Goal: Task Accomplishment & Management: Use online tool/utility

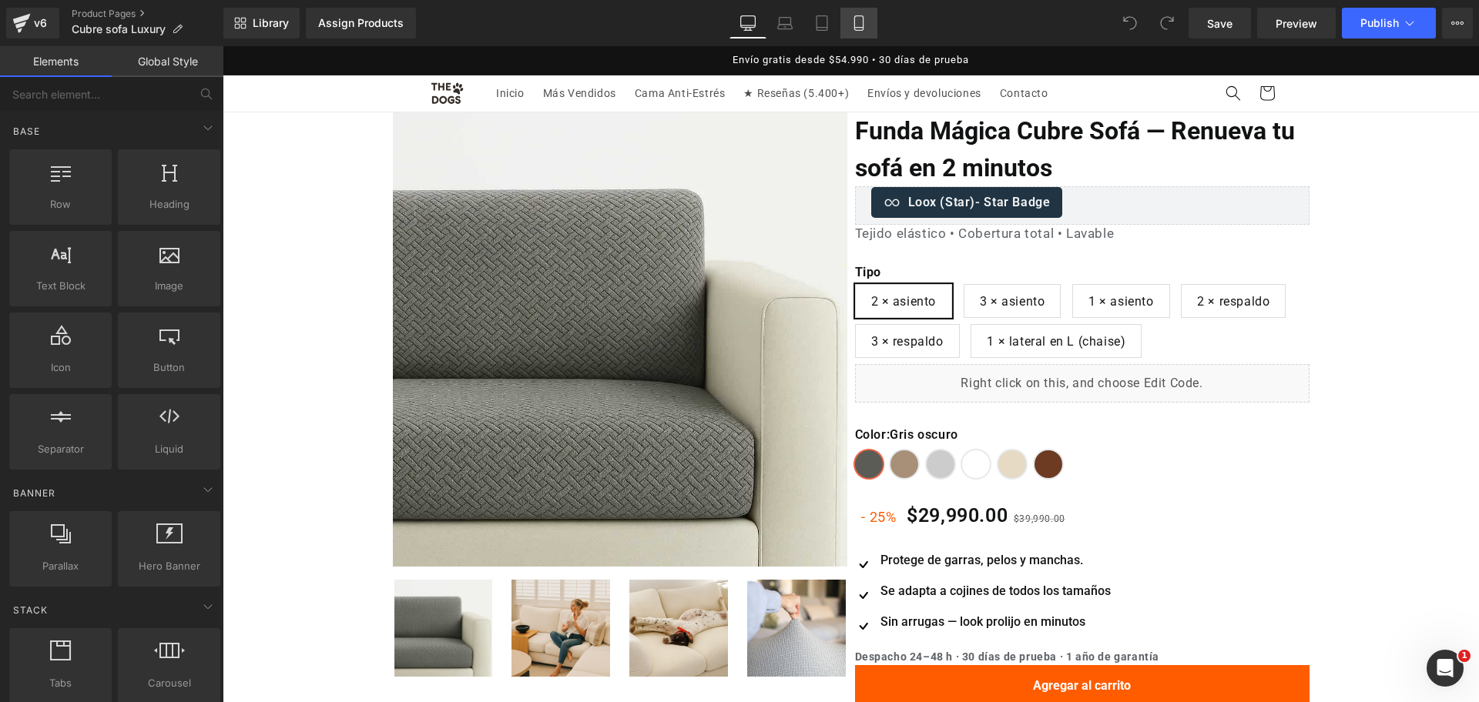
click at [853, 27] on icon at bounding box center [858, 22] width 15 height 15
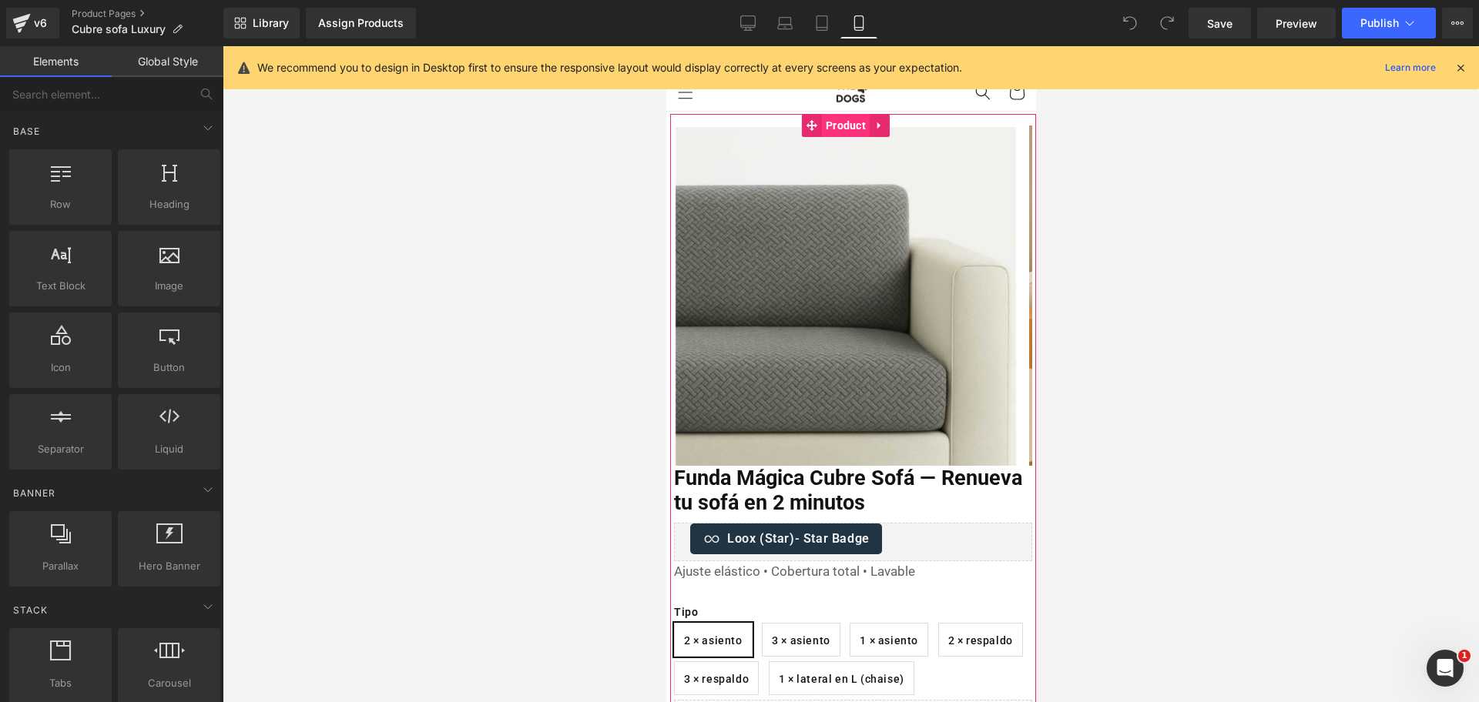
click at [846, 125] on span "Product" at bounding box center [845, 125] width 48 height 23
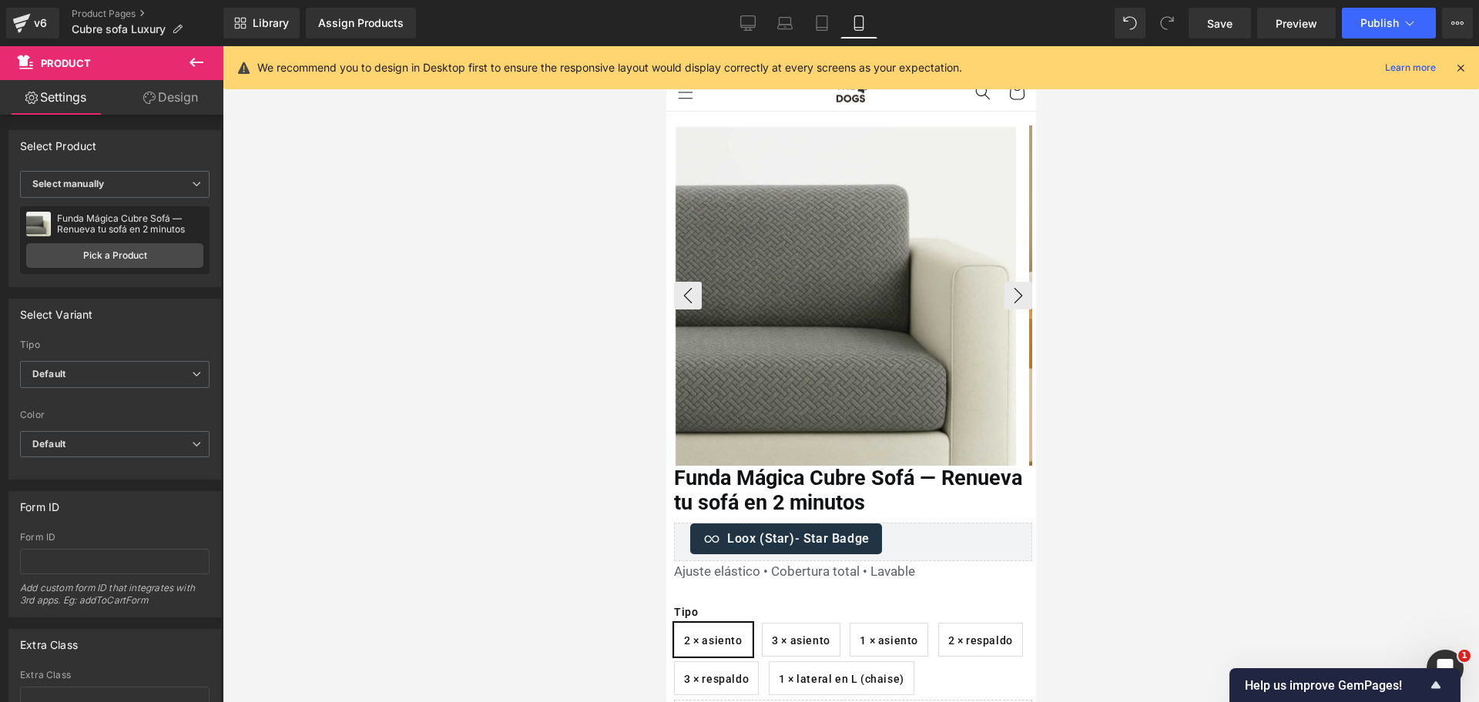
click at [906, 192] on img at bounding box center [845, 297] width 340 height 340
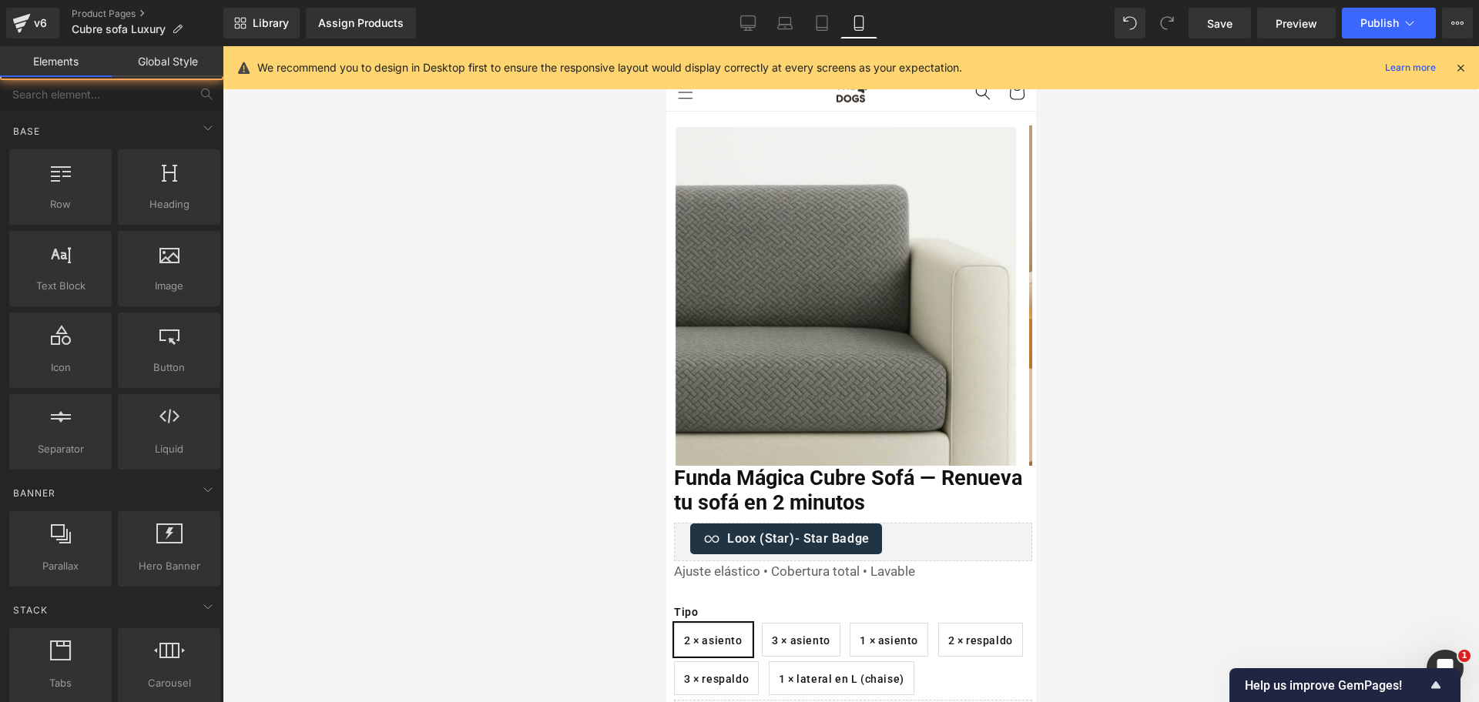
click at [816, 96] on header "Inicio Más Vendidos Cama Anti-Estrés ★ Reseñas (5.400+) Envíos y devoluciones C…" at bounding box center [850, 93] width 370 height 36
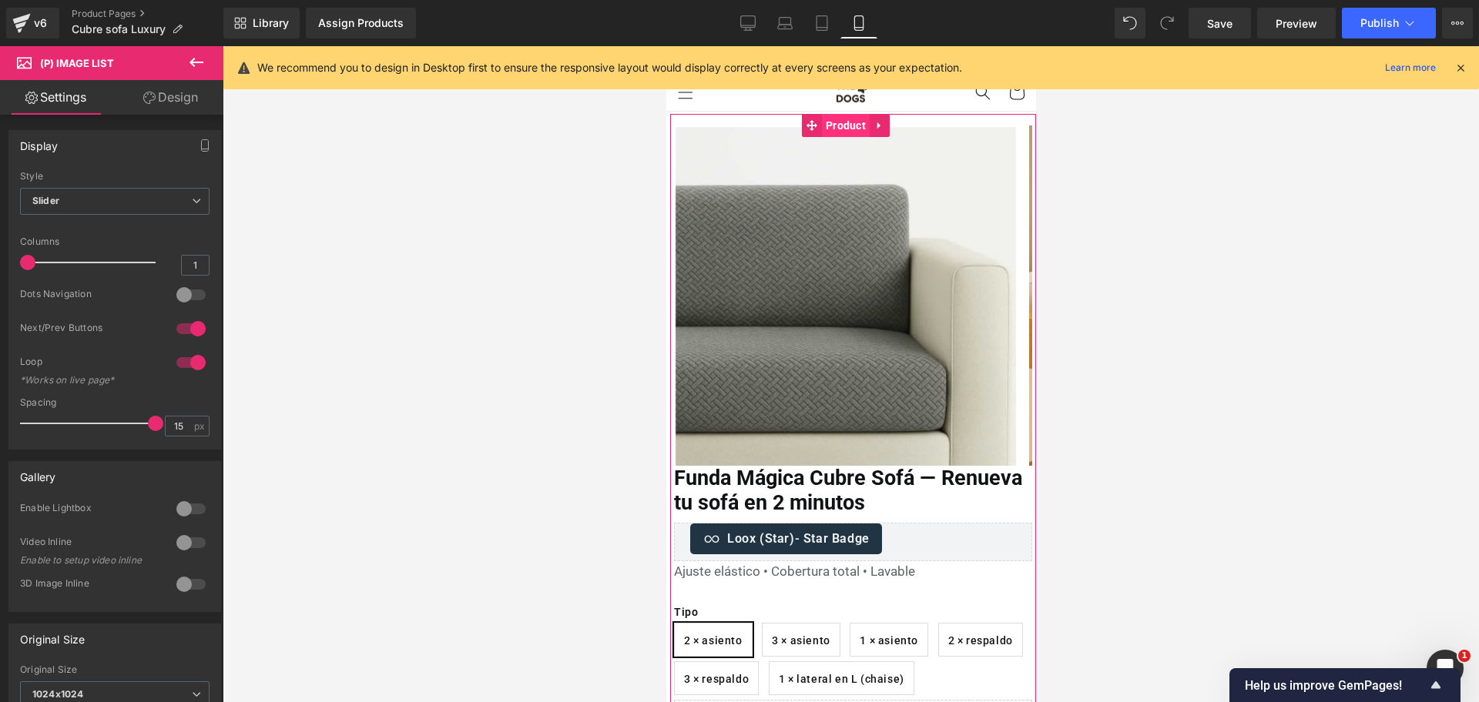
click at [846, 126] on span "Product" at bounding box center [845, 125] width 48 height 23
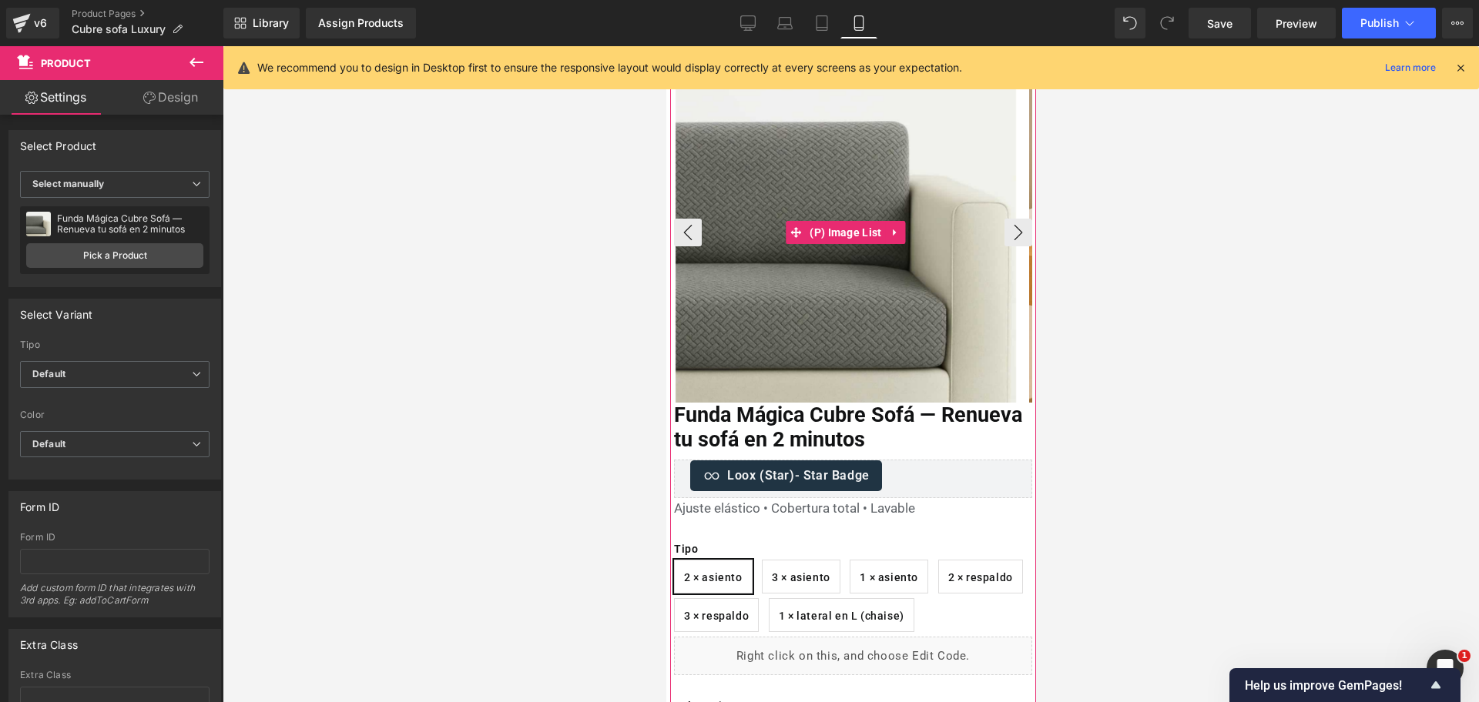
scroll to position [96, 0]
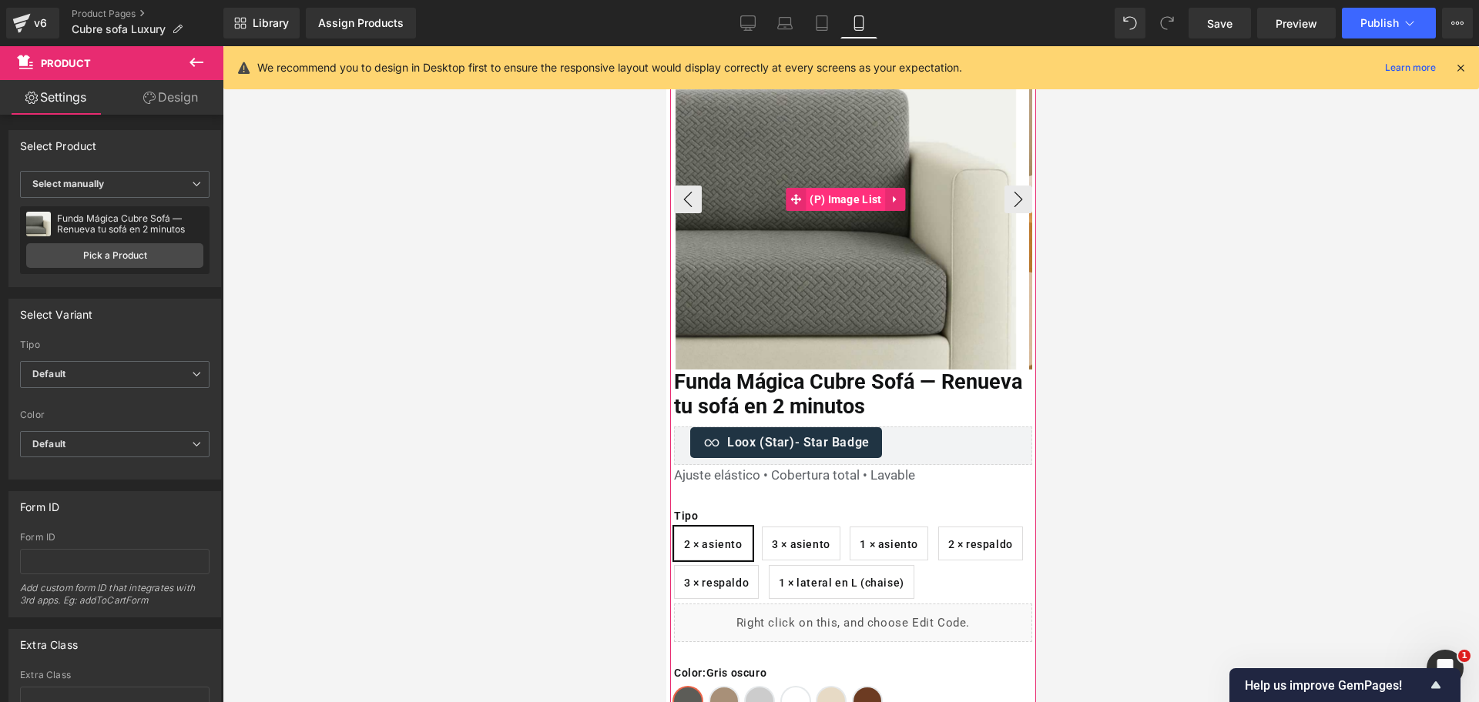
click at [857, 190] on span "(P) Image List" at bounding box center [844, 199] width 79 height 23
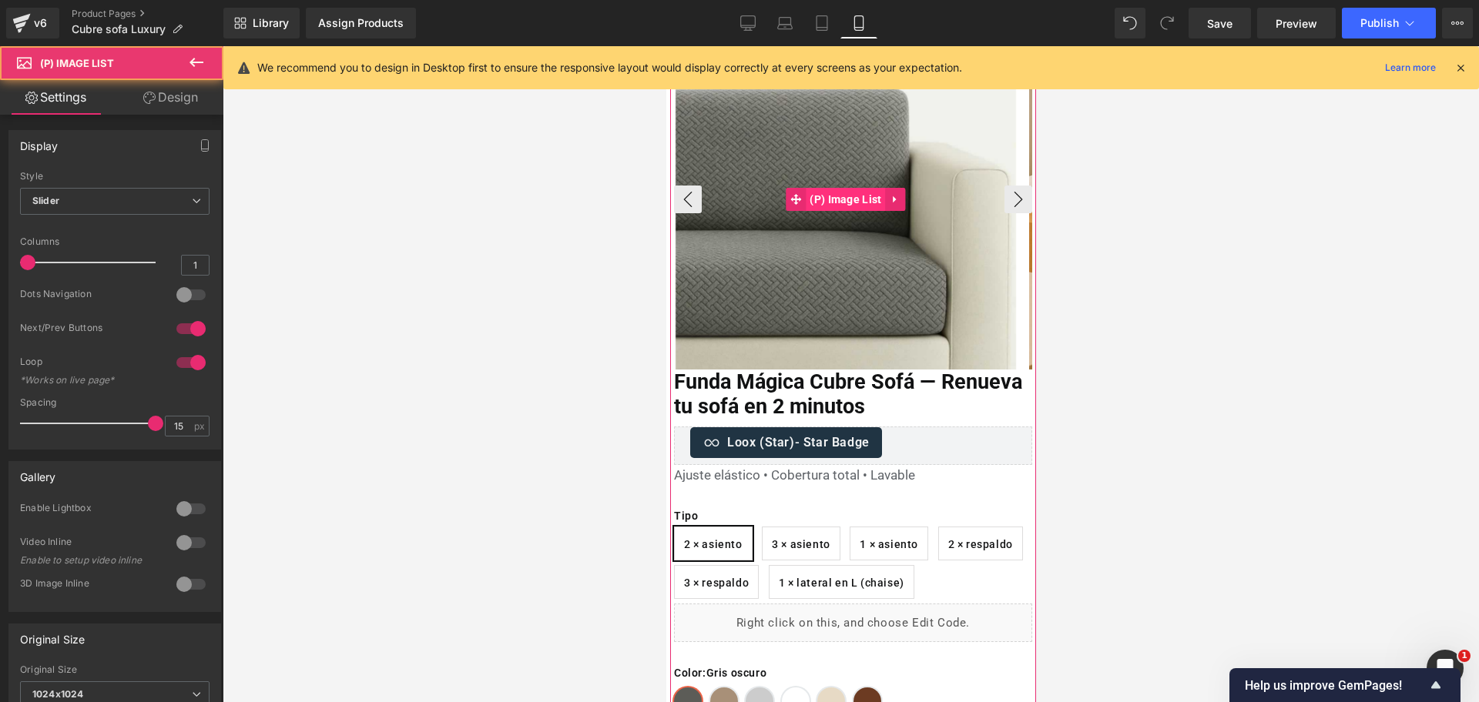
scroll to position [0, 0]
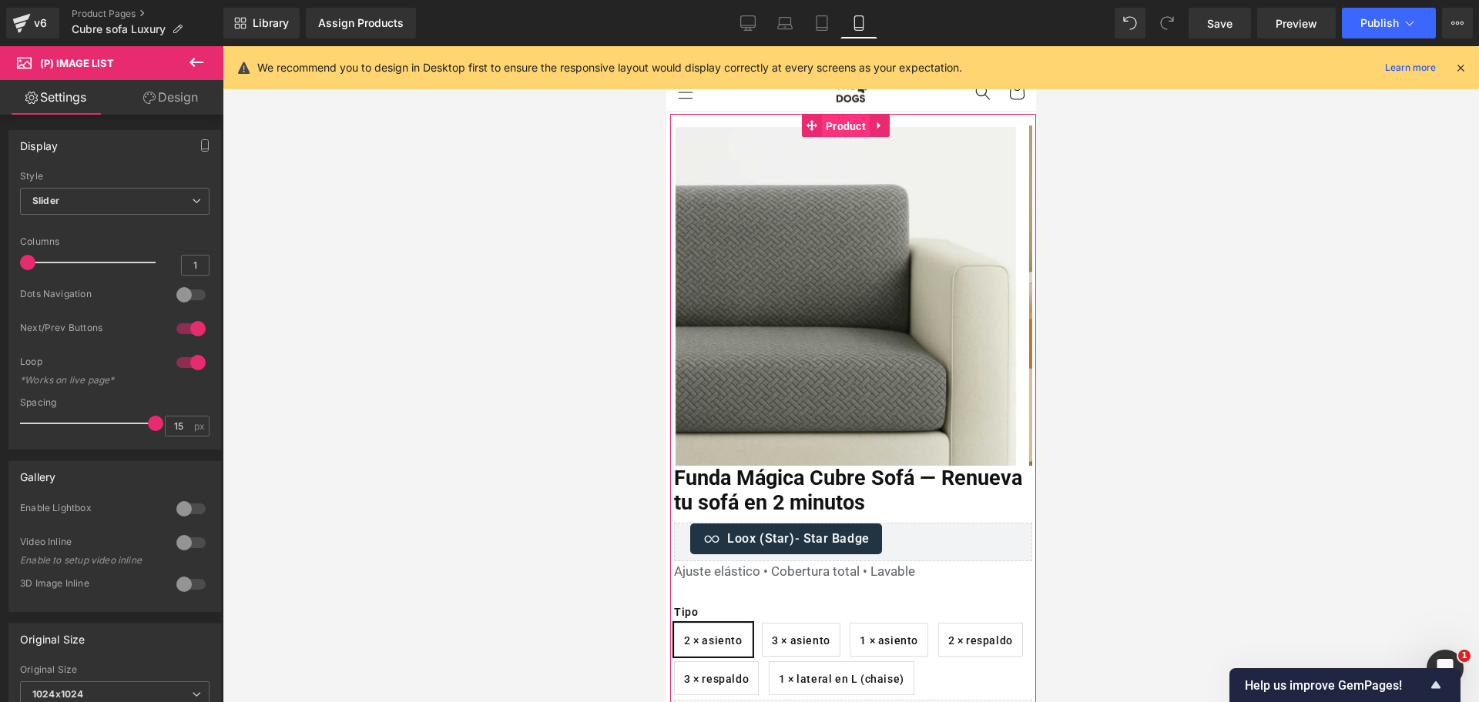
click at [855, 122] on span "Product" at bounding box center [845, 126] width 48 height 23
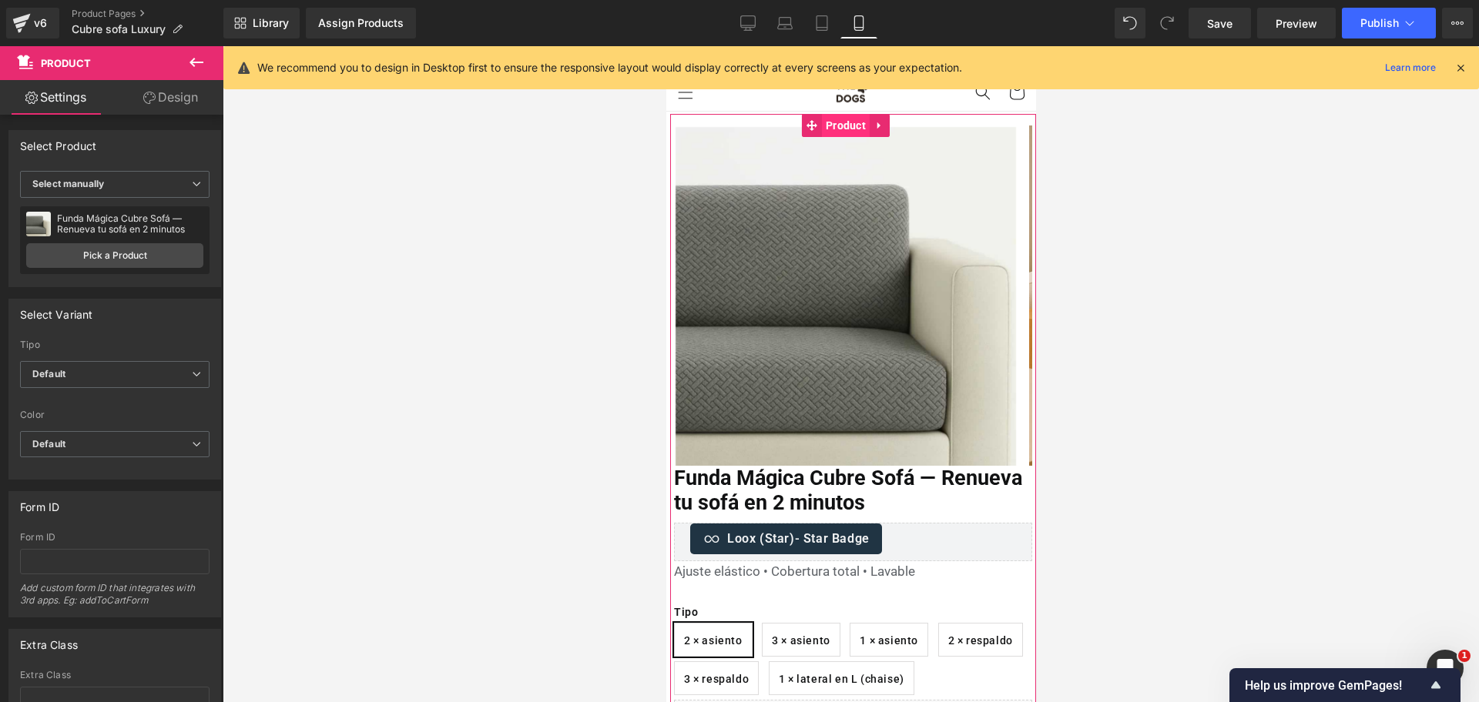
click at [849, 131] on span "Product" at bounding box center [845, 125] width 48 height 23
click at [853, 135] on span "Product" at bounding box center [845, 125] width 48 height 23
click at [856, 126] on span "Product" at bounding box center [845, 125] width 48 height 23
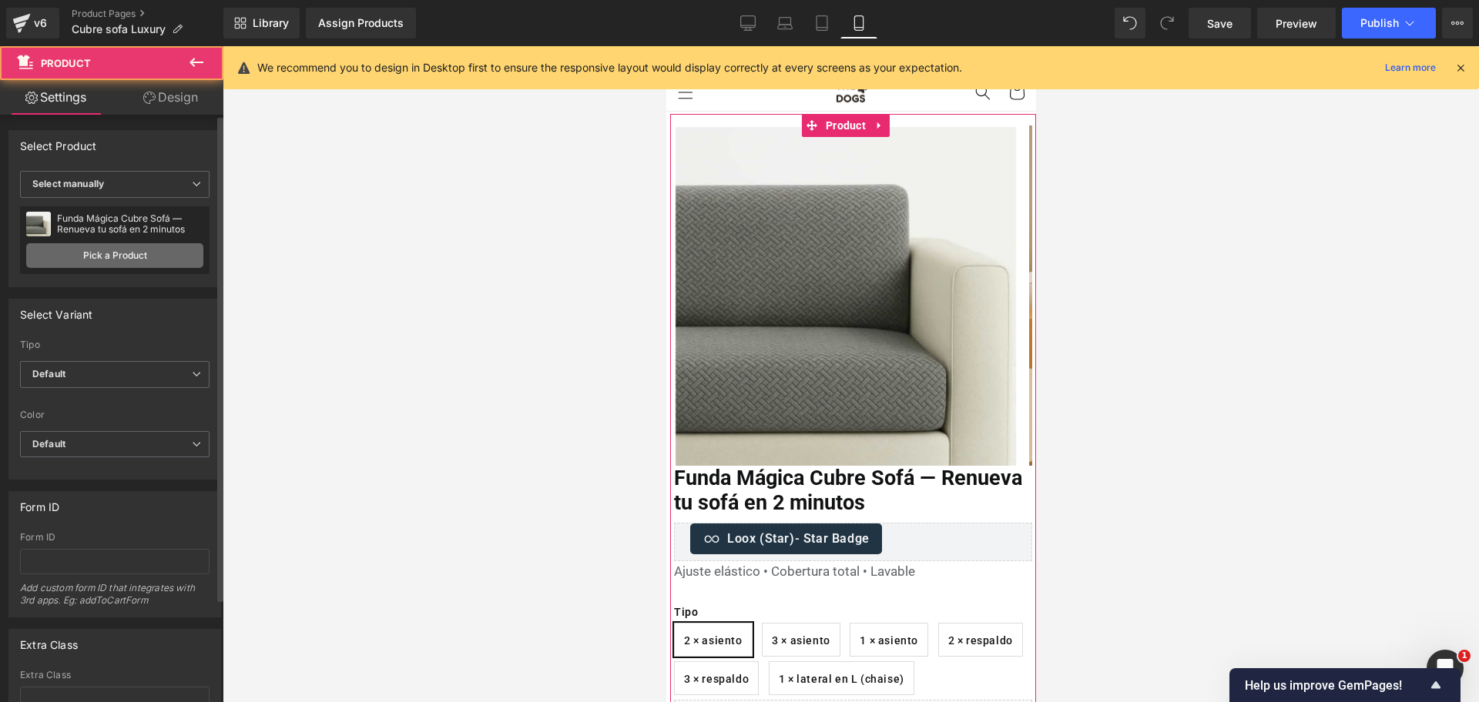
click at [119, 257] on link "Pick a Product" at bounding box center [114, 255] width 177 height 25
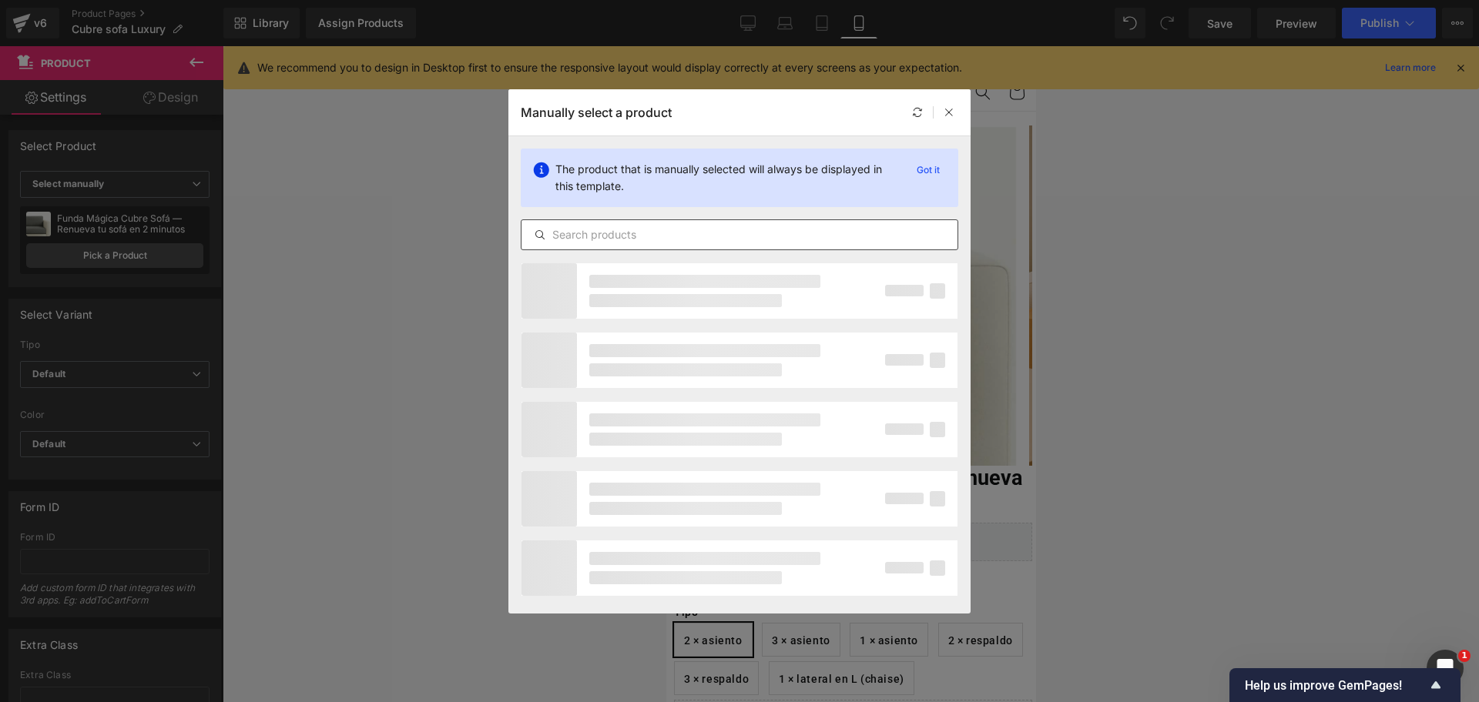
click at [725, 234] on input "text" at bounding box center [739, 235] width 436 height 18
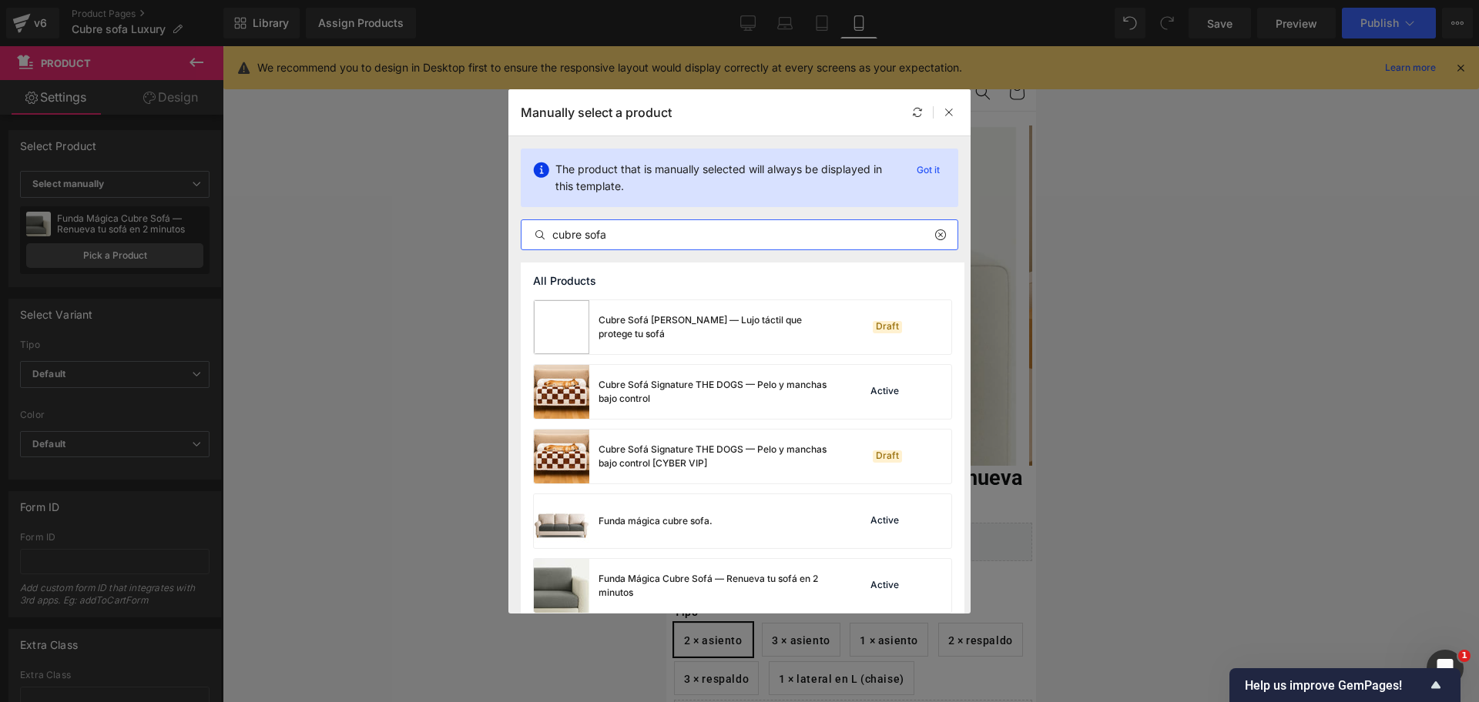
type input "cubre sofa"
click at [726, 354] on div "Cubre Sofá [PERSON_NAME] — Lujo táctil que protege tu sofá Draft Cubre Sofá Sig…" at bounding box center [743, 495] width 444 height 391
drag, startPoint x: 50, startPoint y: 275, endPoint x: 717, endPoint y: 322, distance: 668.6
click at [717, 322] on div "Cubre Sofá [PERSON_NAME] — Lujo táctil que protege tu sofá" at bounding box center [713, 327] width 231 height 28
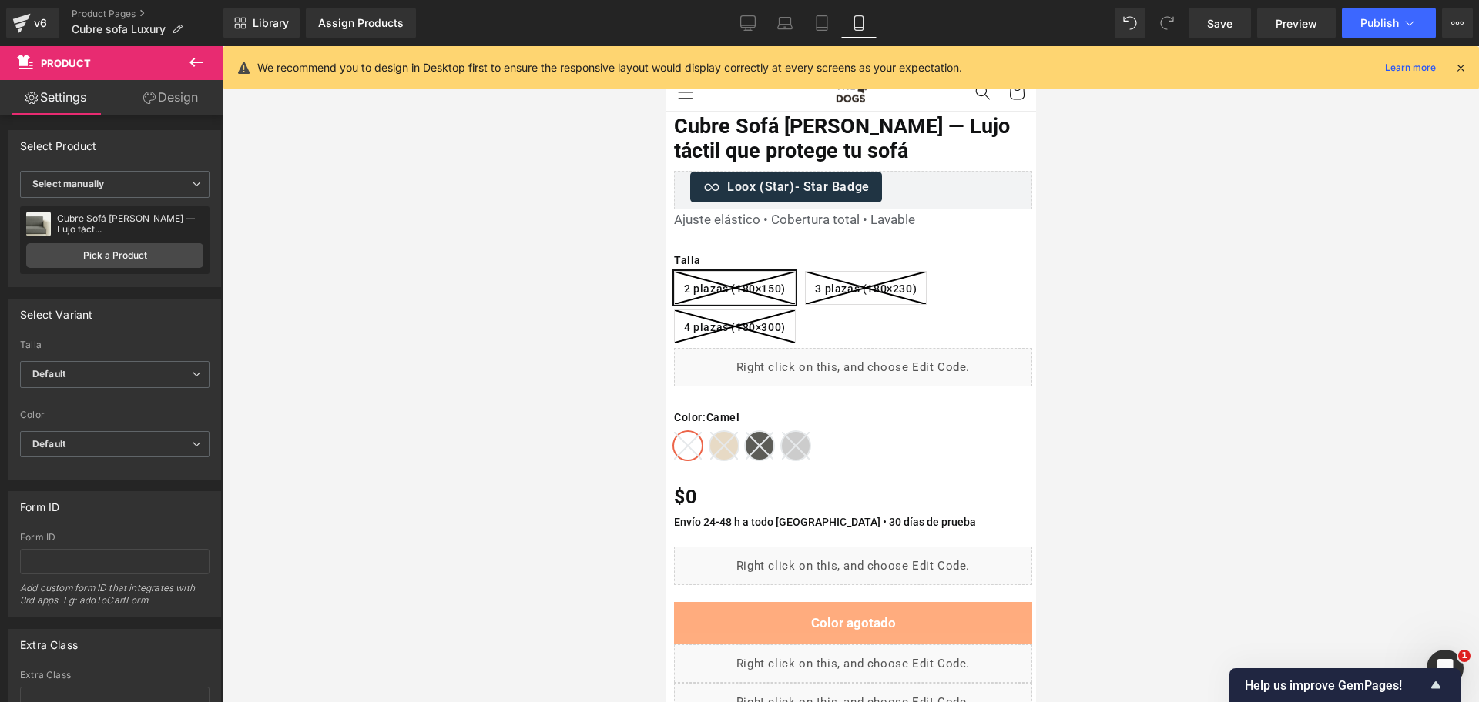
click at [1456, 69] on icon at bounding box center [1460, 68] width 14 height 14
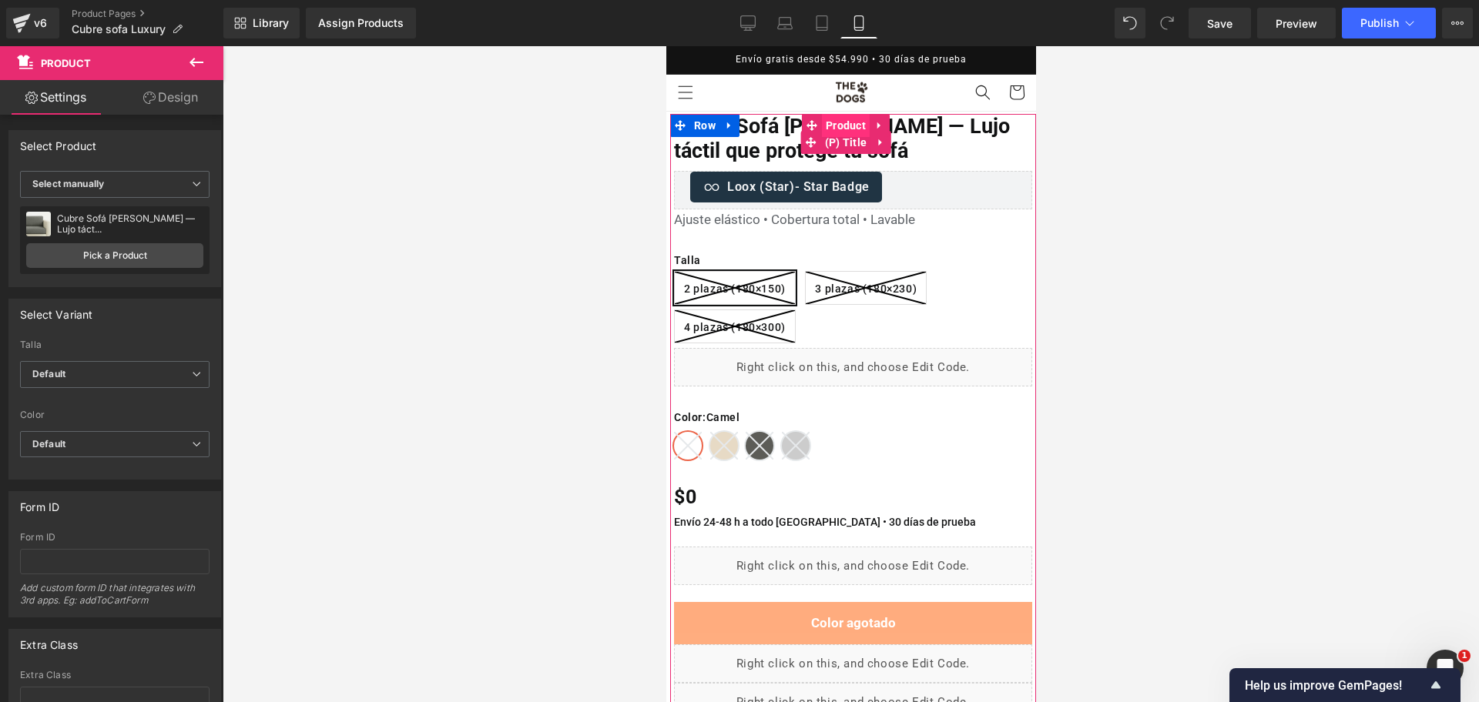
click at [839, 135] on span "Product" at bounding box center [845, 125] width 48 height 23
click at [839, 145] on span "(P) Title" at bounding box center [845, 143] width 50 height 23
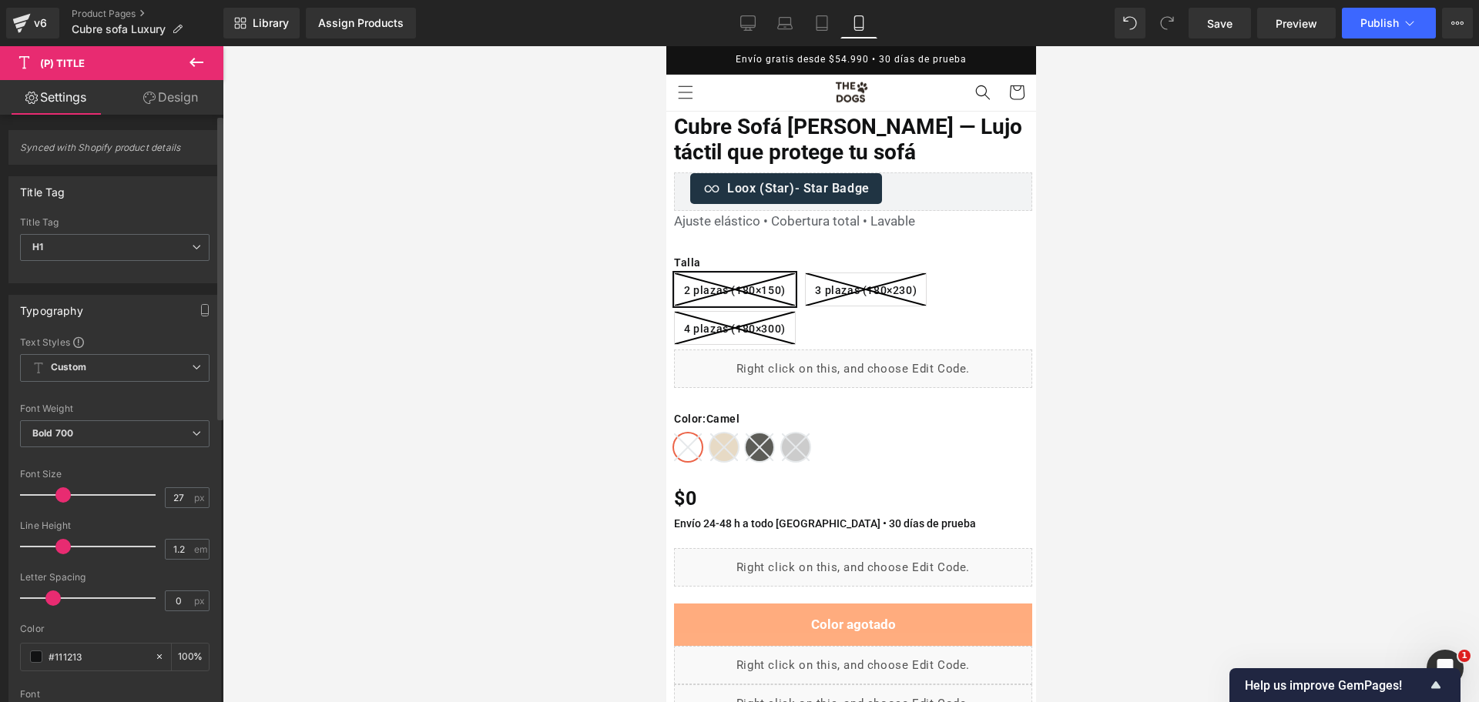
click at [58, 494] on span at bounding box center [62, 494] width 15 height 15
drag, startPoint x: 55, startPoint y: 597, endPoint x: 65, endPoint y: 598, distance: 10.1
click at [65, 598] on span at bounding box center [62, 598] width 15 height 15
click at [1183, 193] on div at bounding box center [851, 374] width 1256 height 656
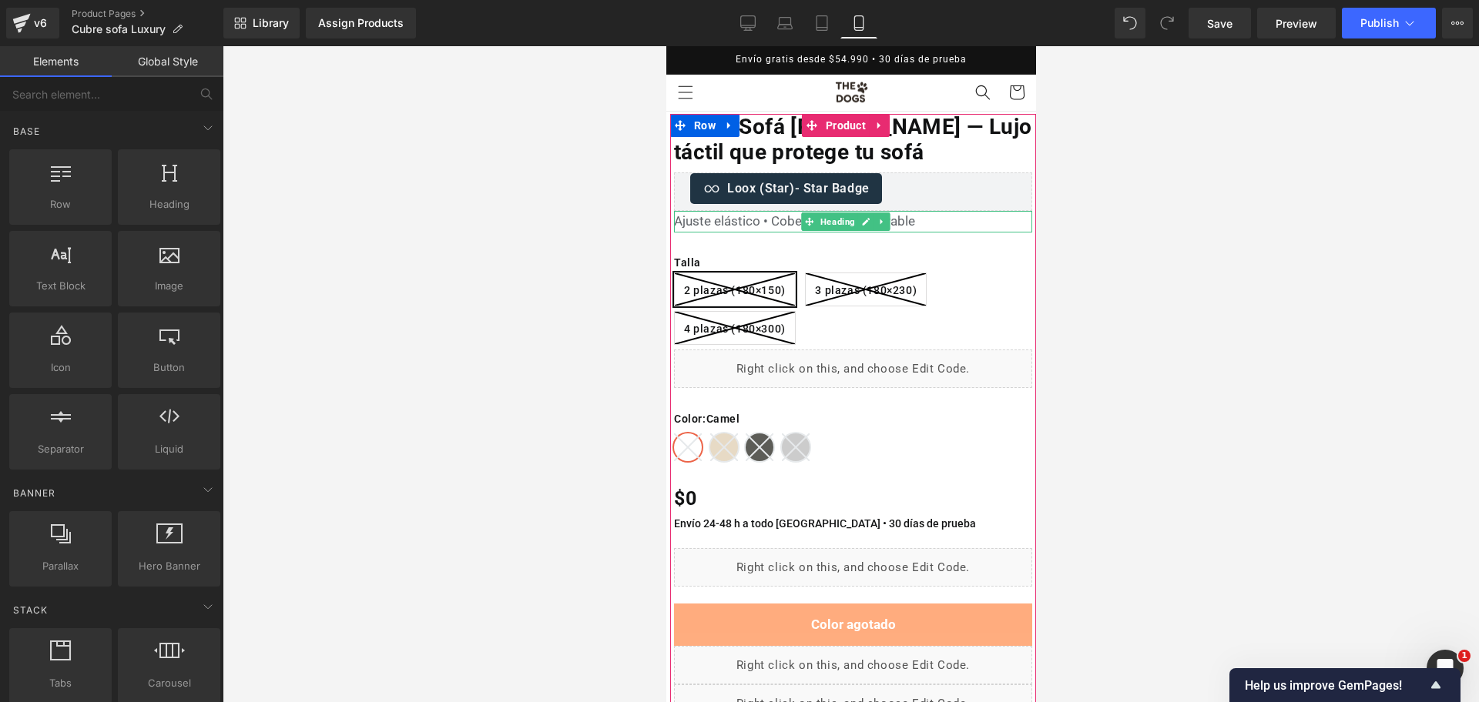
click at [762, 216] on h1 "Ajuste elástico • Cobertura total • Lavable" at bounding box center [852, 221] width 358 height 21
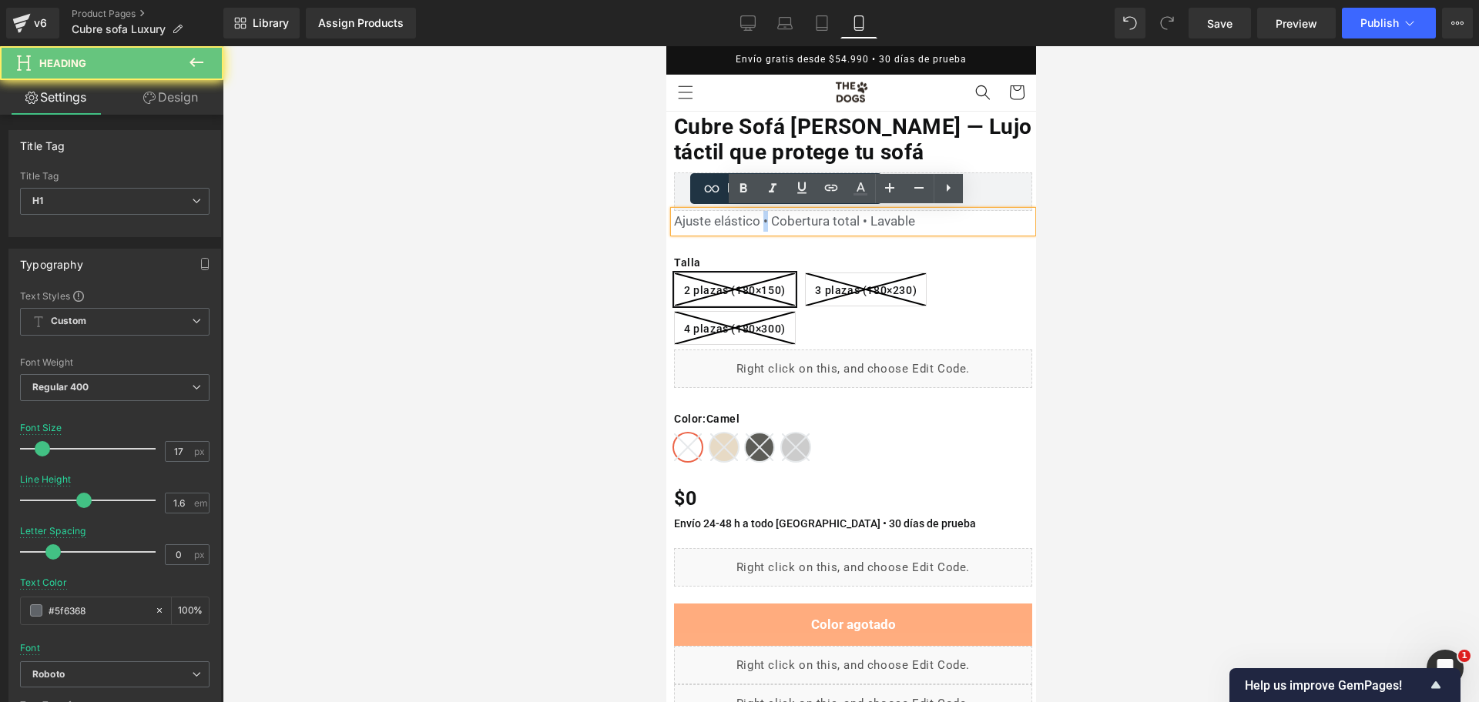
click at [762, 216] on h1 "Ajuste elástico • Cobertura total • Lavable" at bounding box center [852, 221] width 358 height 21
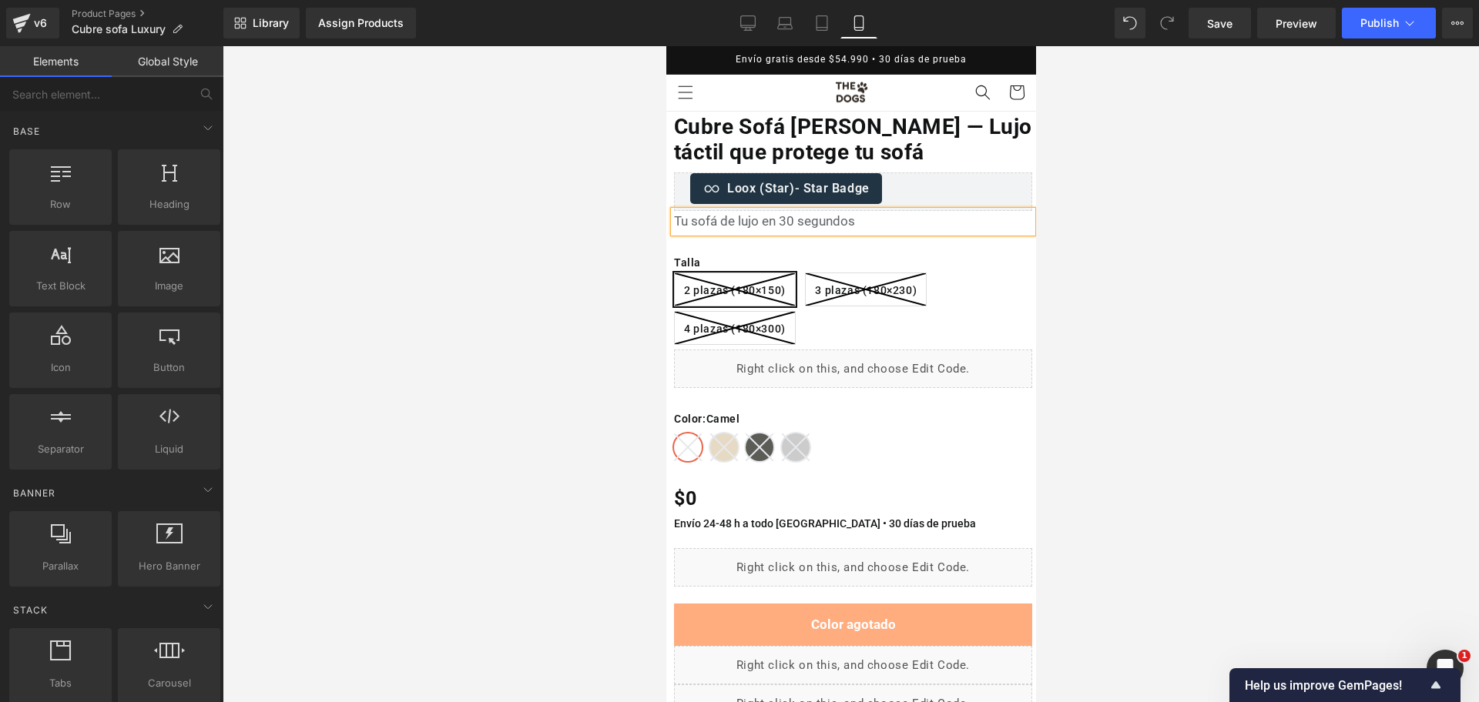
click at [1226, 370] on div at bounding box center [851, 374] width 1256 height 656
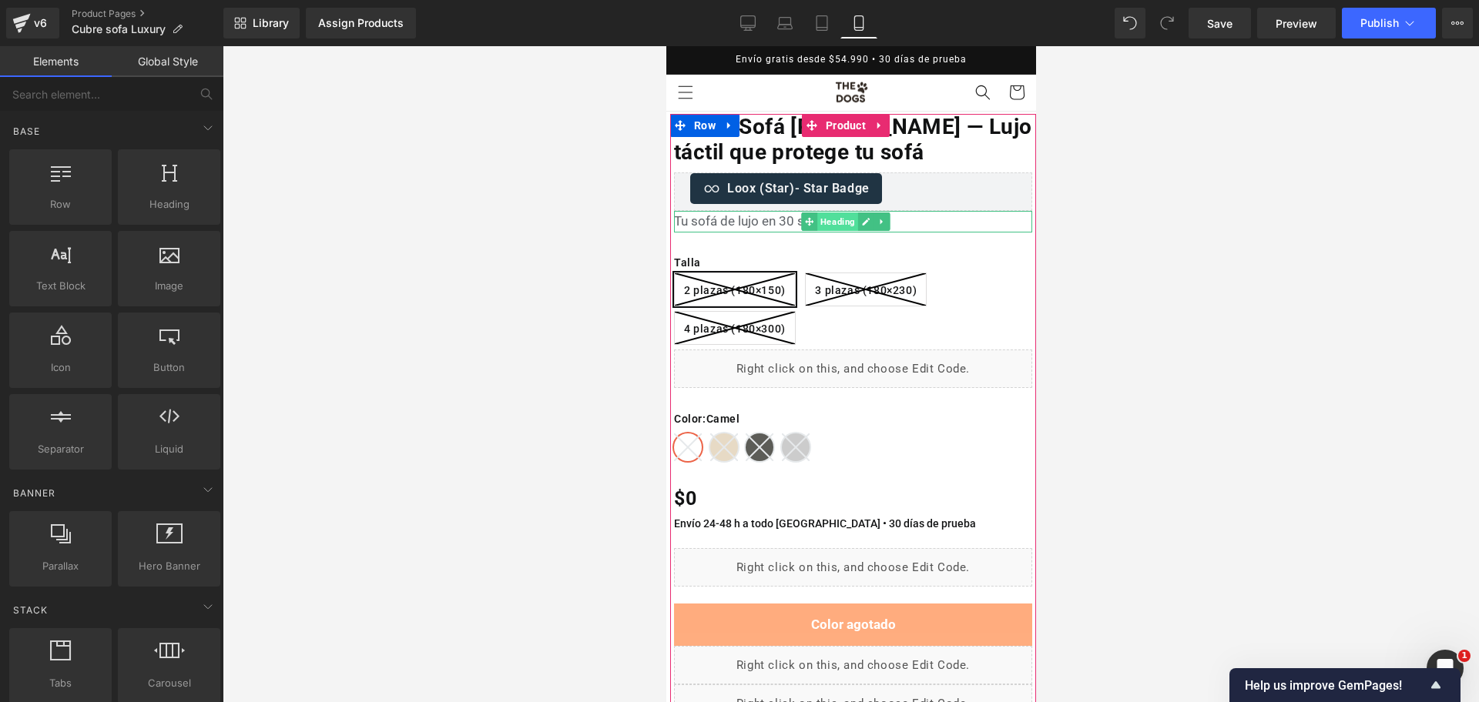
click at [837, 224] on span "Heading" at bounding box center [836, 222] width 41 height 18
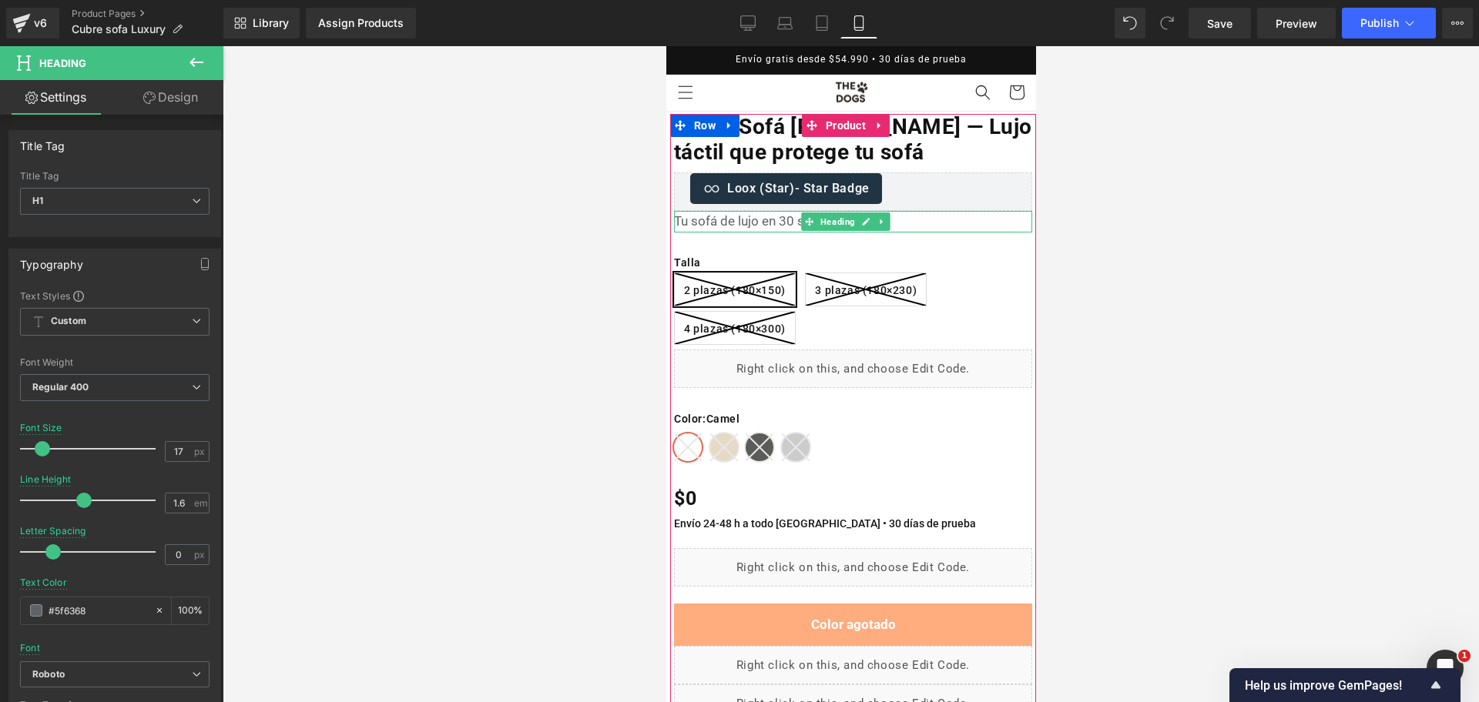
click at [764, 219] on h1 "Tu sofá de lujo en 30 segundos" at bounding box center [852, 221] width 358 height 21
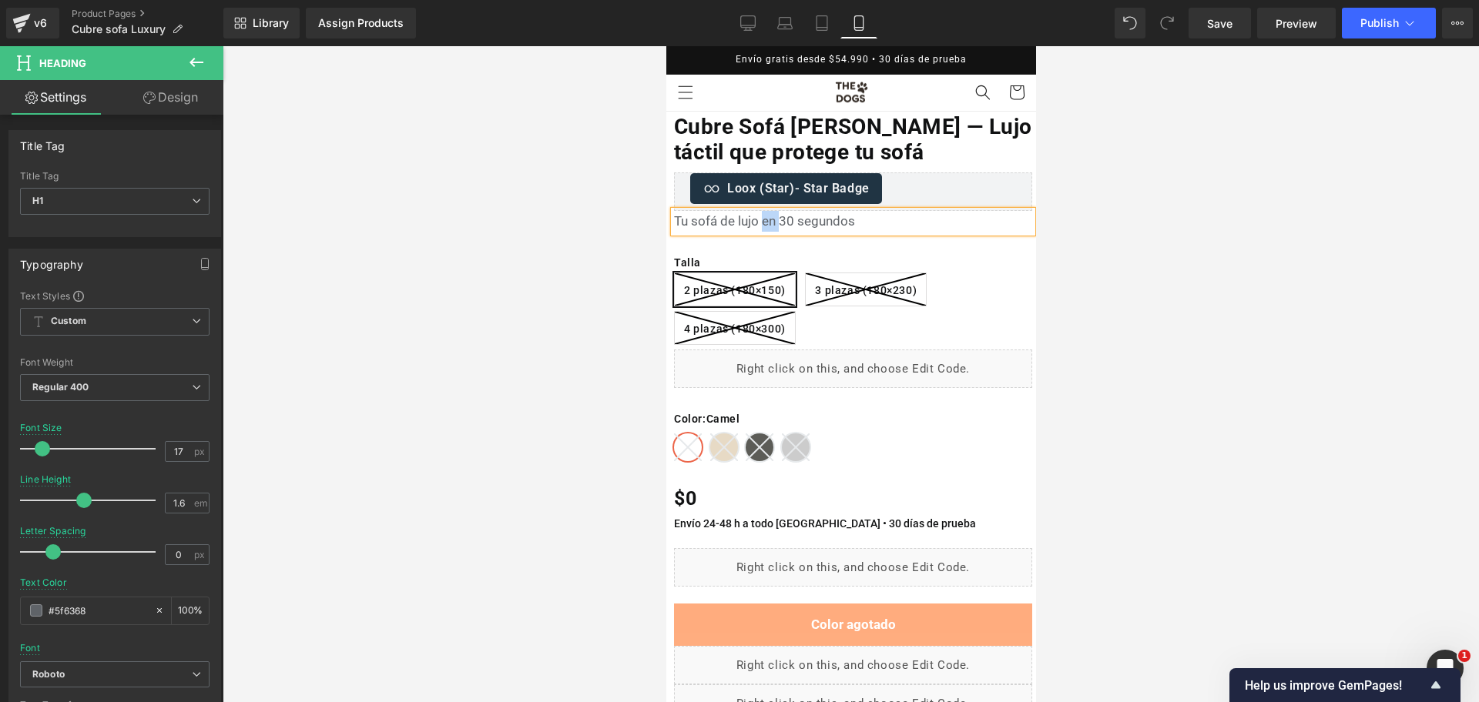
click at [764, 219] on h1 "Tu sofá de lujo en 30 segundos" at bounding box center [852, 221] width 358 height 21
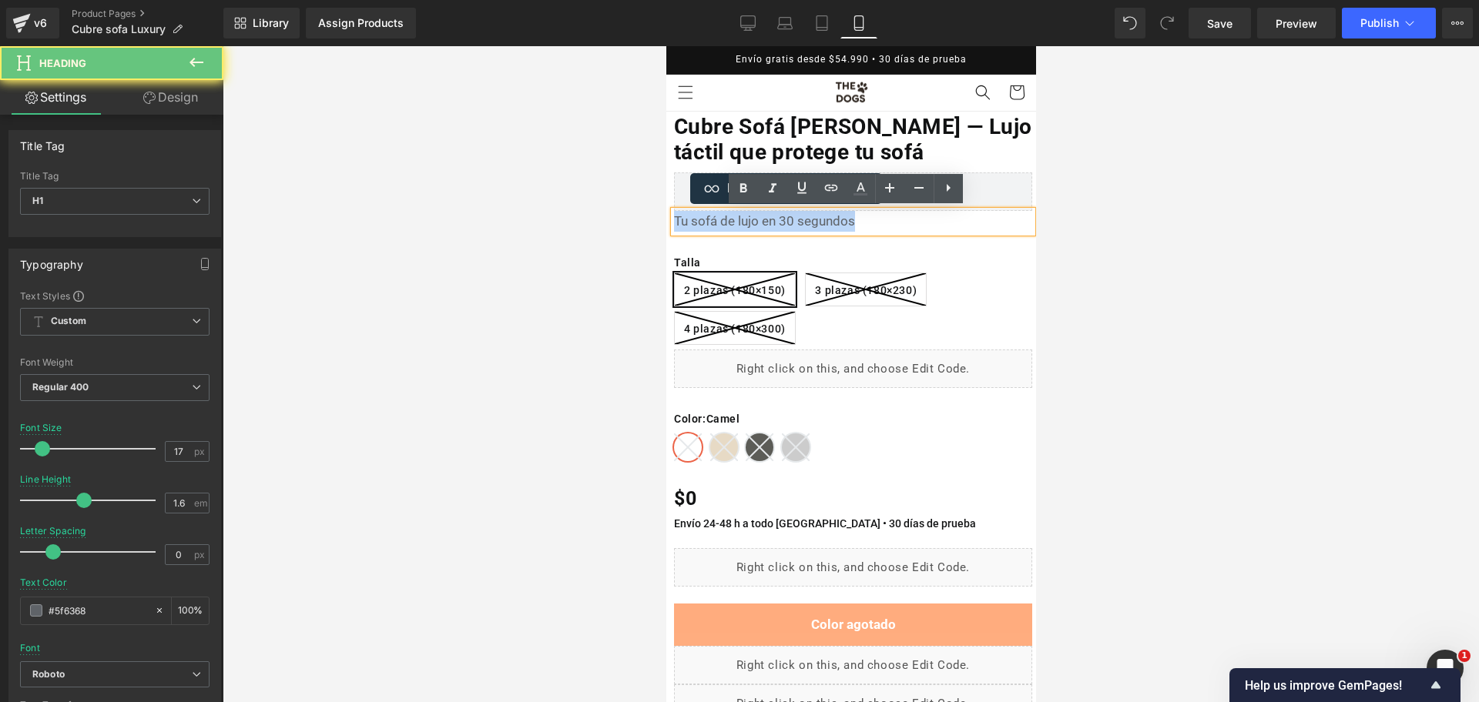
click at [764, 219] on h1 "Tu sofá de lujo en 30 segundos" at bounding box center [852, 221] width 358 height 21
click at [739, 213] on h1 "Tu sofá de lujo en 30 segundos" at bounding box center [852, 221] width 358 height 21
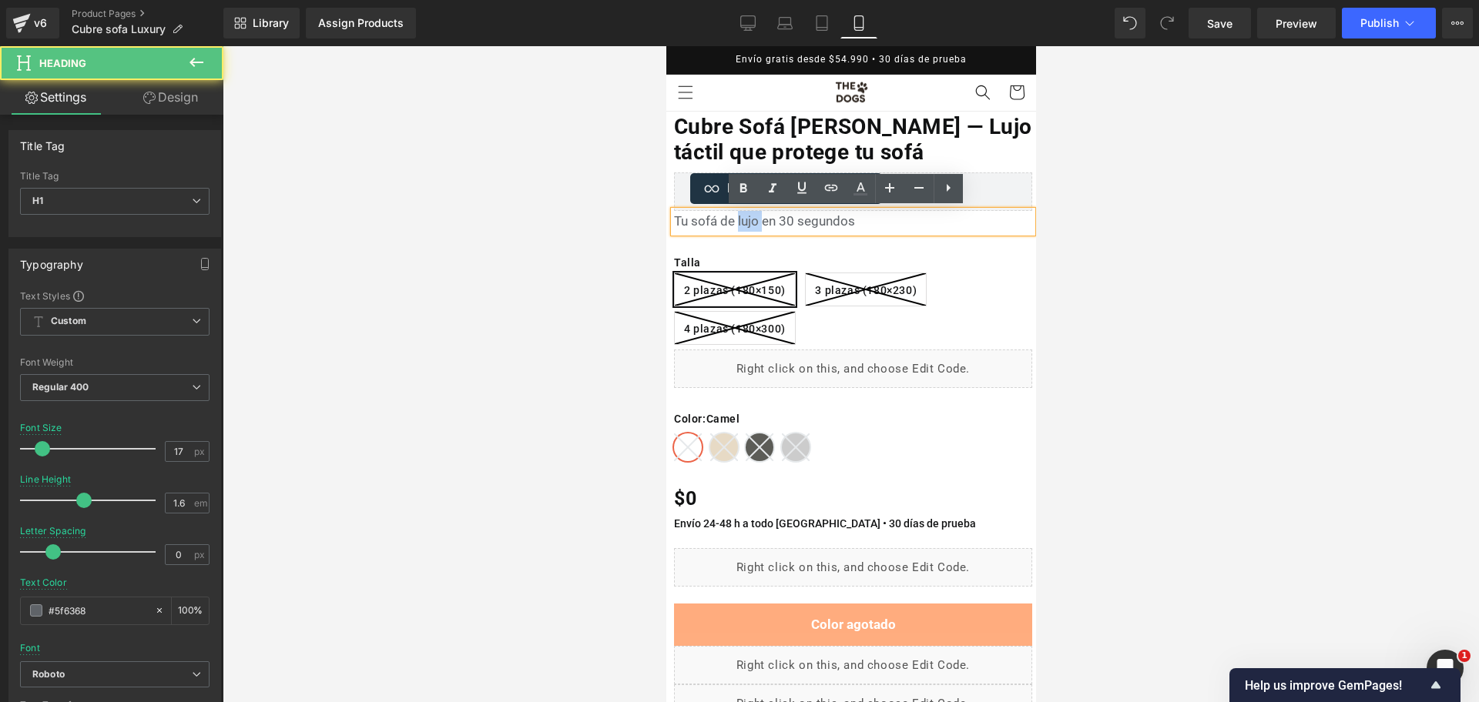
click at [739, 213] on h1 "Tu sofá de lujo en 30 segundos" at bounding box center [852, 221] width 358 height 21
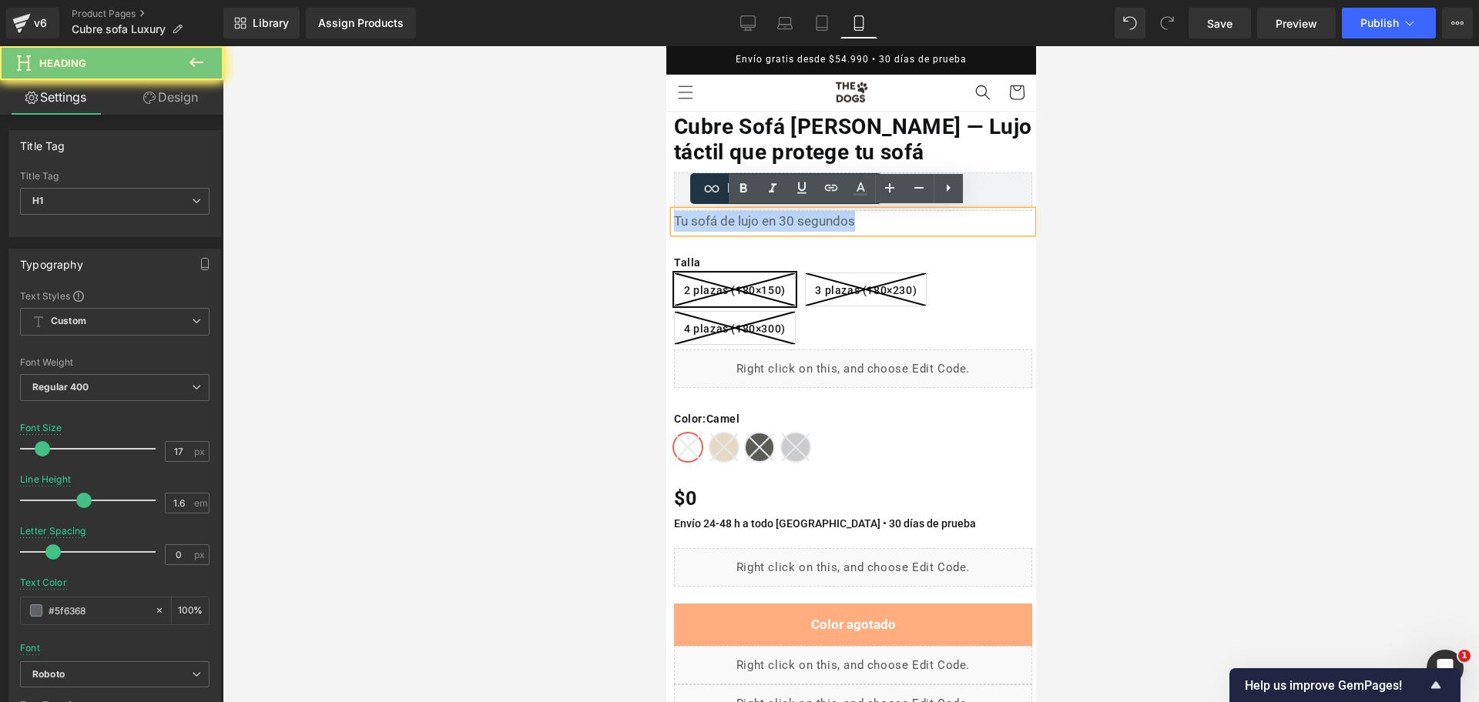
click at [739, 213] on h1 "Tu sofá de lujo en 30 segundos" at bounding box center [852, 221] width 358 height 21
copy h1 "Tu sofá de lujo en 30 segundos"
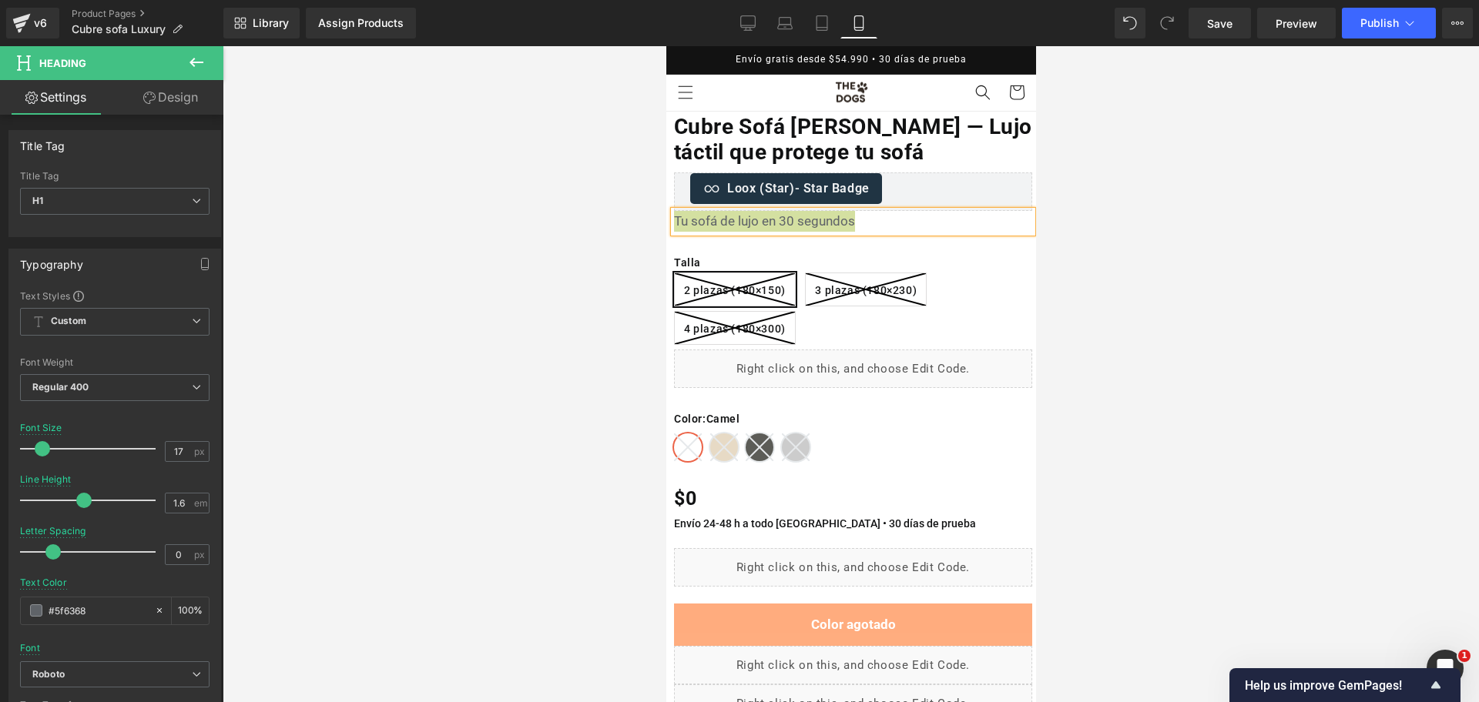
click at [1196, 235] on div at bounding box center [851, 374] width 1256 height 656
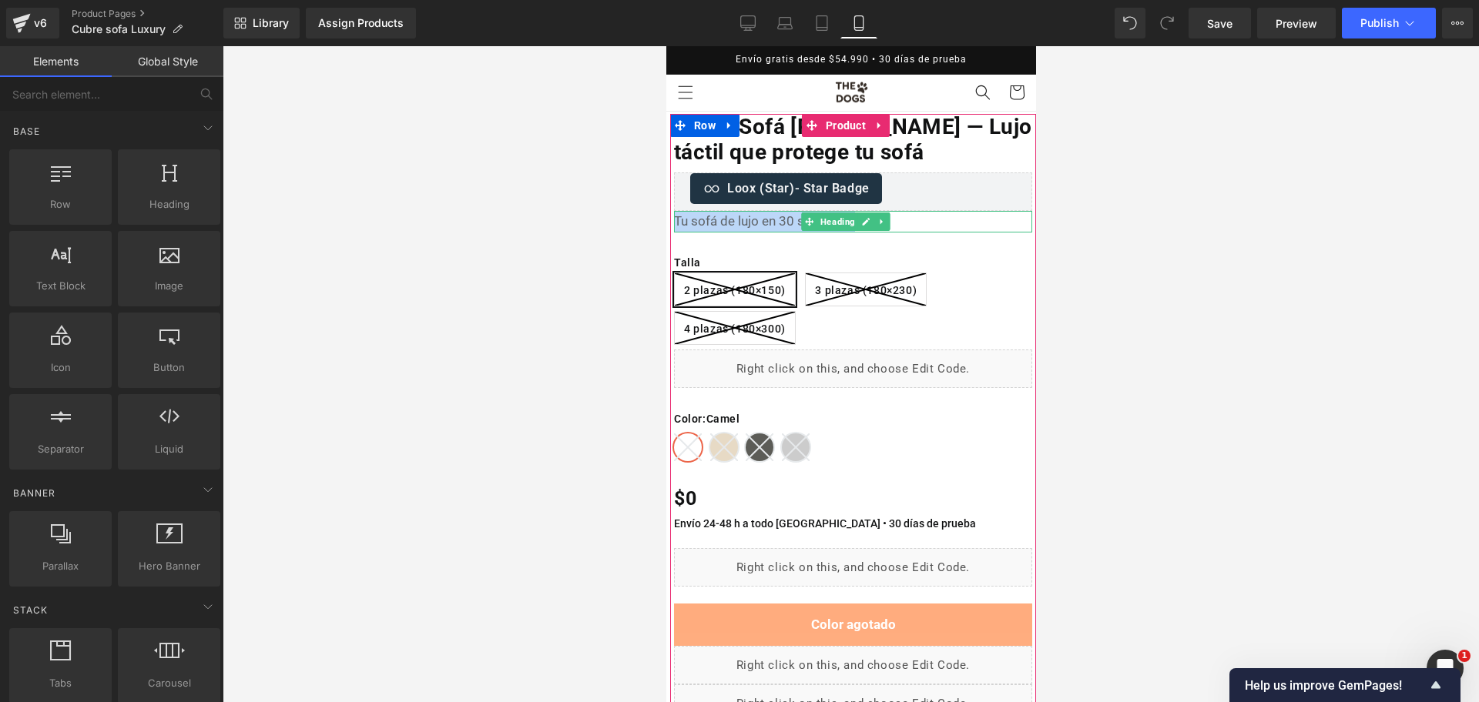
click at [900, 218] on h1 "Tu sofá de lujo en 30 segundos" at bounding box center [852, 221] width 358 height 21
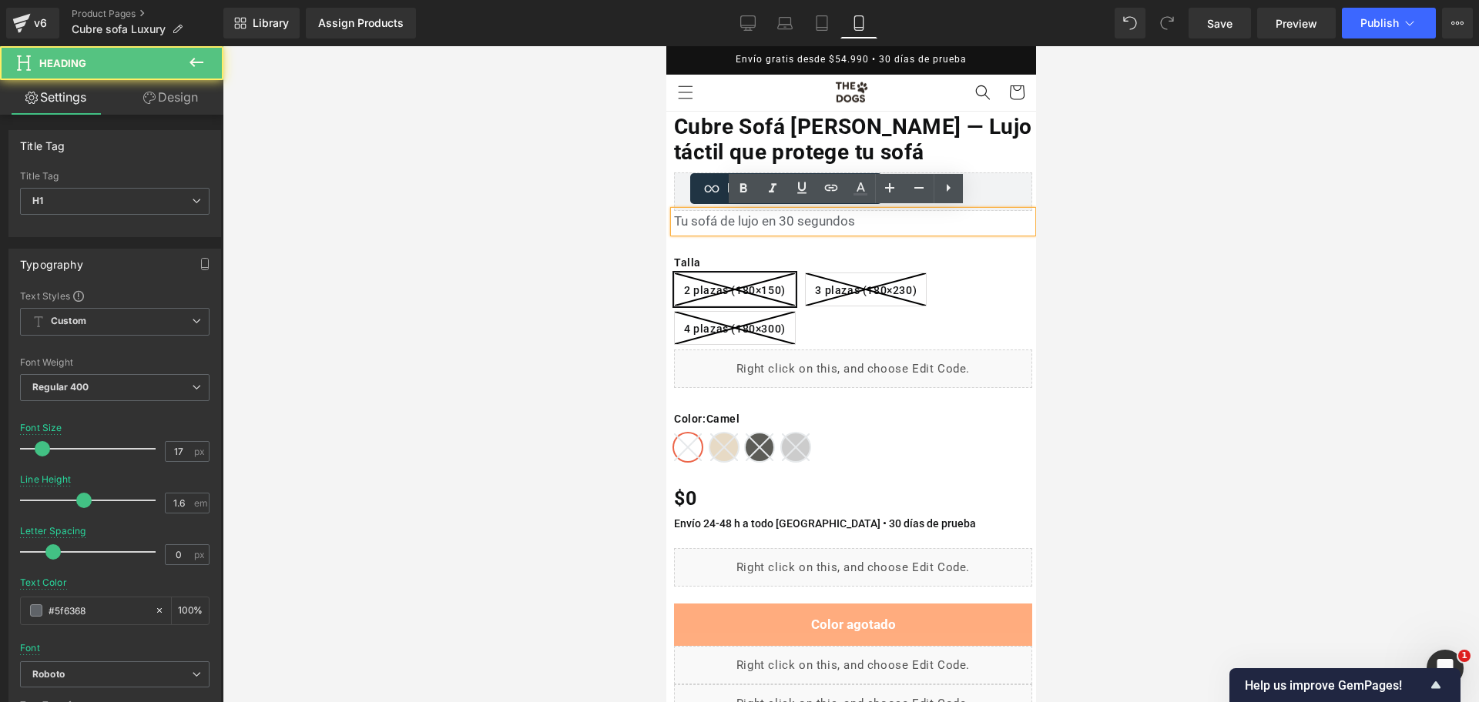
click at [1104, 198] on div at bounding box center [851, 374] width 1256 height 656
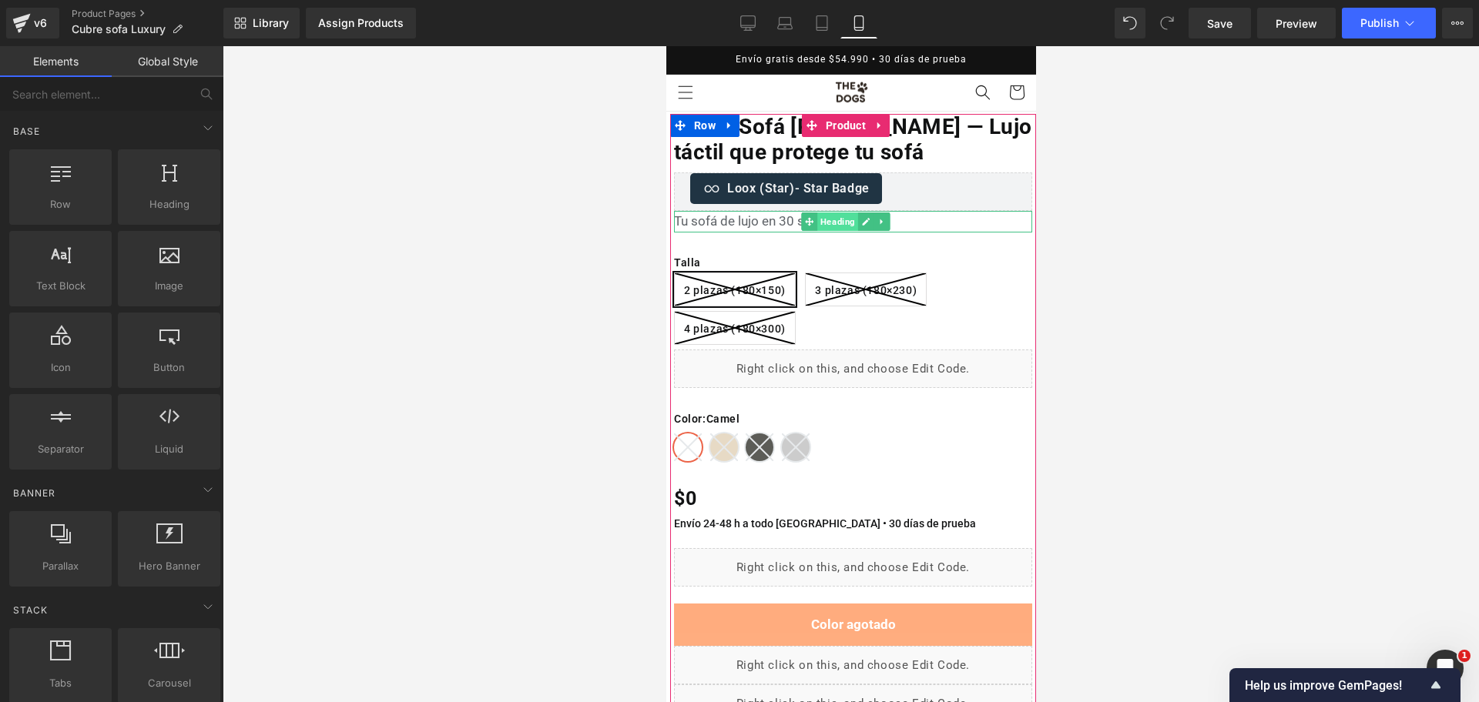
click at [831, 216] on span "Heading" at bounding box center [836, 222] width 41 height 18
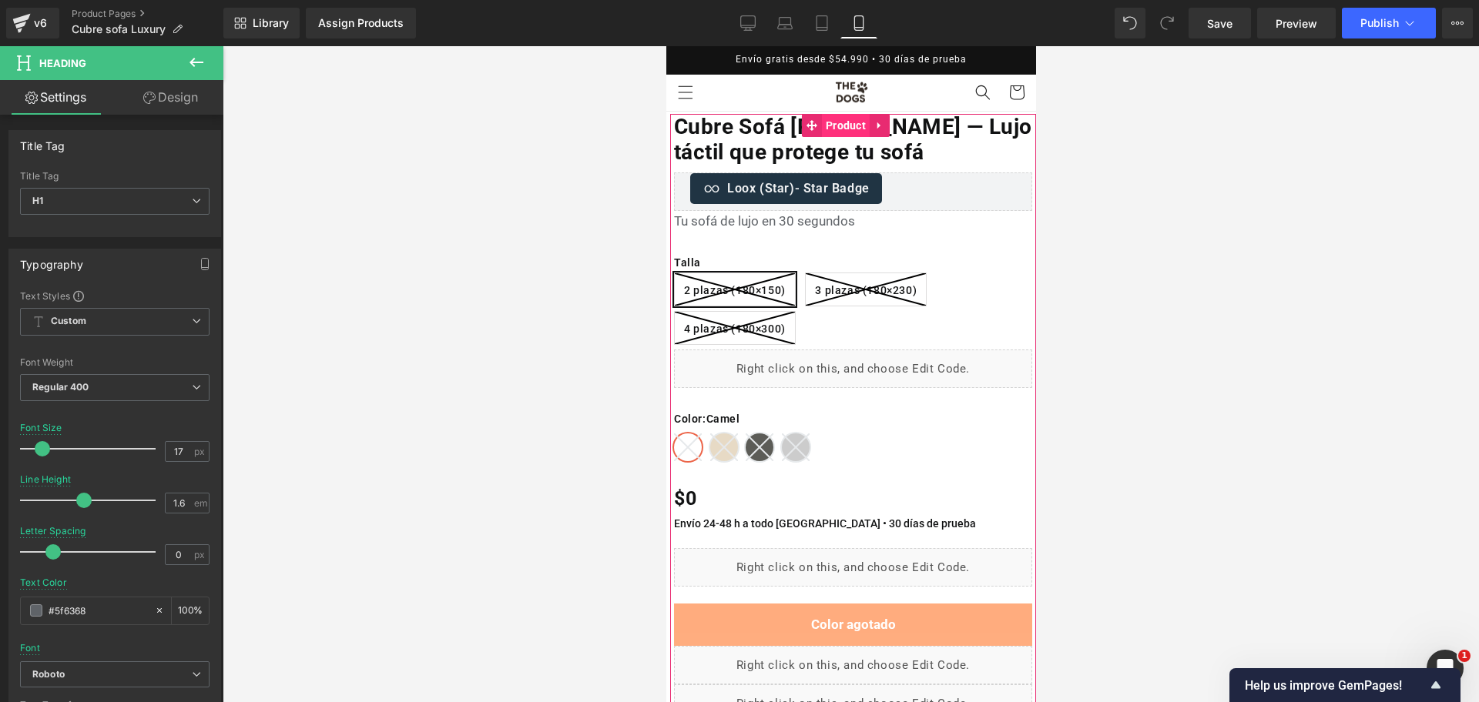
click at [859, 131] on span "Product" at bounding box center [845, 125] width 48 height 23
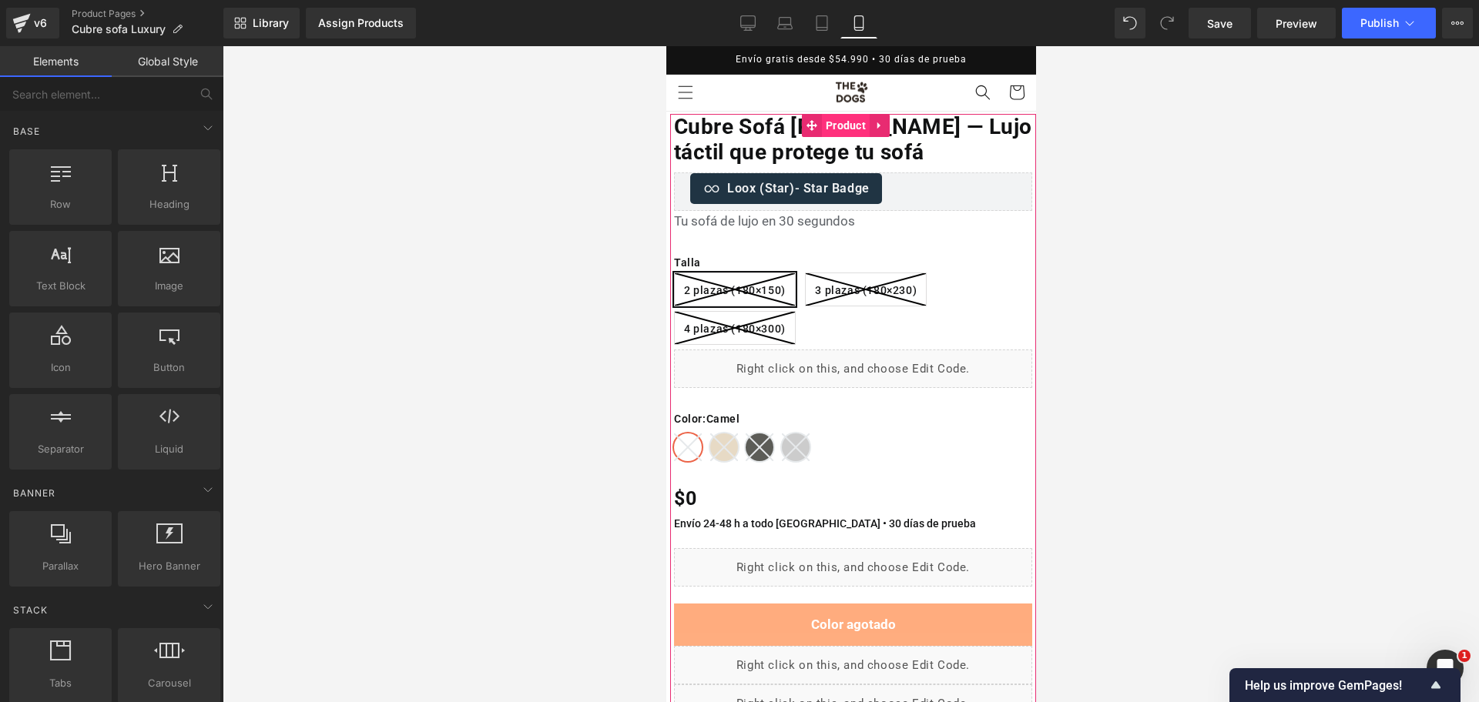
click at [838, 126] on span "Product" at bounding box center [845, 125] width 48 height 23
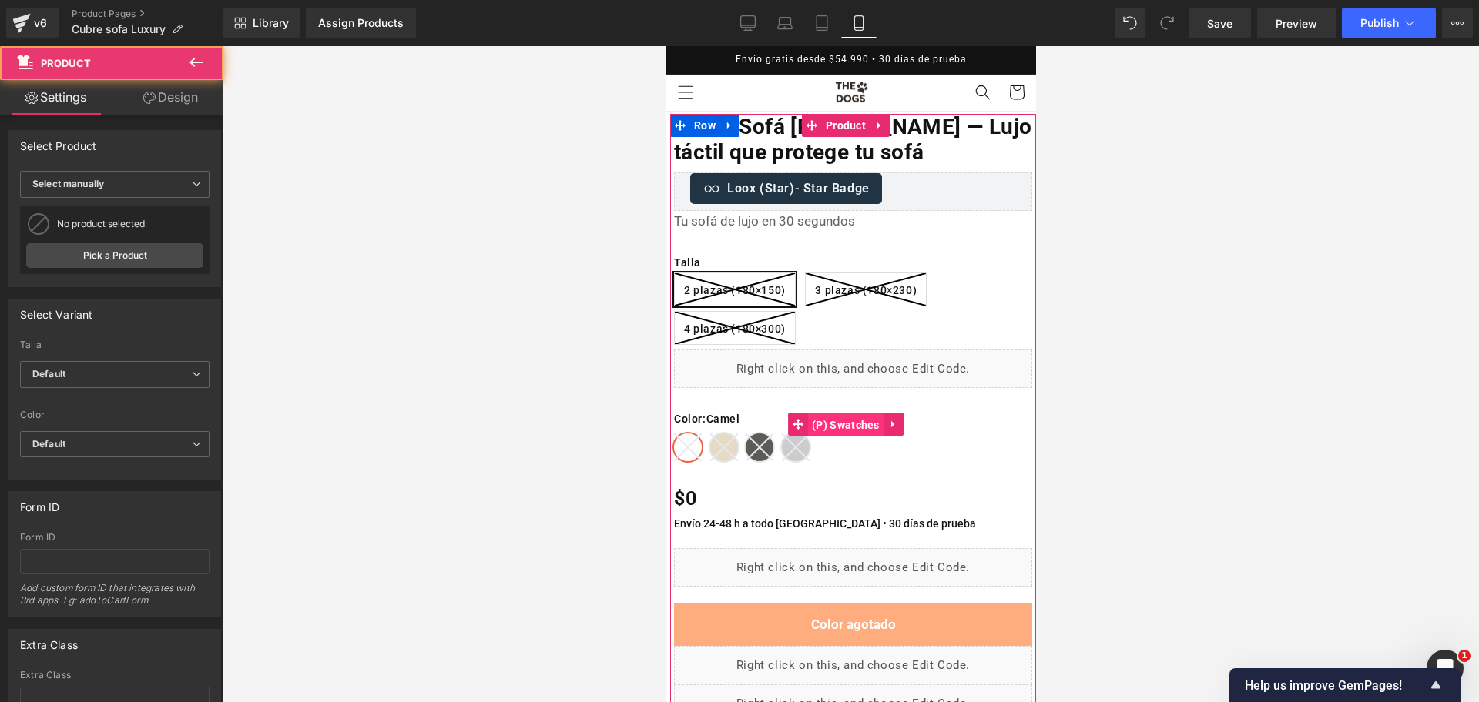
click at [823, 428] on span "(P) Swatches" at bounding box center [844, 425] width 75 height 23
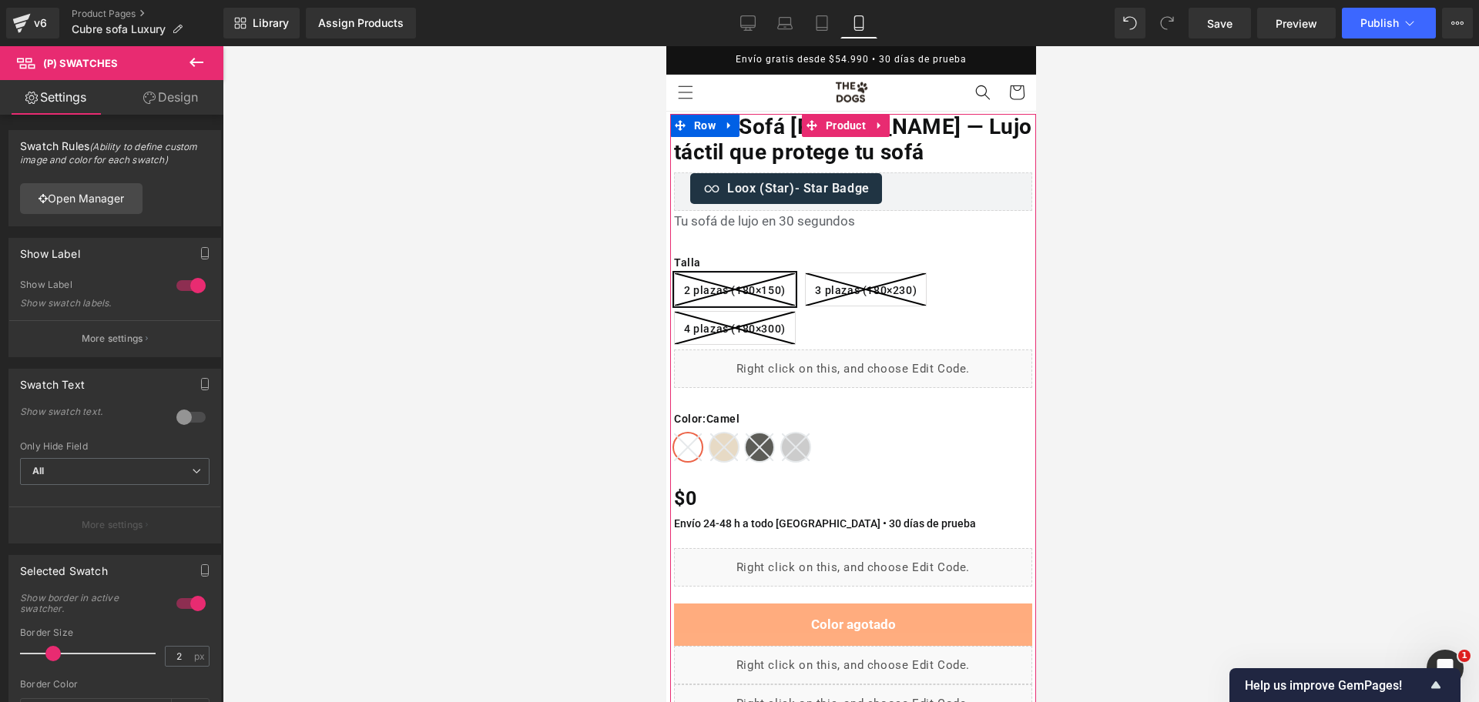
scroll to position [96, 0]
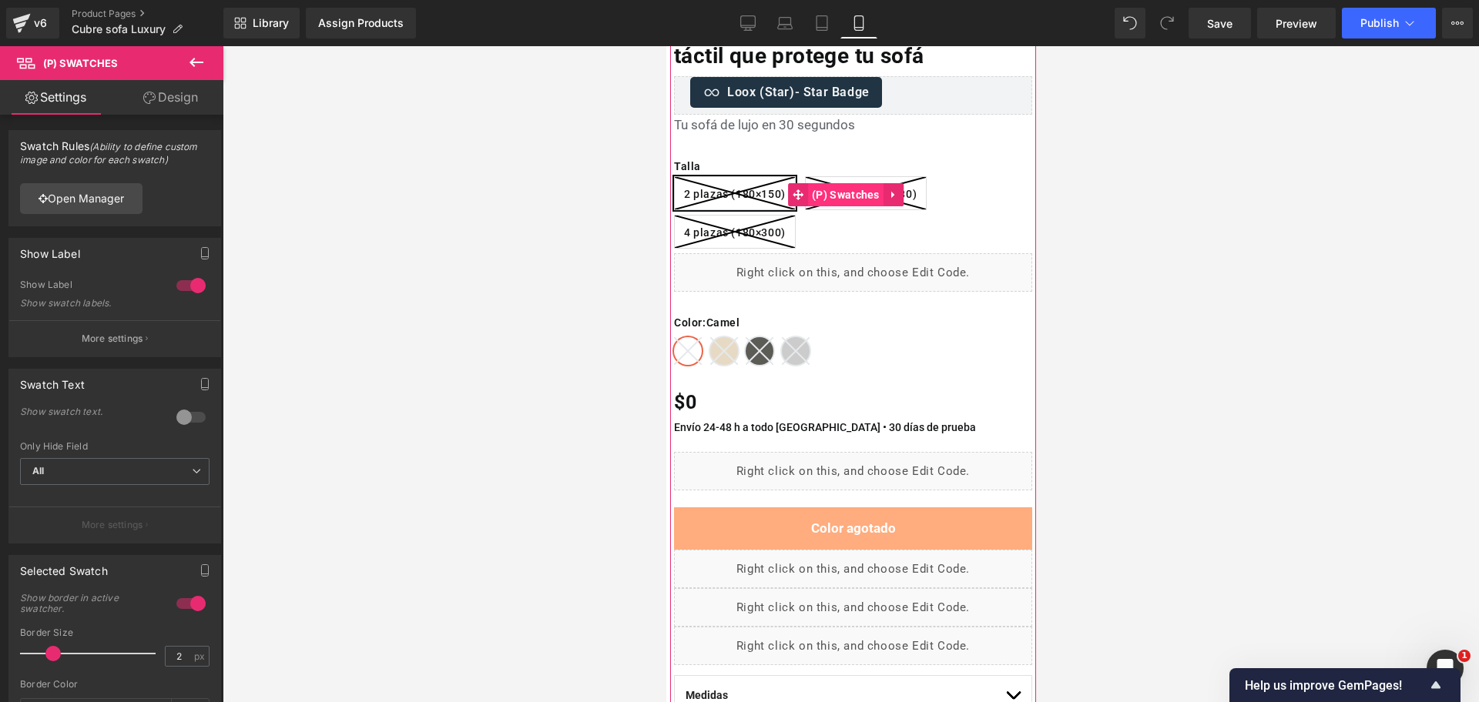
click at [852, 192] on span "(P) Swatches" at bounding box center [844, 194] width 75 height 23
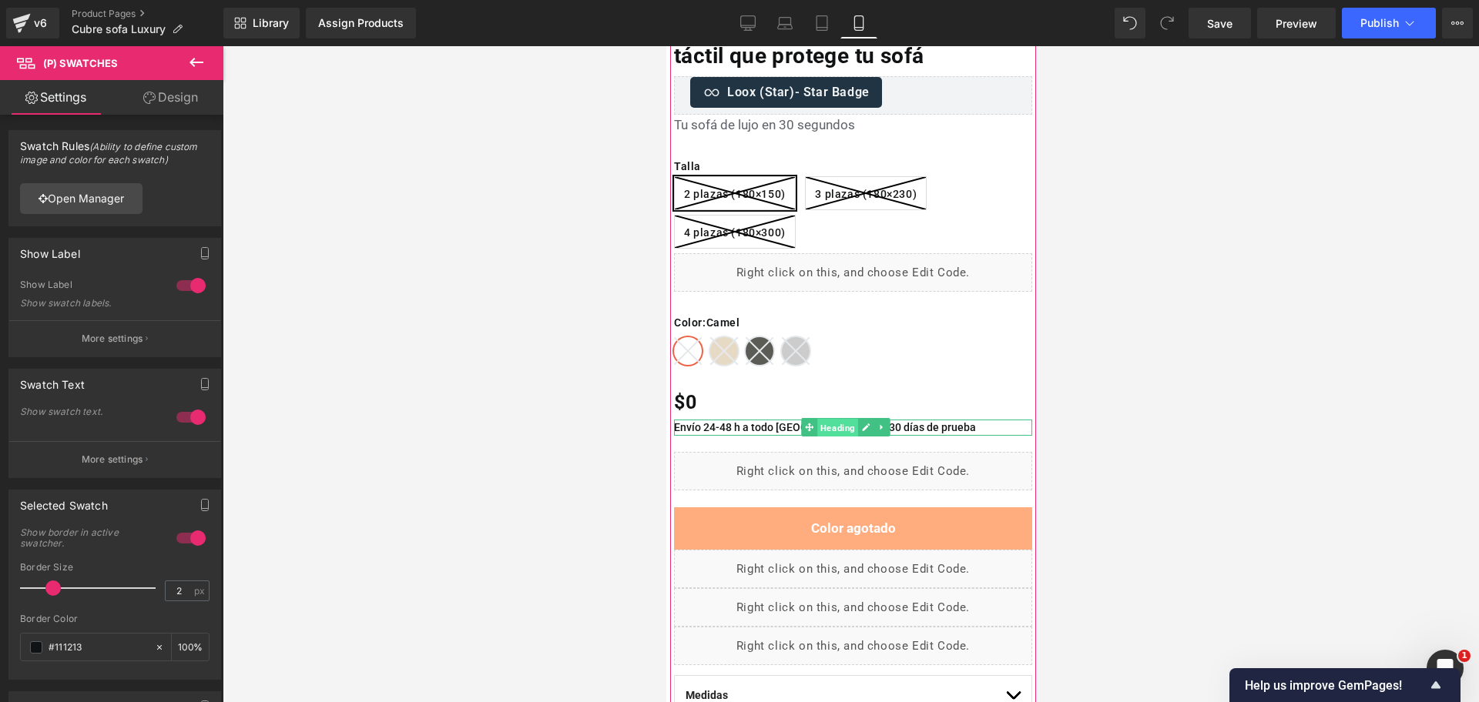
click at [835, 429] on span "Heading" at bounding box center [836, 428] width 41 height 18
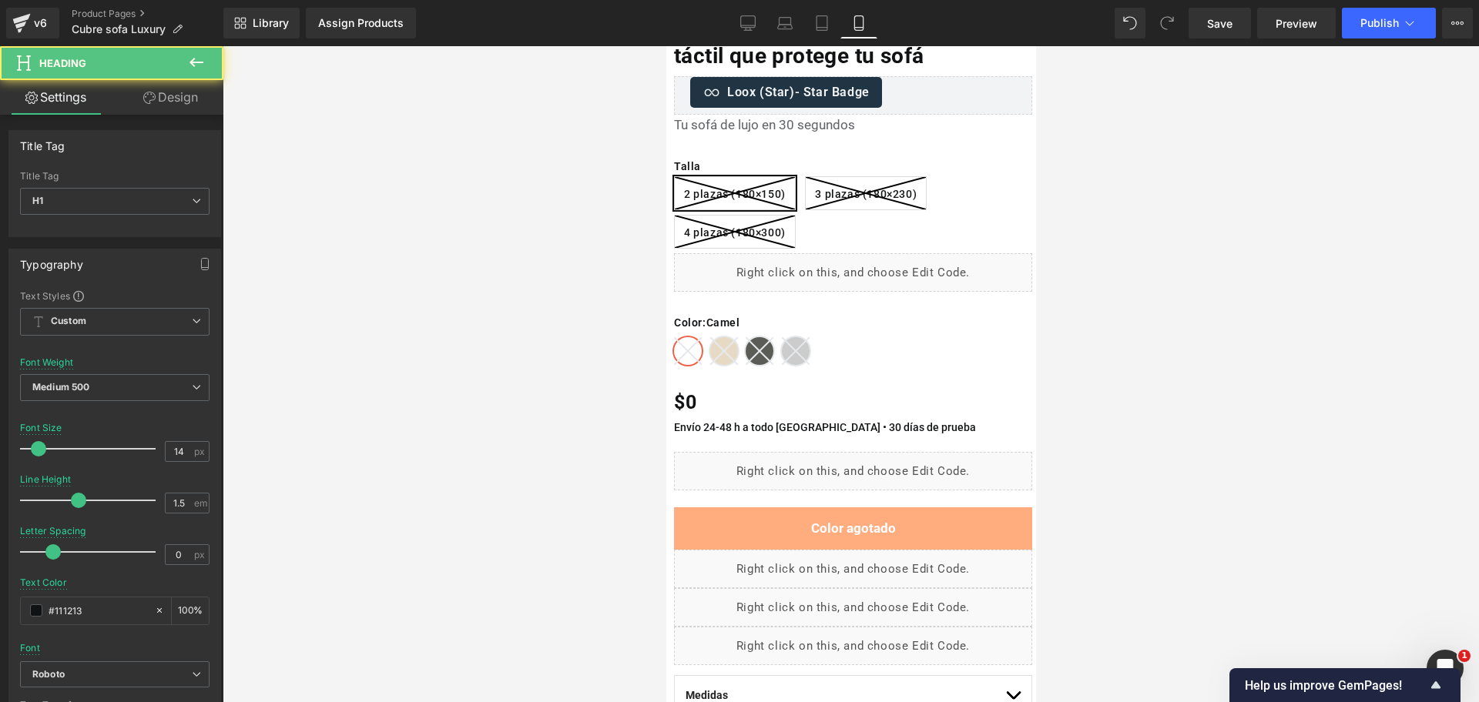
click at [1107, 332] on div at bounding box center [851, 374] width 1256 height 656
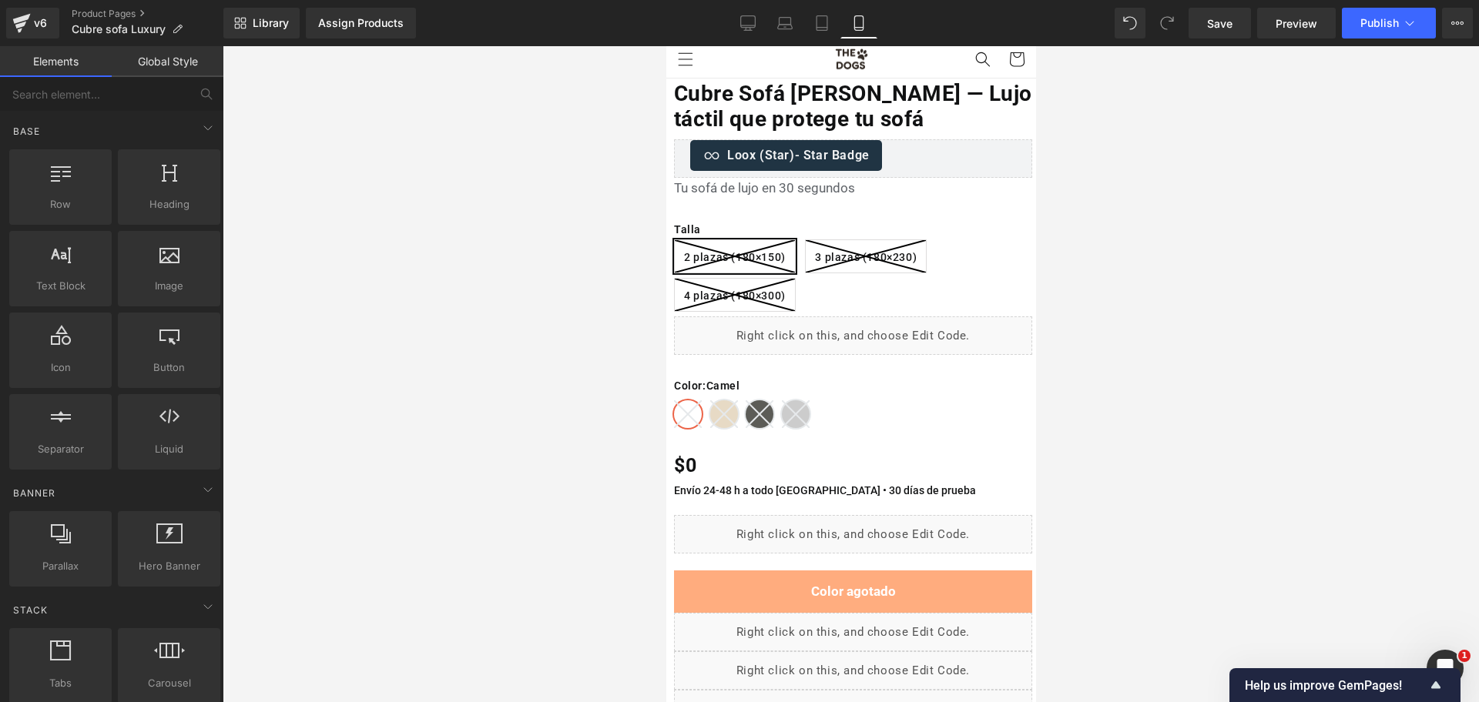
scroll to position [0, 0]
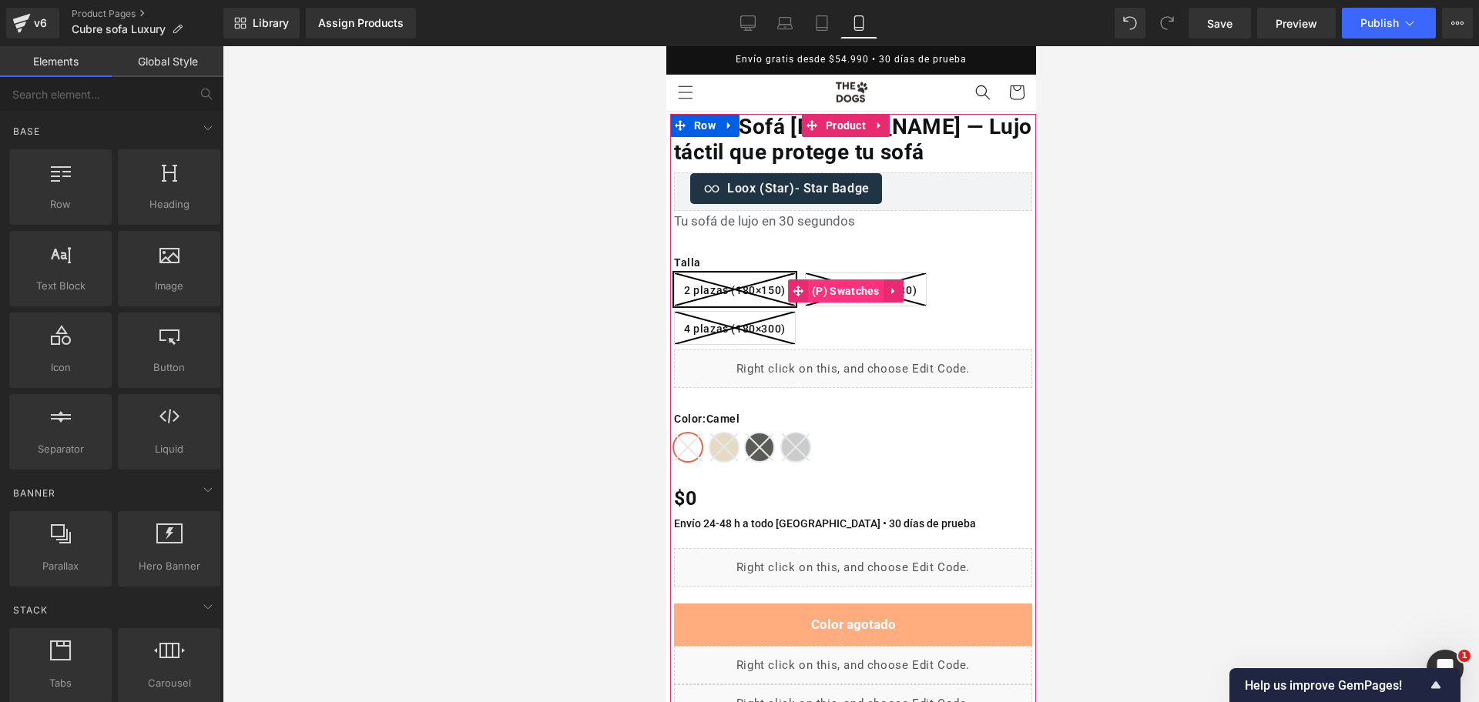
drag, startPoint x: 859, startPoint y: 296, endPoint x: 866, endPoint y: 283, distance: 14.8
click at [859, 296] on span "(P) Swatches" at bounding box center [844, 291] width 75 height 23
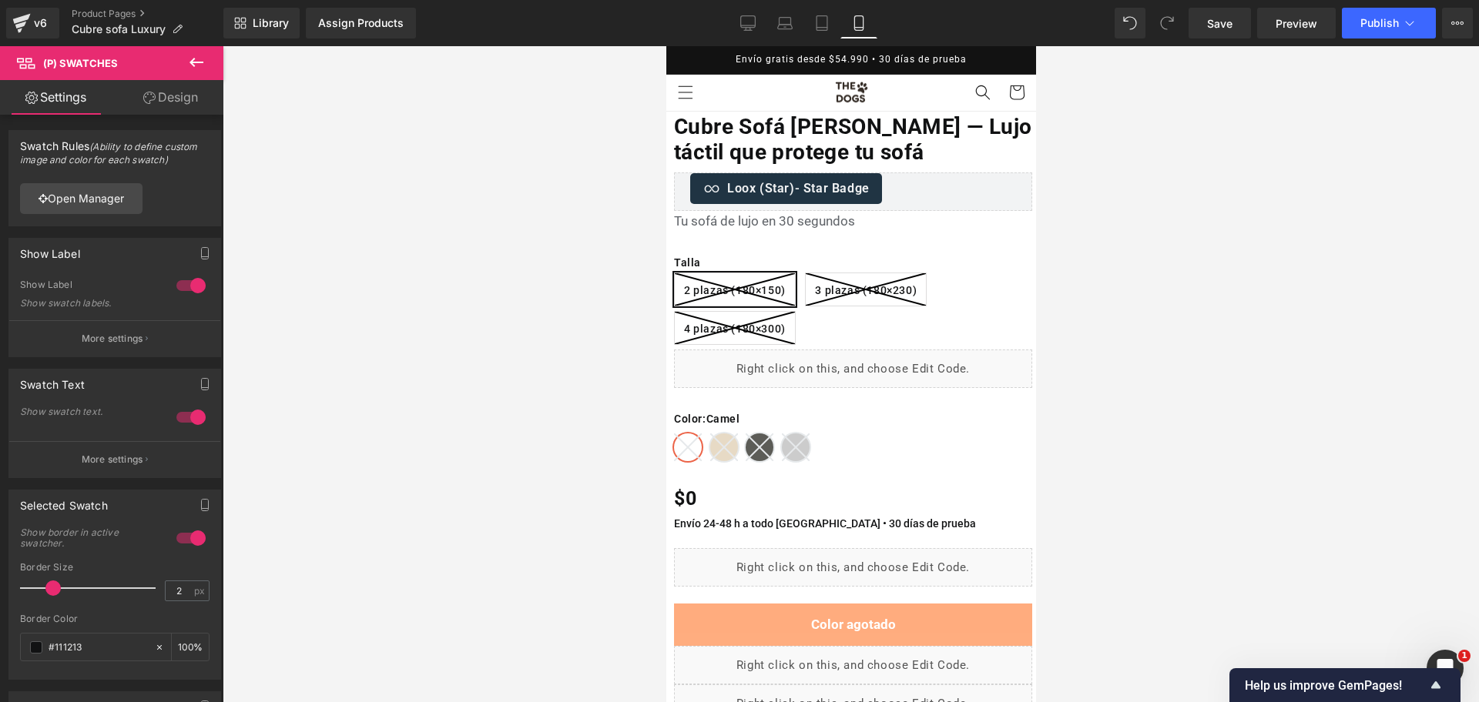
click at [1382, 6] on div "Library Assign Products Product Preview No product match your search. Please tr…" at bounding box center [850, 23] width 1255 height 46
click at [1382, 23] on span "Publish" at bounding box center [1379, 23] width 39 height 12
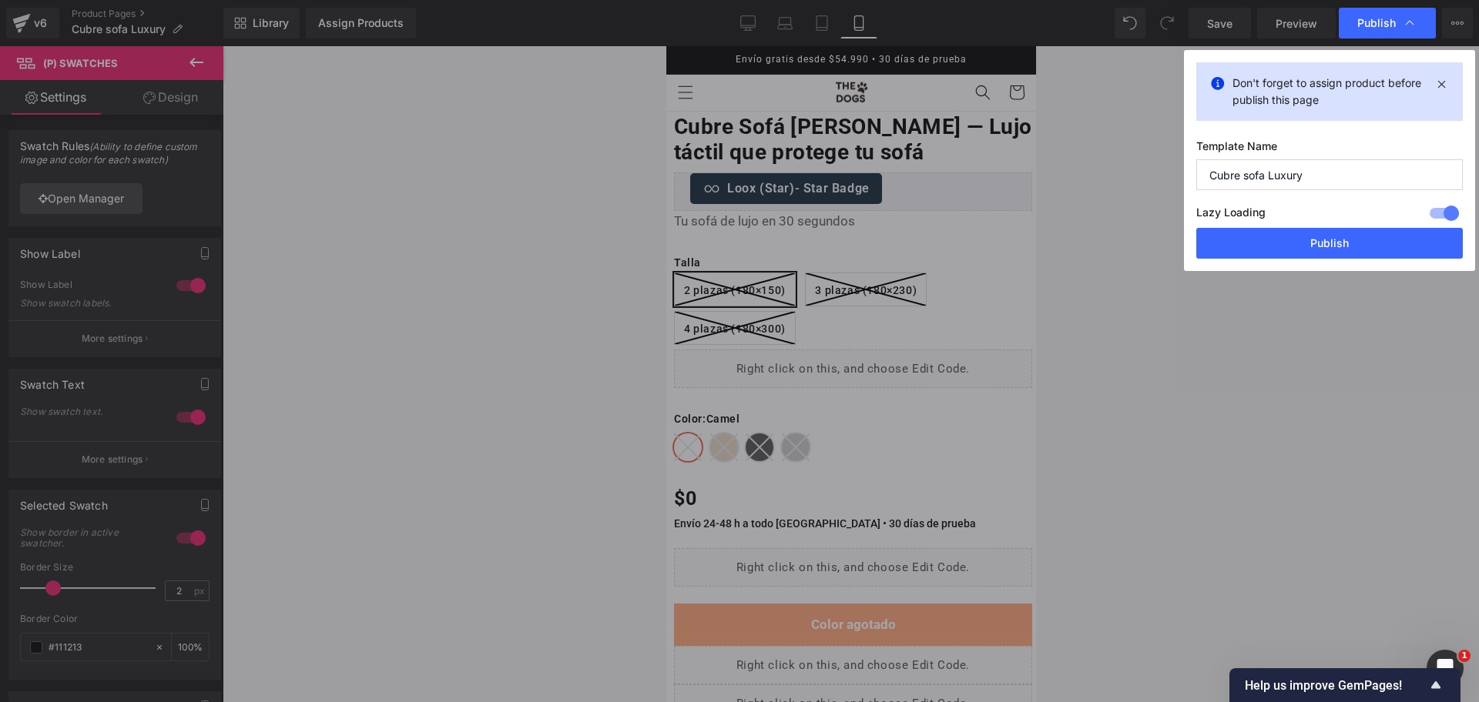
drag, startPoint x: 1382, startPoint y: 23, endPoint x: 534, endPoint y: 80, distance: 850.6
click at [1381, 23] on span "Publish" at bounding box center [1376, 23] width 39 height 14
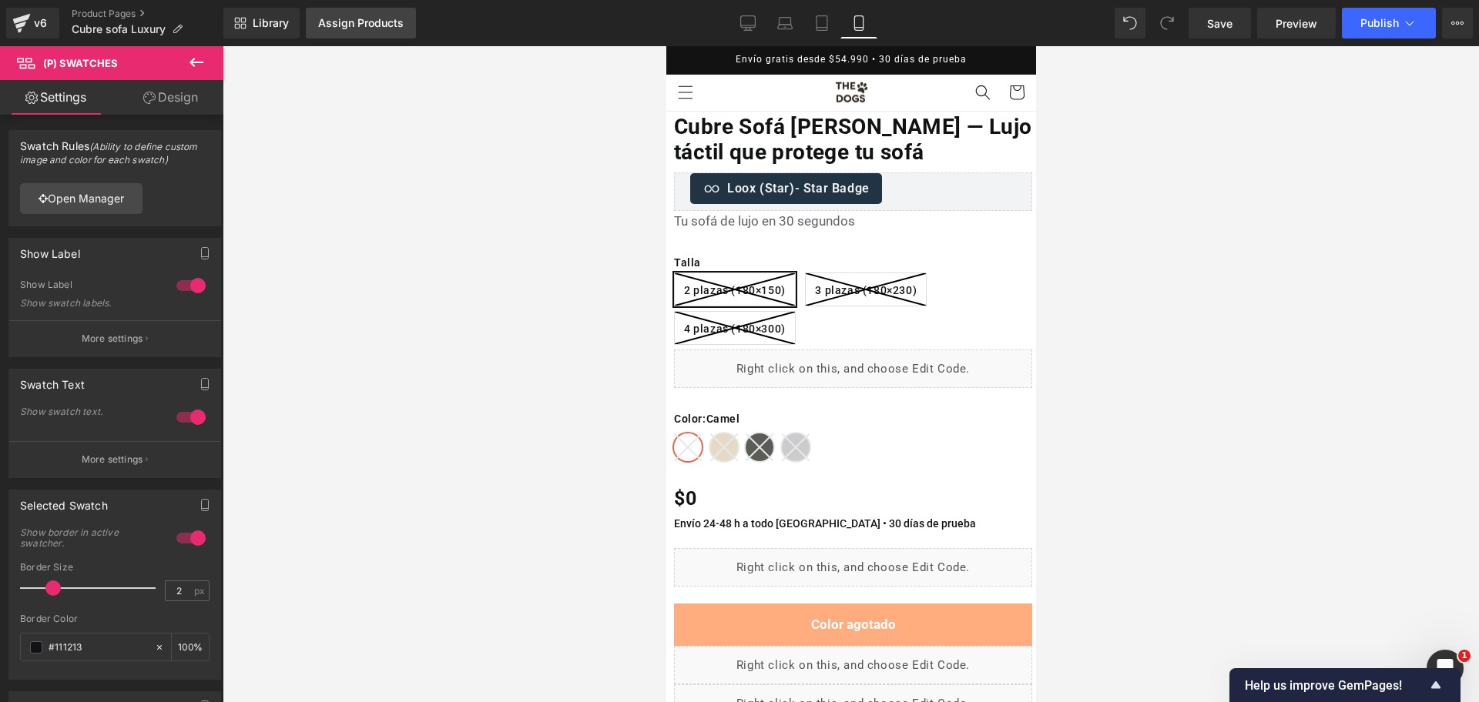
click at [328, 17] on div "Assign Products" at bounding box center [360, 23] width 85 height 12
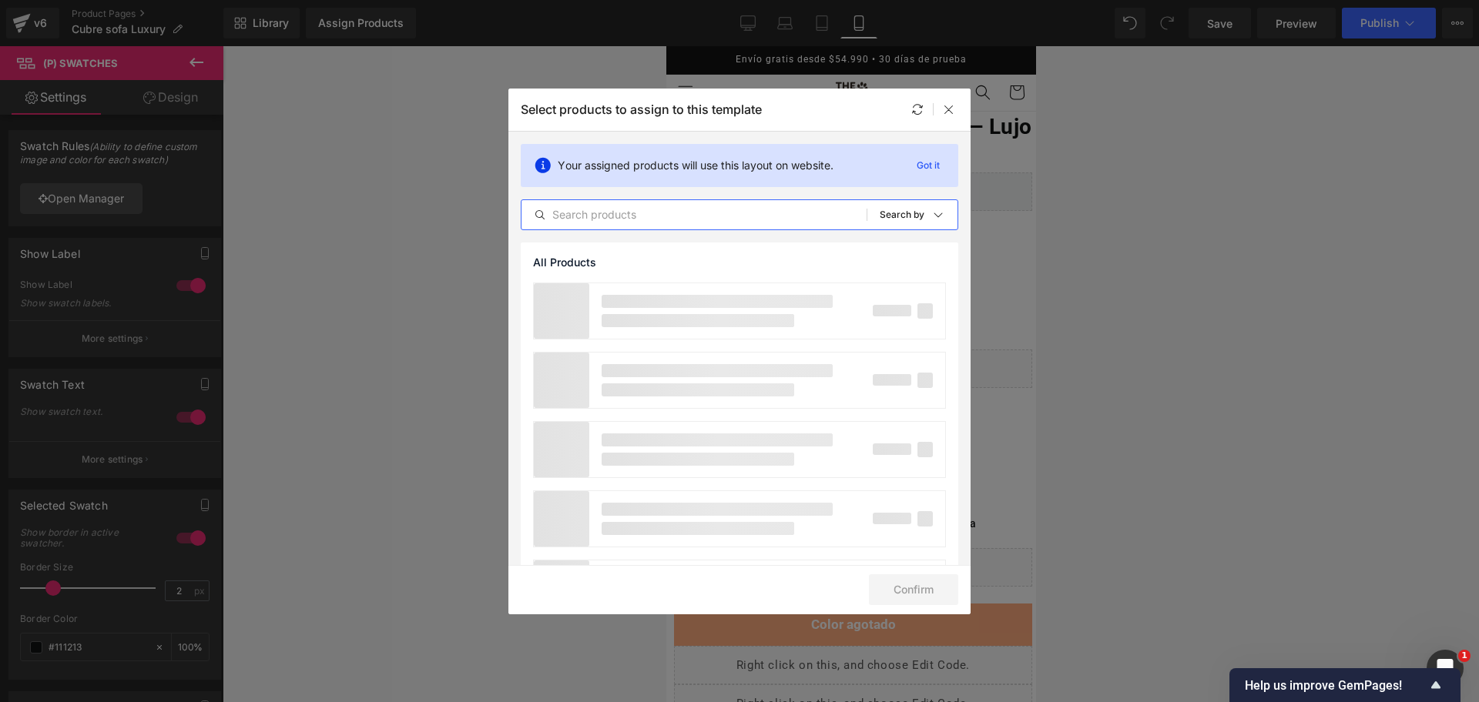
click at [752, 219] on input "text" at bounding box center [693, 215] width 345 height 18
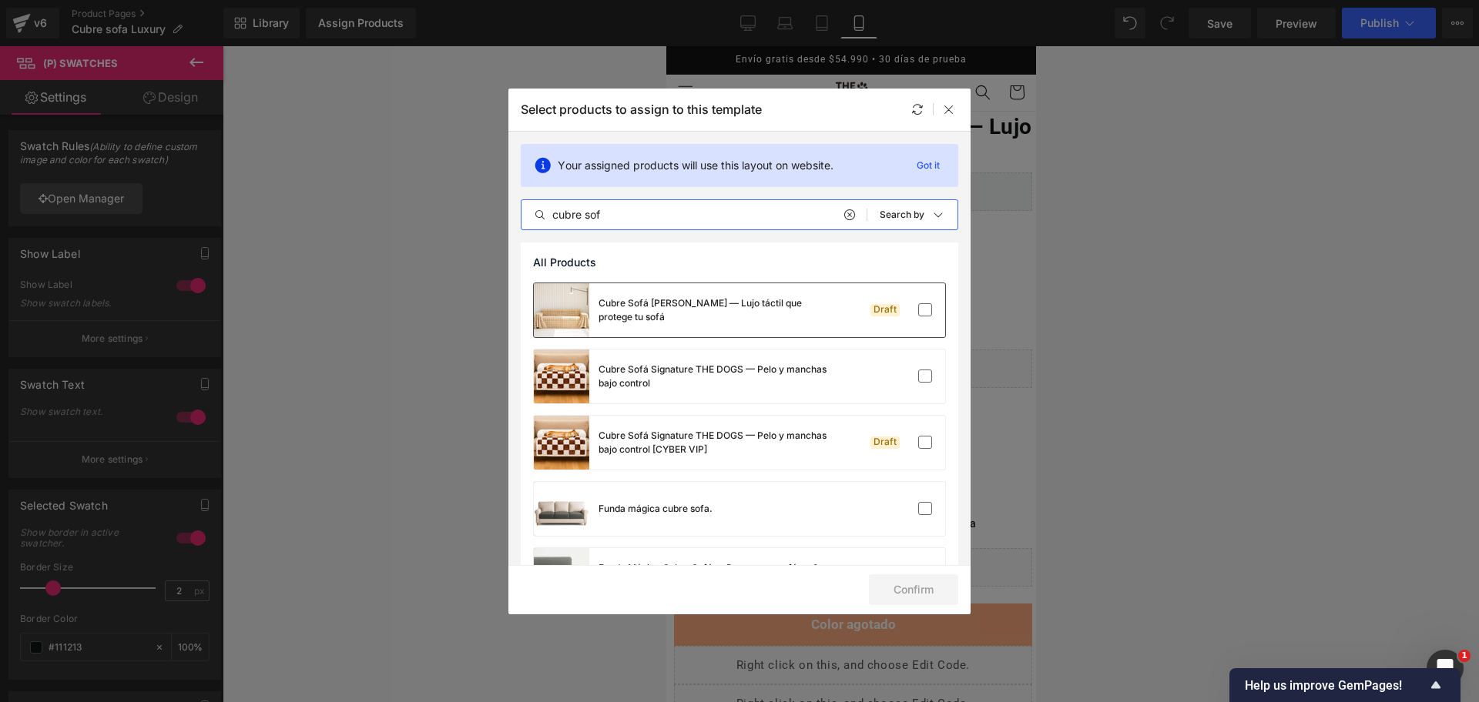
type input "cubre sof"
click at [789, 301] on div "Cubre Sofá [PERSON_NAME] — Lujo táctil que protege tu sofá" at bounding box center [713, 311] width 231 height 28
click at [924, 594] on button "Confirm" at bounding box center [913, 590] width 89 height 31
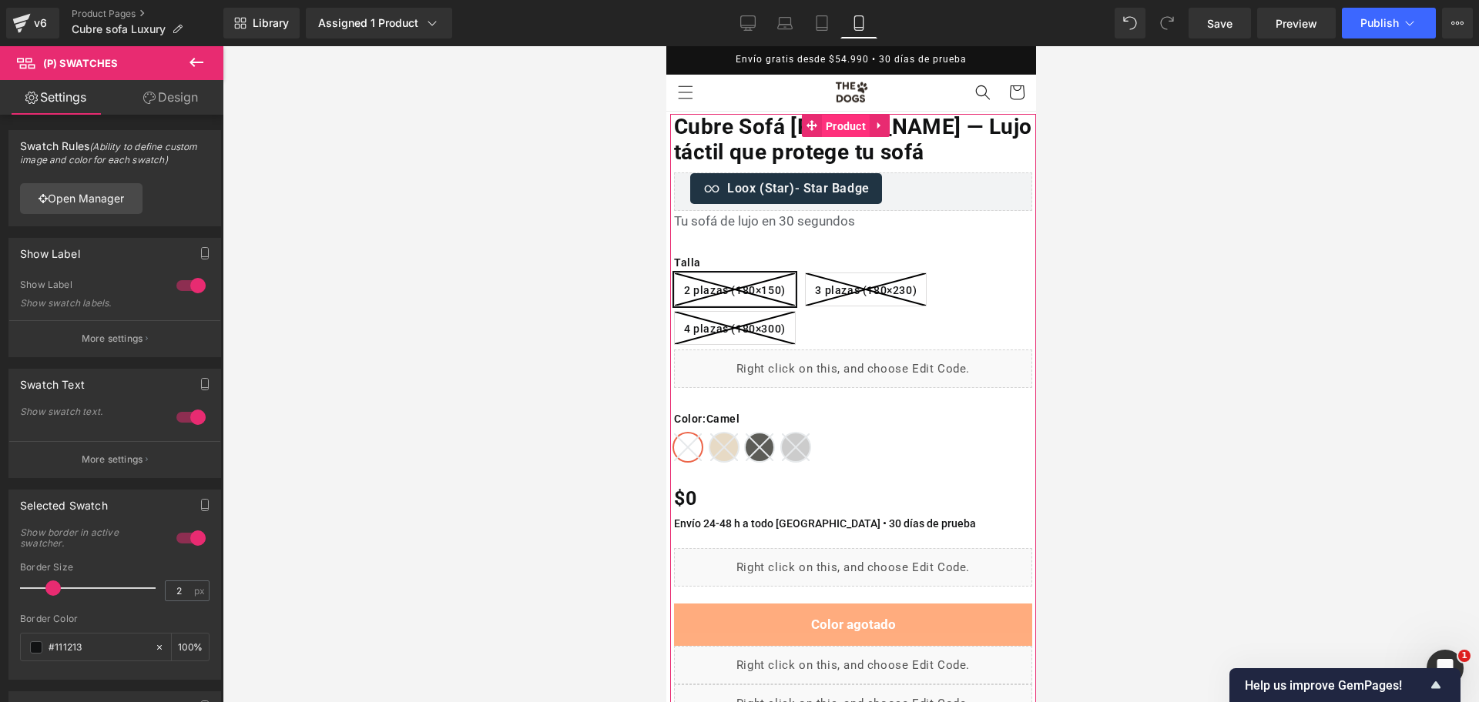
click at [836, 132] on span "Product" at bounding box center [845, 126] width 48 height 23
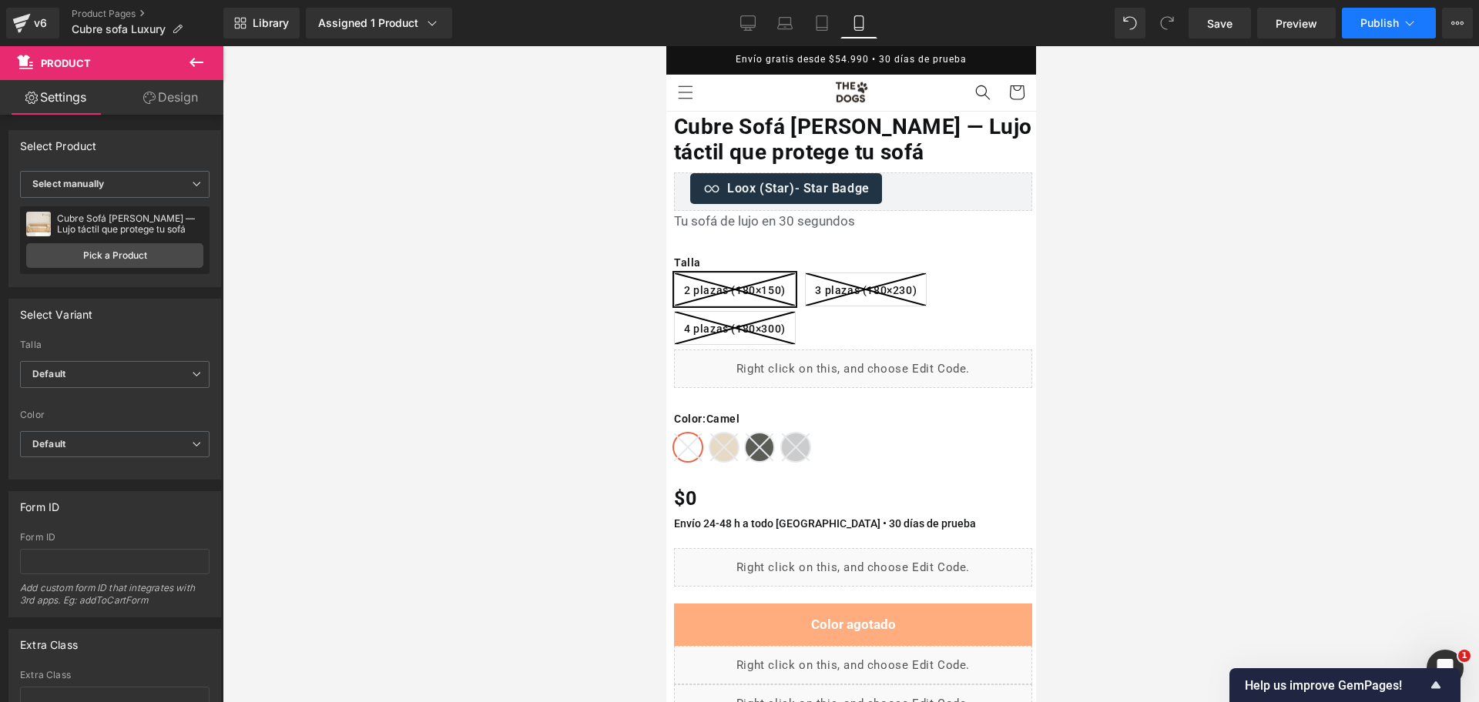
click at [1391, 27] on span "Publish" at bounding box center [1379, 23] width 39 height 12
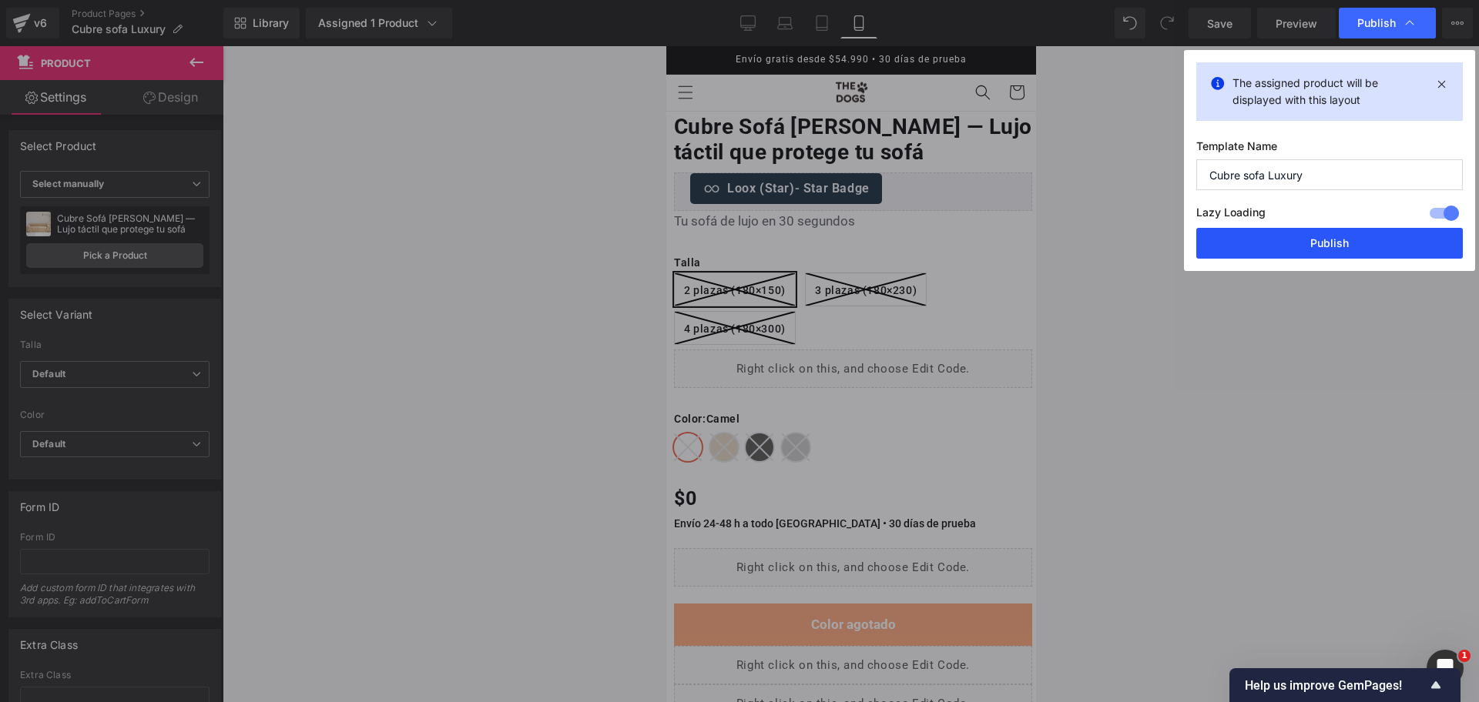
click at [1343, 243] on button "Publish" at bounding box center [1329, 243] width 266 height 31
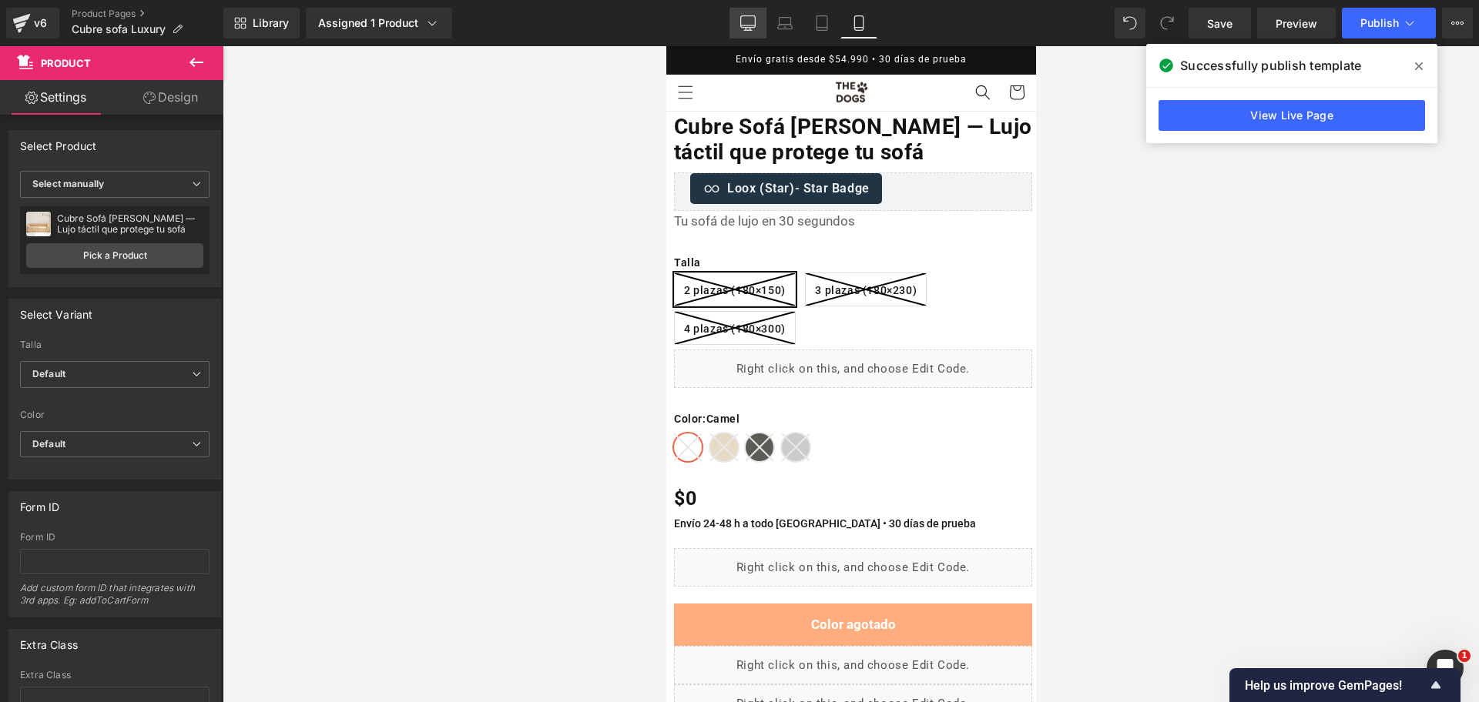
drag, startPoint x: 753, startPoint y: 15, endPoint x: 652, endPoint y: 32, distance: 102.4
click at [753, 15] on icon at bounding box center [747, 22] width 15 height 15
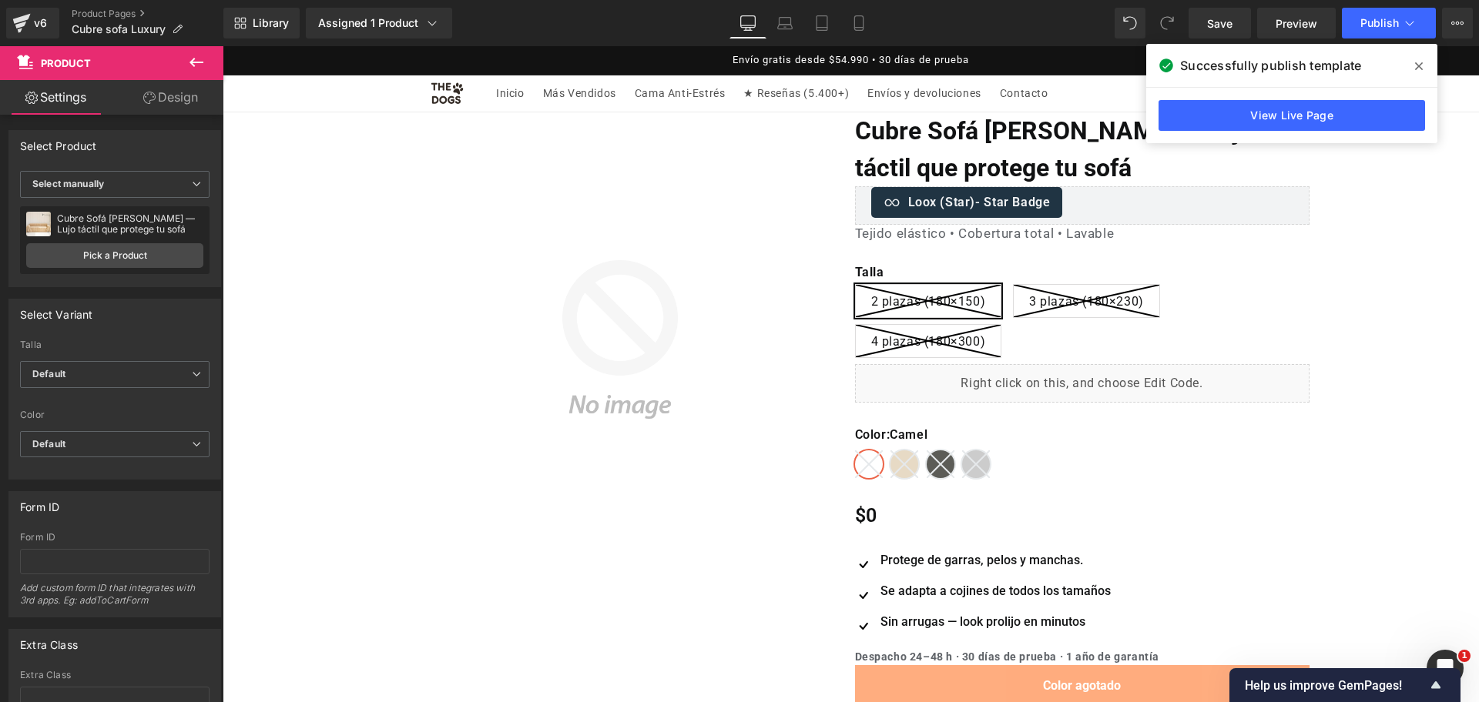
drag, startPoint x: 1191, startPoint y: 24, endPoint x: 1425, endPoint y: 65, distance: 237.7
click at [1425, 65] on span at bounding box center [1418, 66] width 25 height 25
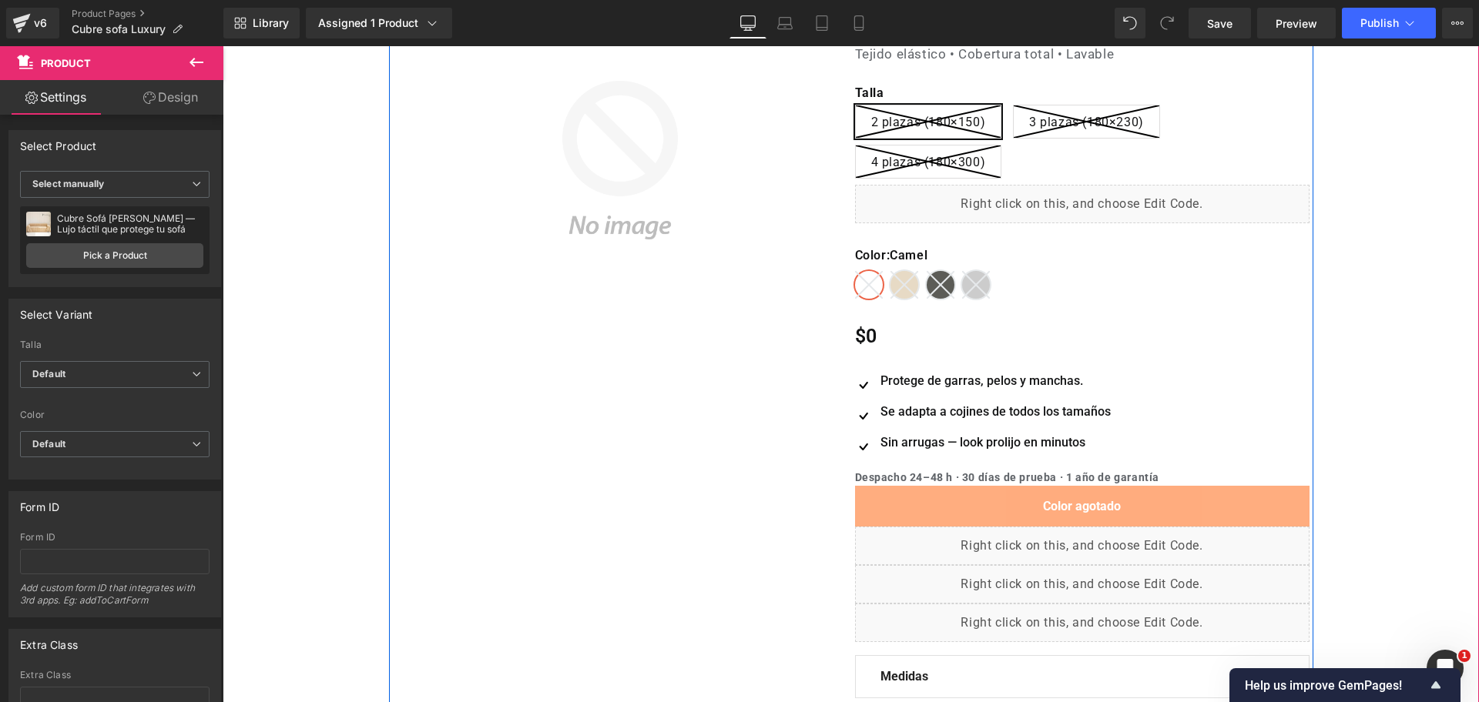
scroll to position [96, 0]
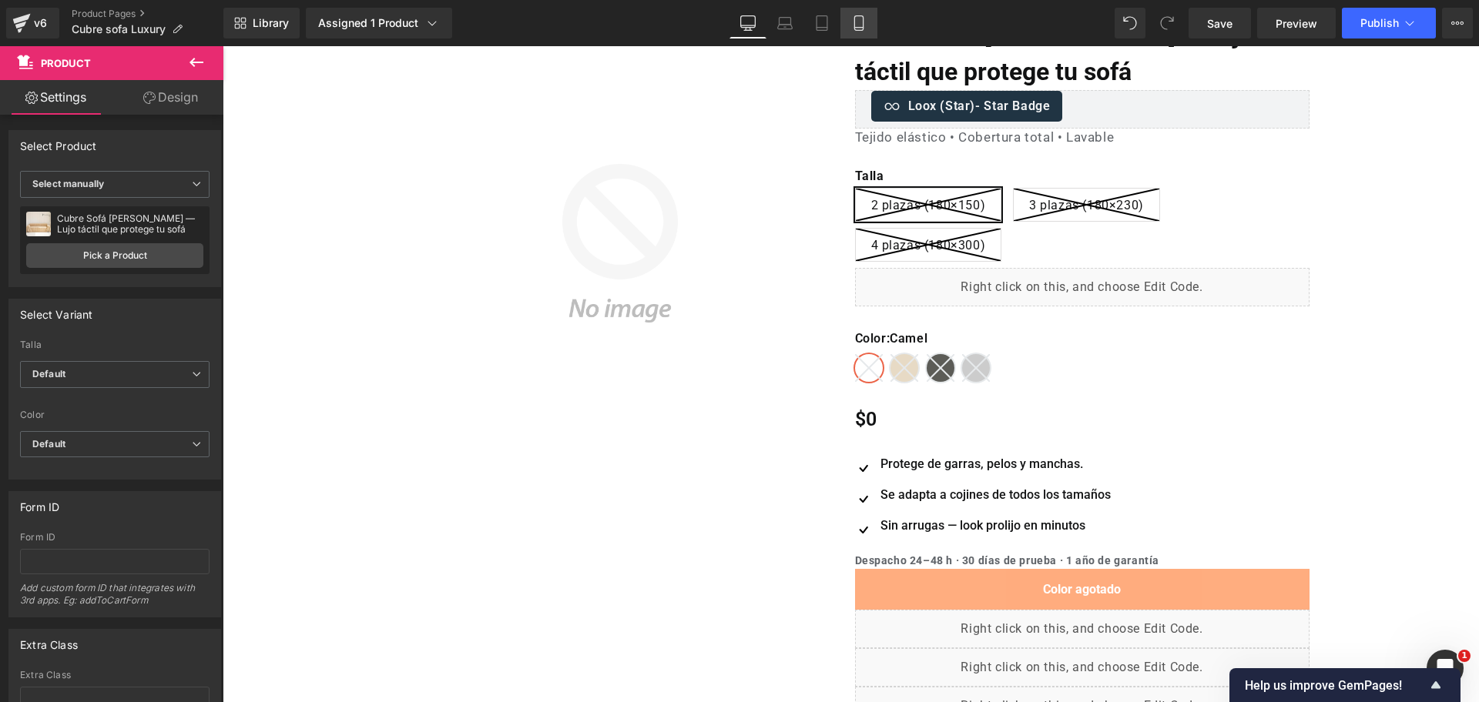
click at [870, 18] on link "Mobile" at bounding box center [858, 23] width 37 height 31
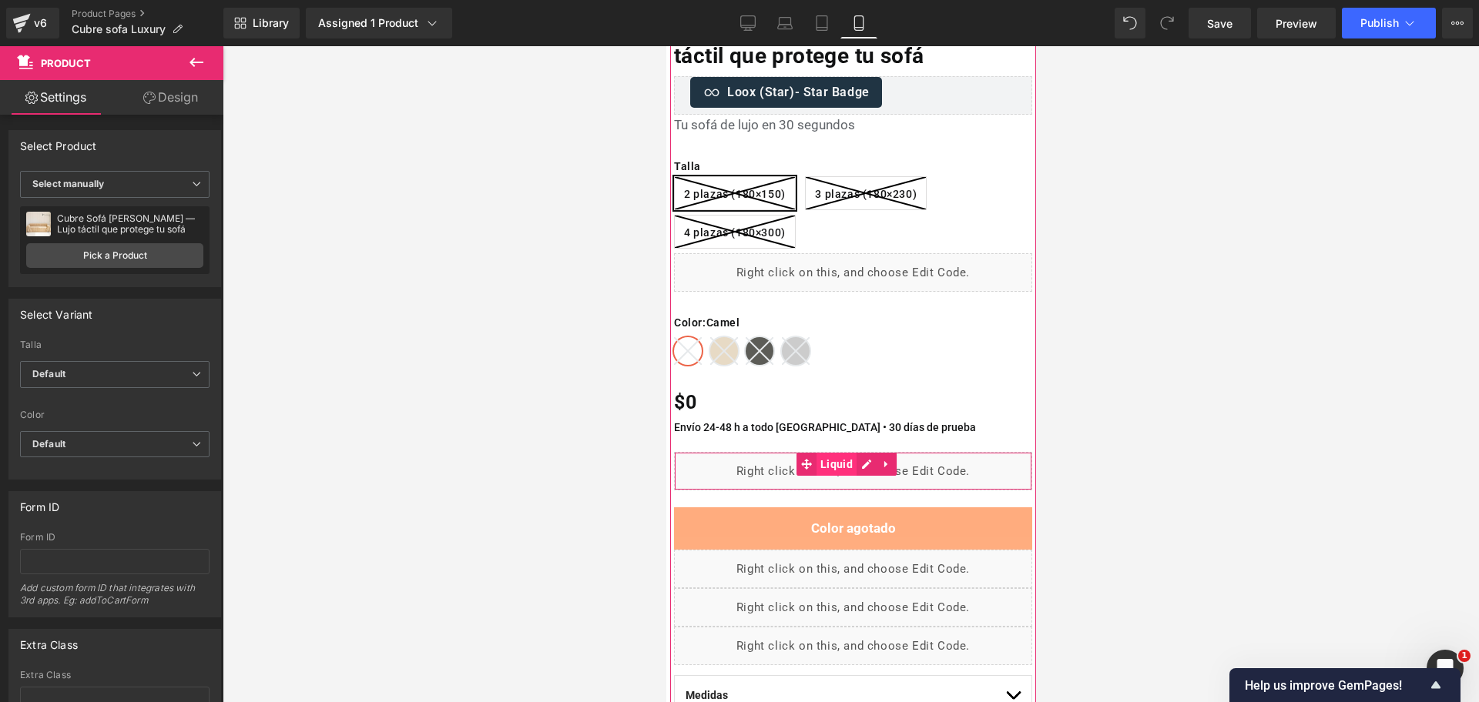
click at [834, 467] on span "Liquid" at bounding box center [836, 464] width 40 height 23
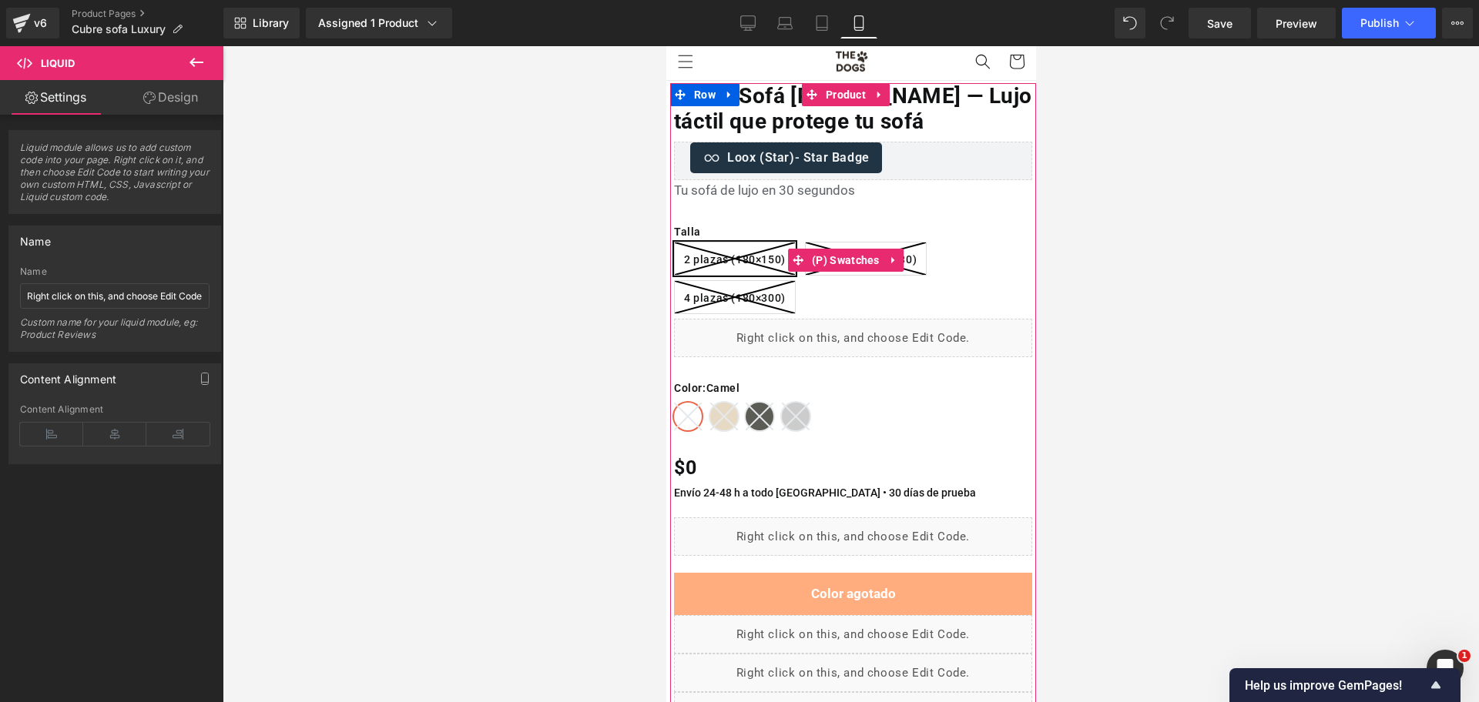
scroll to position [0, 0]
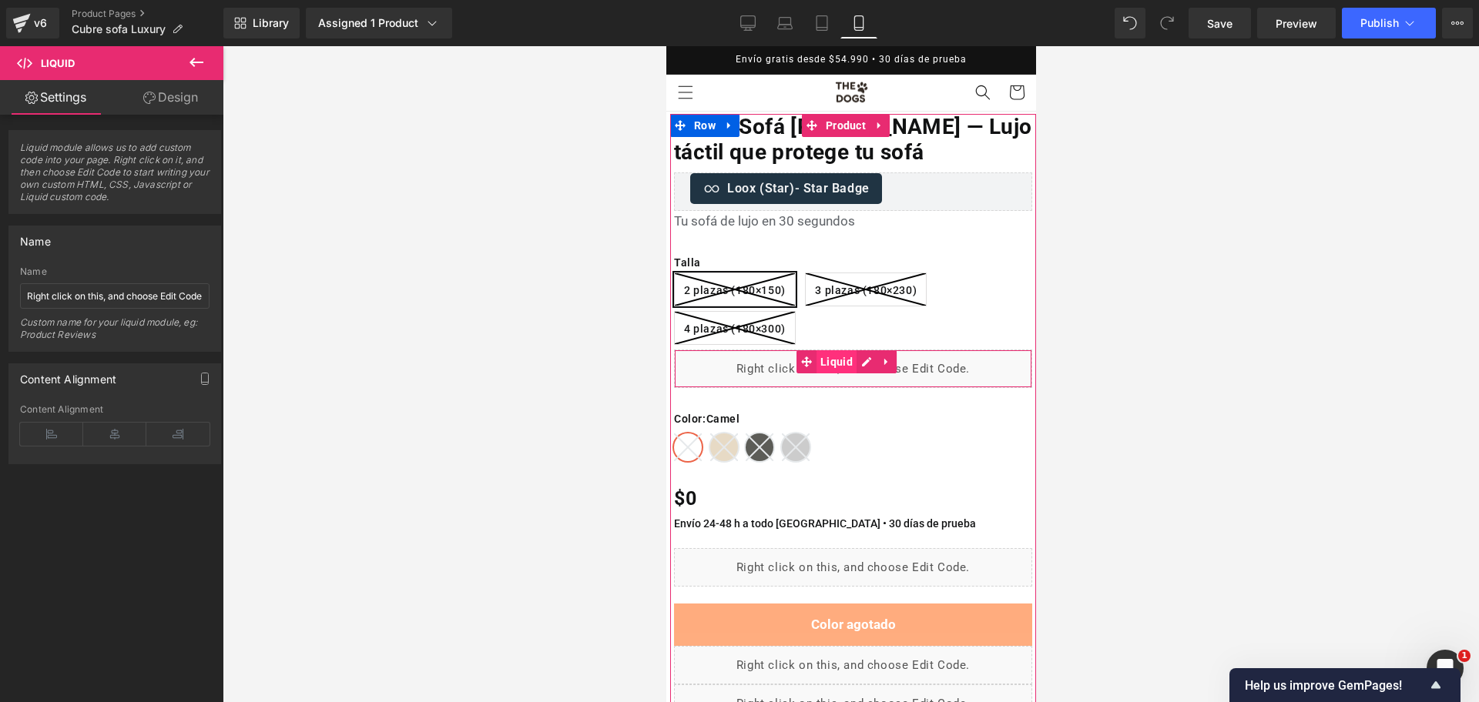
click at [841, 360] on span "Liquid" at bounding box center [836, 361] width 40 height 23
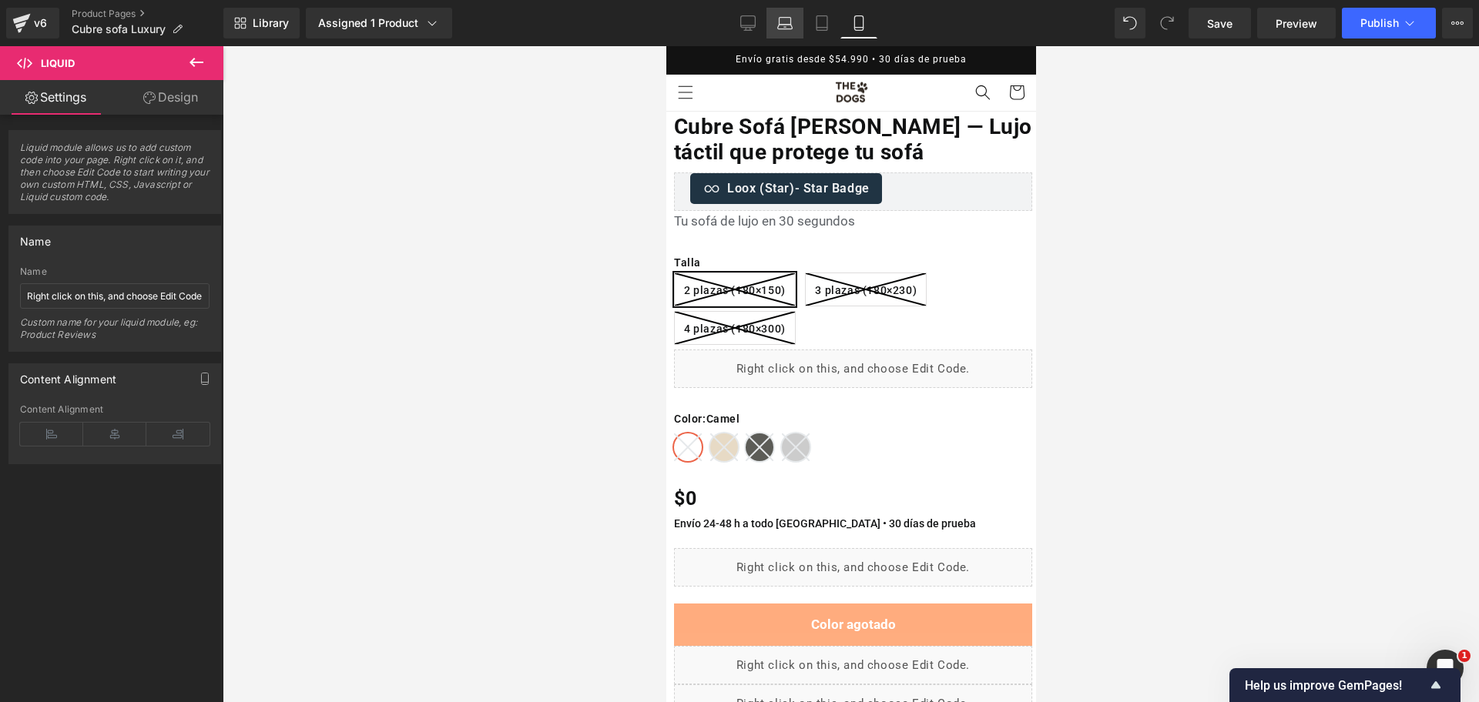
click at [772, 28] on link "Laptop" at bounding box center [784, 23] width 37 height 31
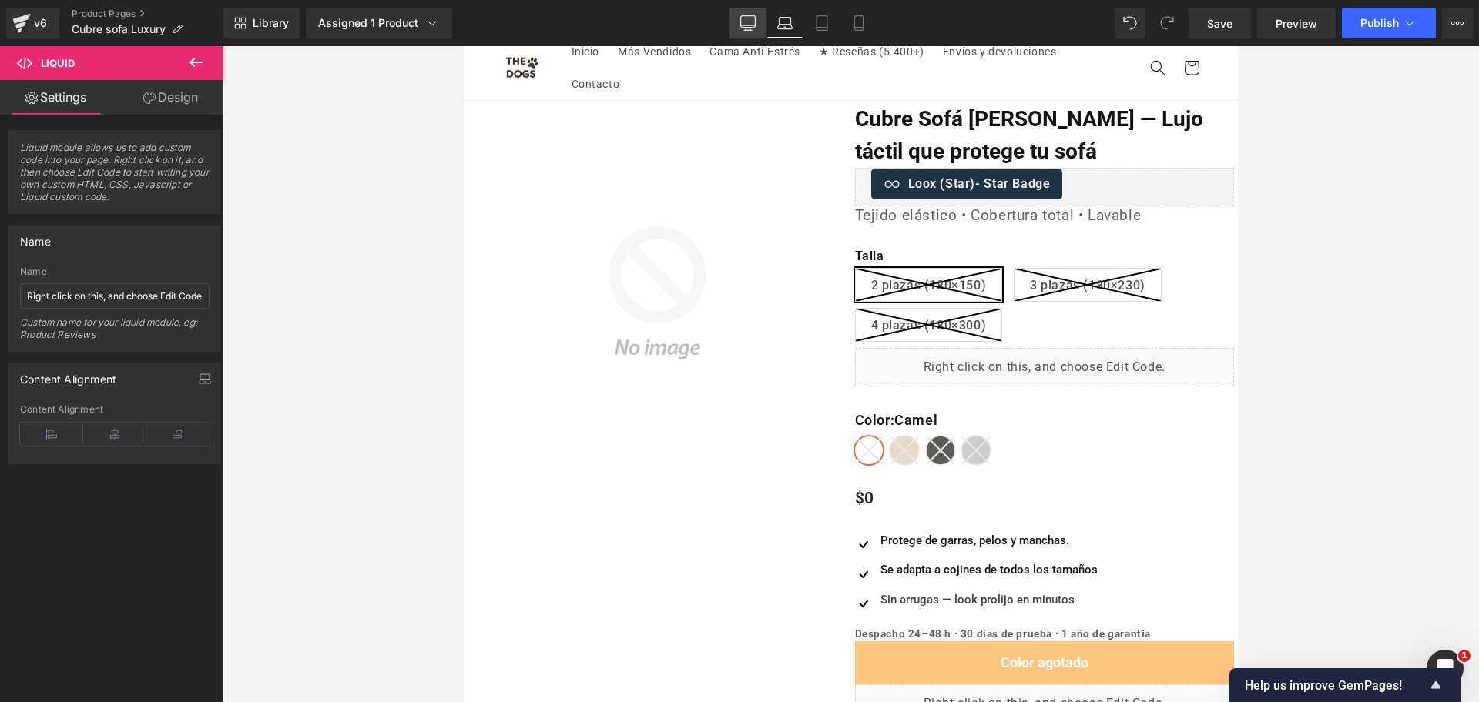
click at [757, 23] on link "Desktop" at bounding box center [747, 23] width 37 height 31
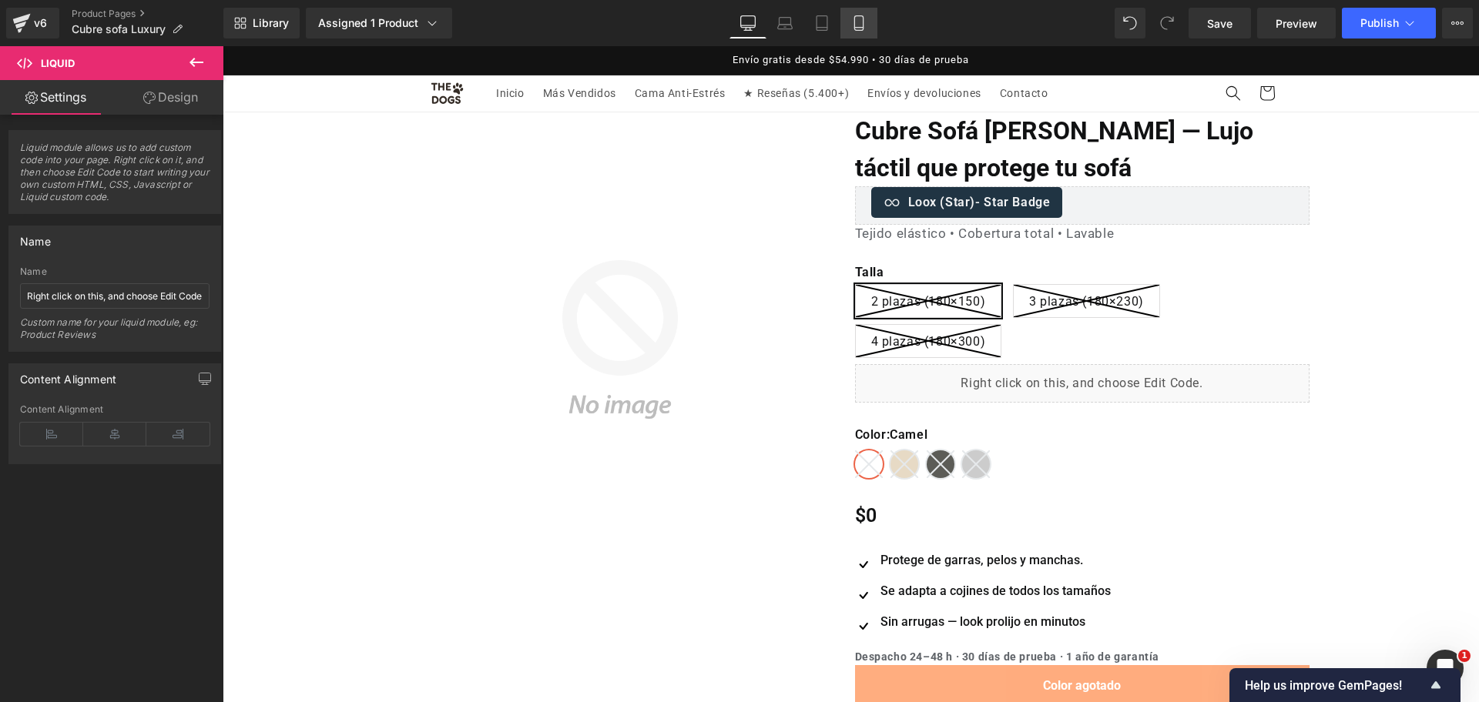
click at [877, 25] on link "Mobile" at bounding box center [858, 23] width 37 height 31
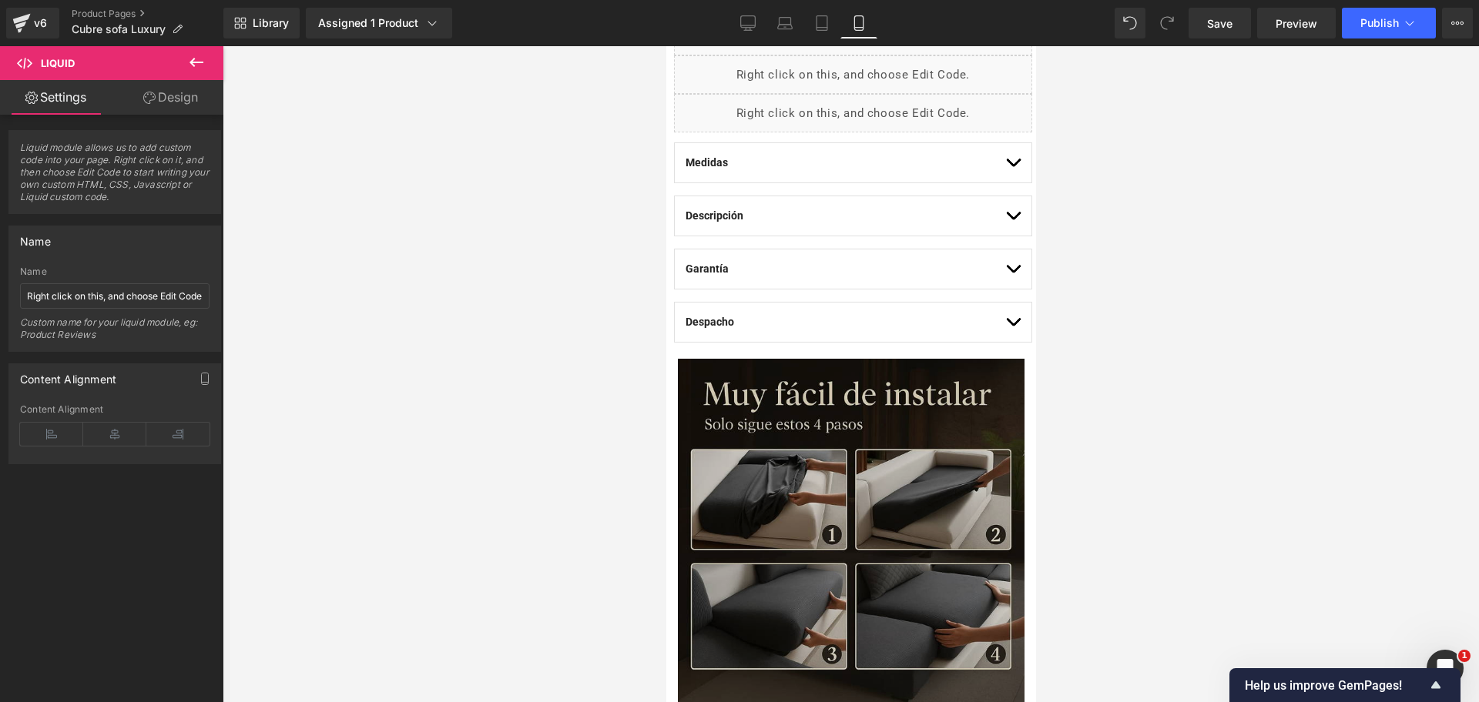
scroll to position [866, 0]
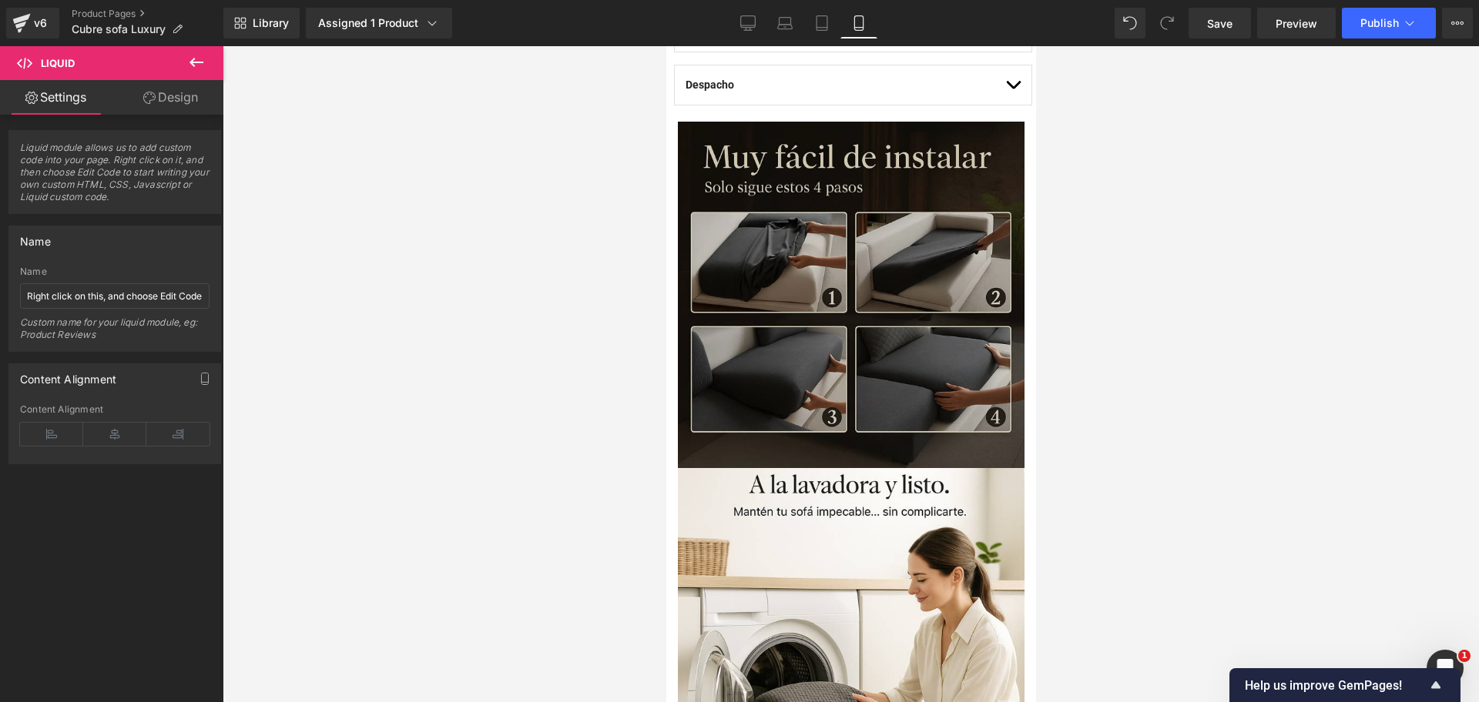
click at [879, 253] on img at bounding box center [850, 295] width 347 height 347
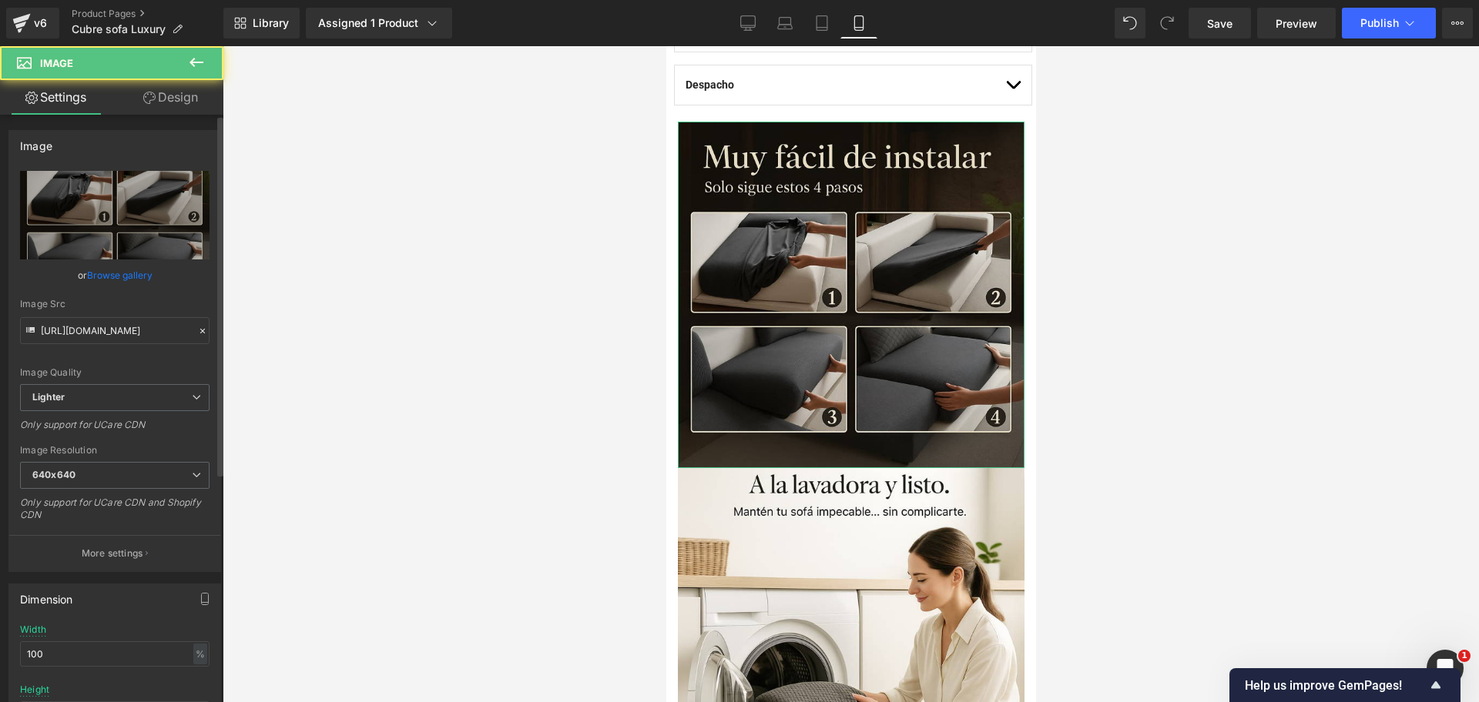
click at [137, 288] on link "Browse gallery" at bounding box center [119, 275] width 65 height 27
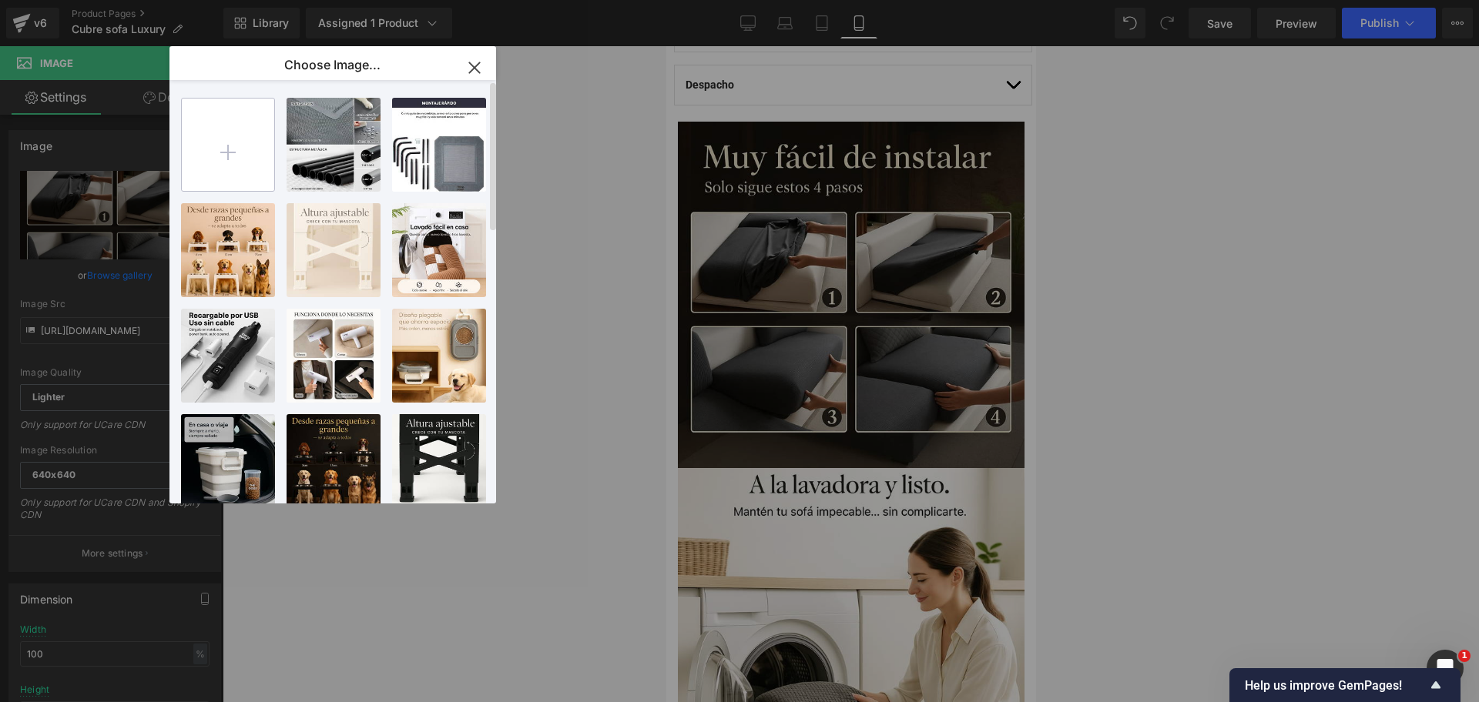
click at [250, 141] on input "file" at bounding box center [228, 145] width 92 height 92
type input "C:\fakepath\20251013_0512_Sala Acogedora Minimalista_remix_01k7e9zrvme4erc8tpbq…"
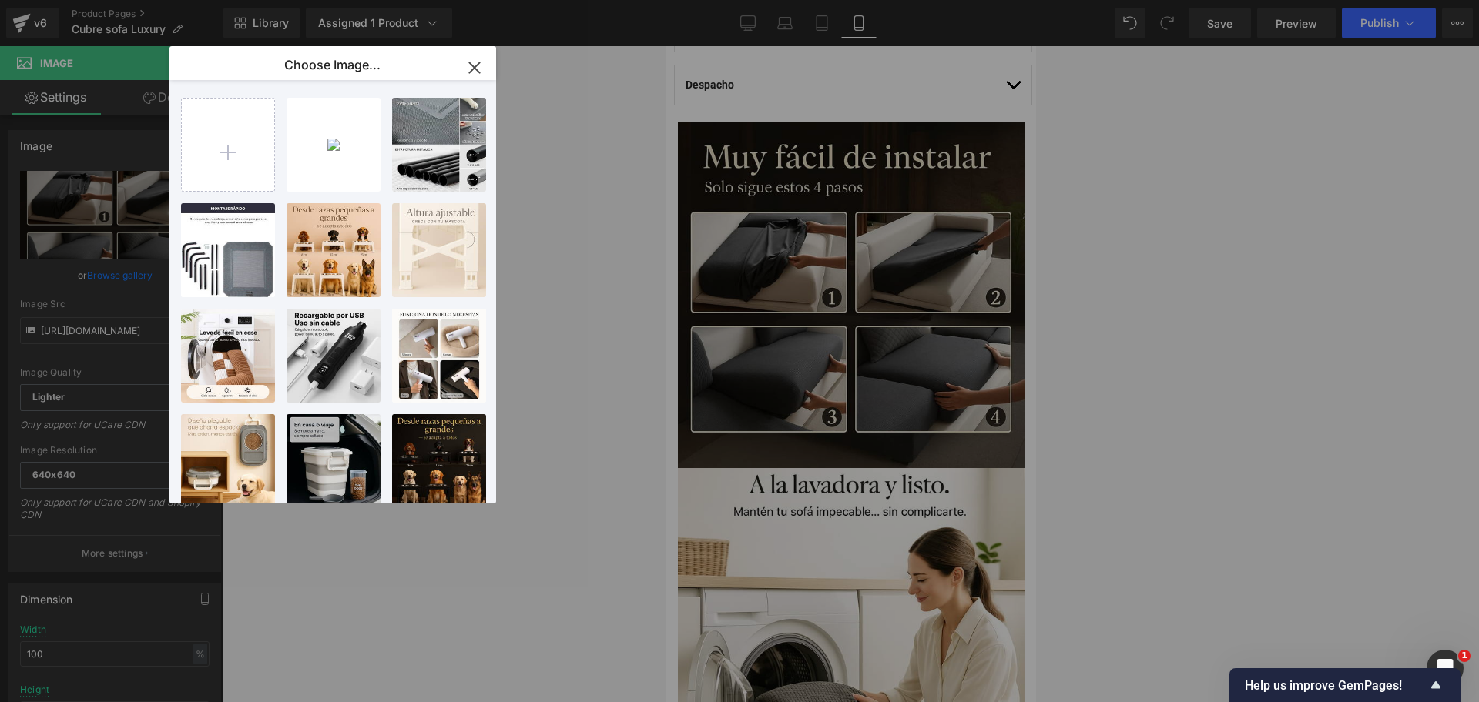
click at [0, 0] on div "2025101...y4w5.jpg 96.95 KB" at bounding box center [0, 0] width 0 height 0
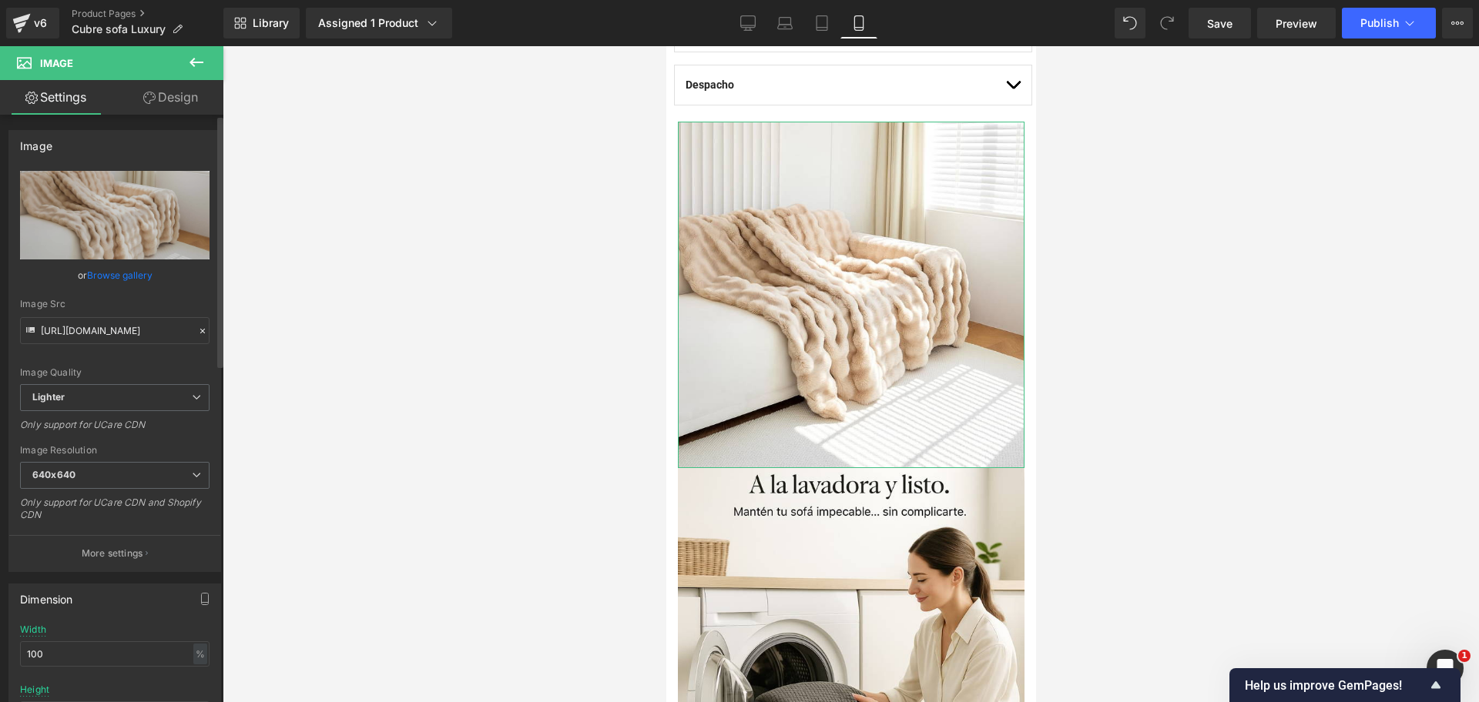
click at [143, 260] on div "Image Quality Lighter Lightest Lighter Lighter Lightest Only support for UCare …" at bounding box center [114, 277] width 189 height 213
click at [135, 269] on link "Browse gallery" at bounding box center [119, 275] width 65 height 27
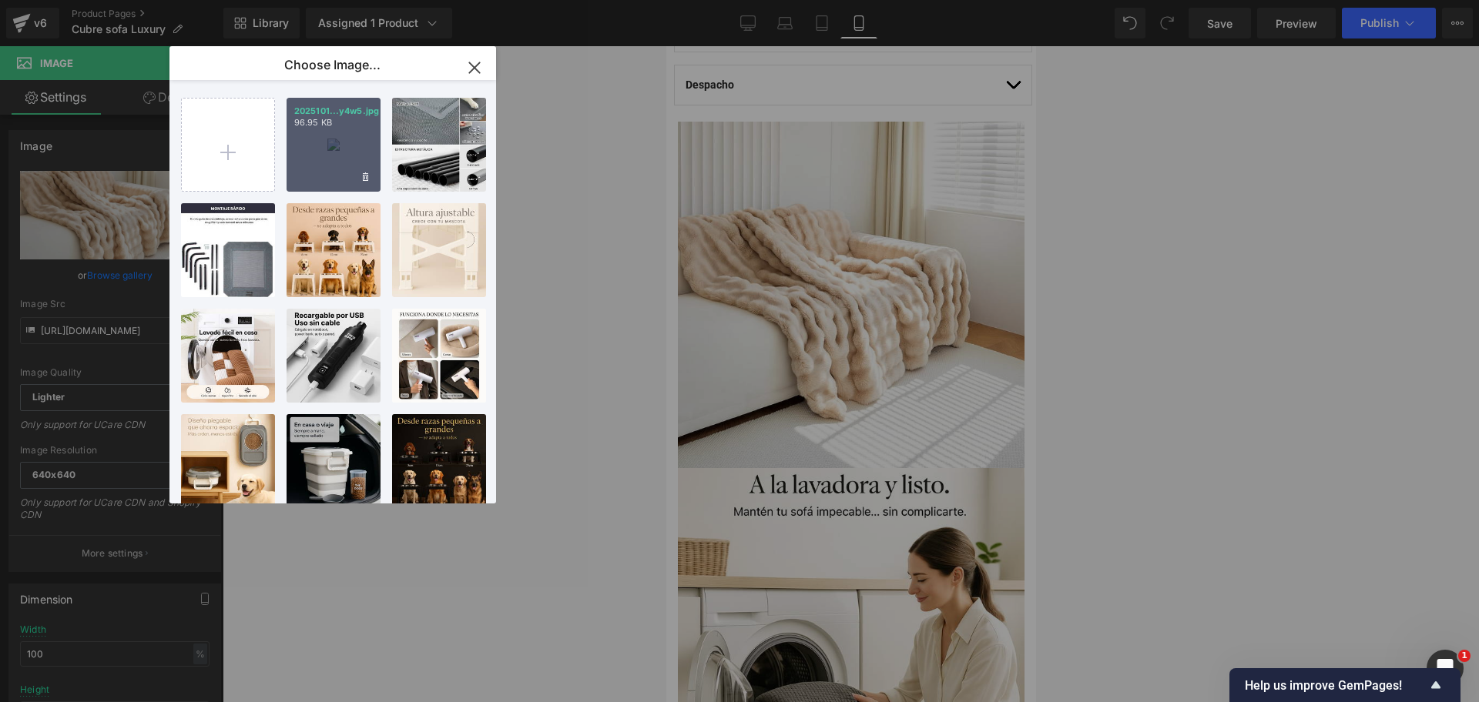
click at [315, 140] on div "2025101...y4w5.jpg 96.95 KB" at bounding box center [333, 145] width 94 height 94
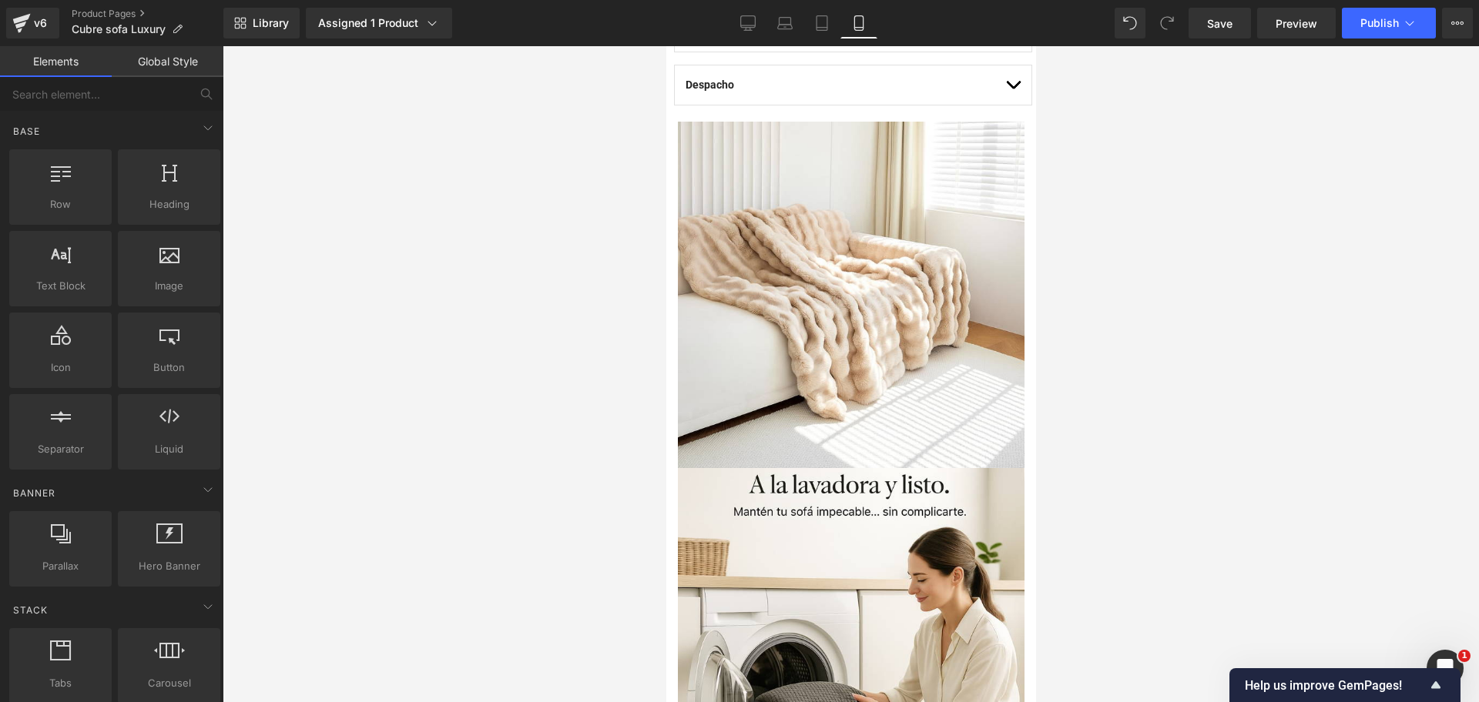
drag, startPoint x: 1132, startPoint y: 175, endPoint x: 1039, endPoint y: 203, distance: 97.4
click at [1124, 180] on div at bounding box center [851, 374] width 1256 height 656
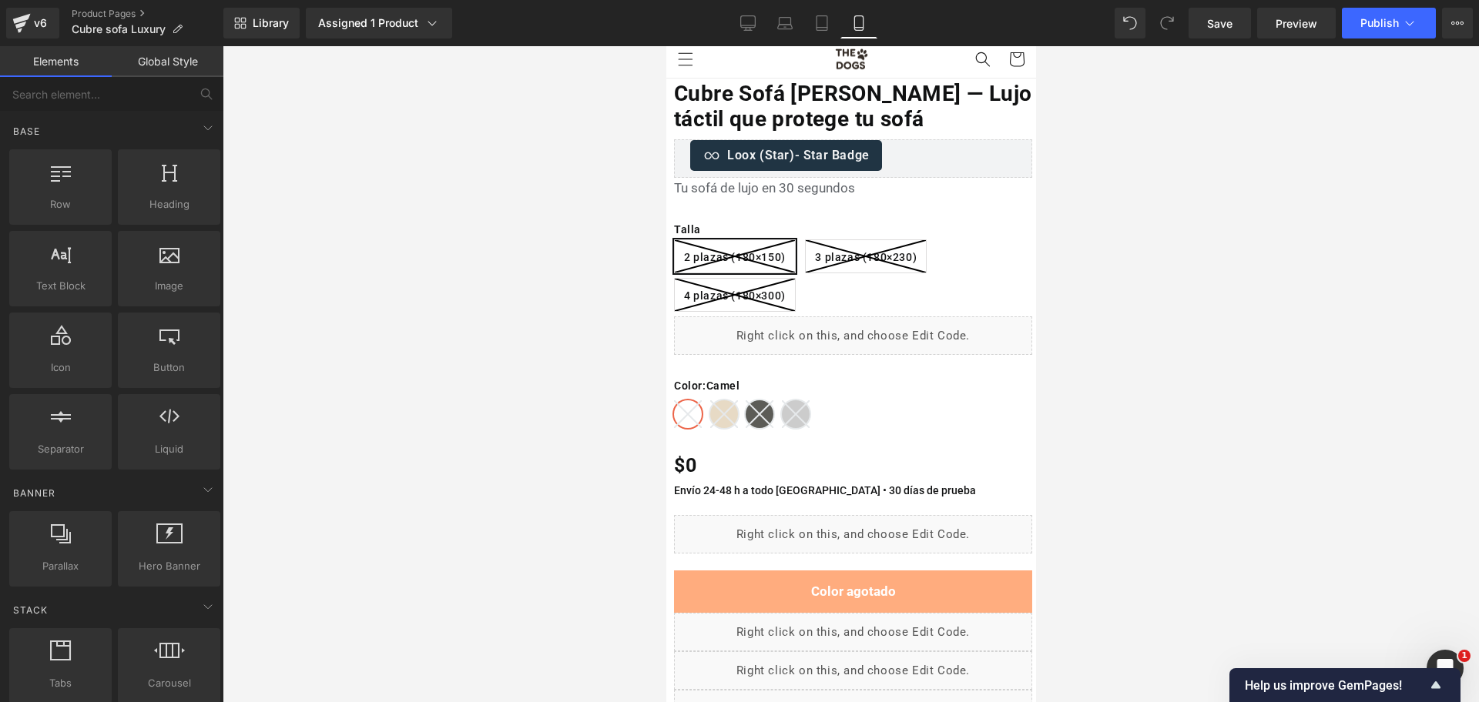
scroll to position [0, 0]
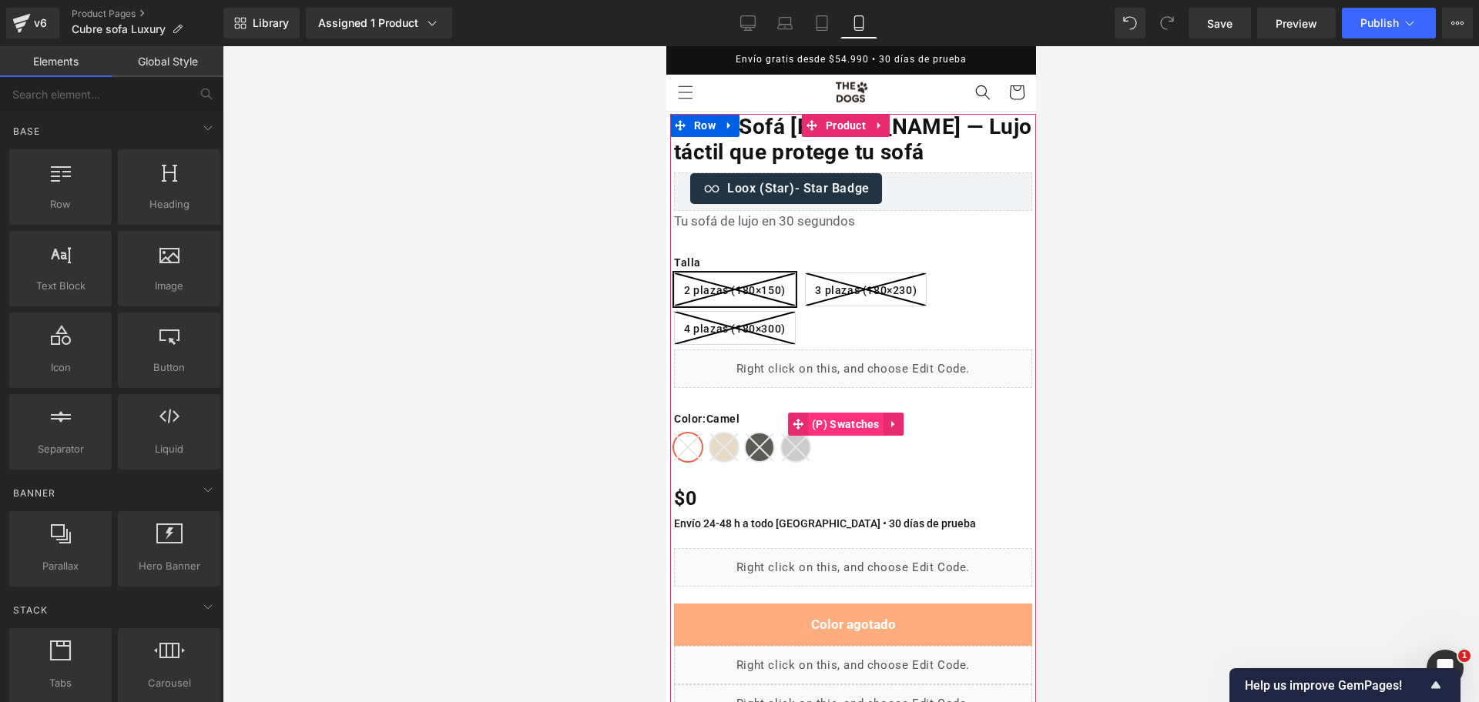
click at [826, 421] on span "(P) Swatches" at bounding box center [844, 424] width 75 height 23
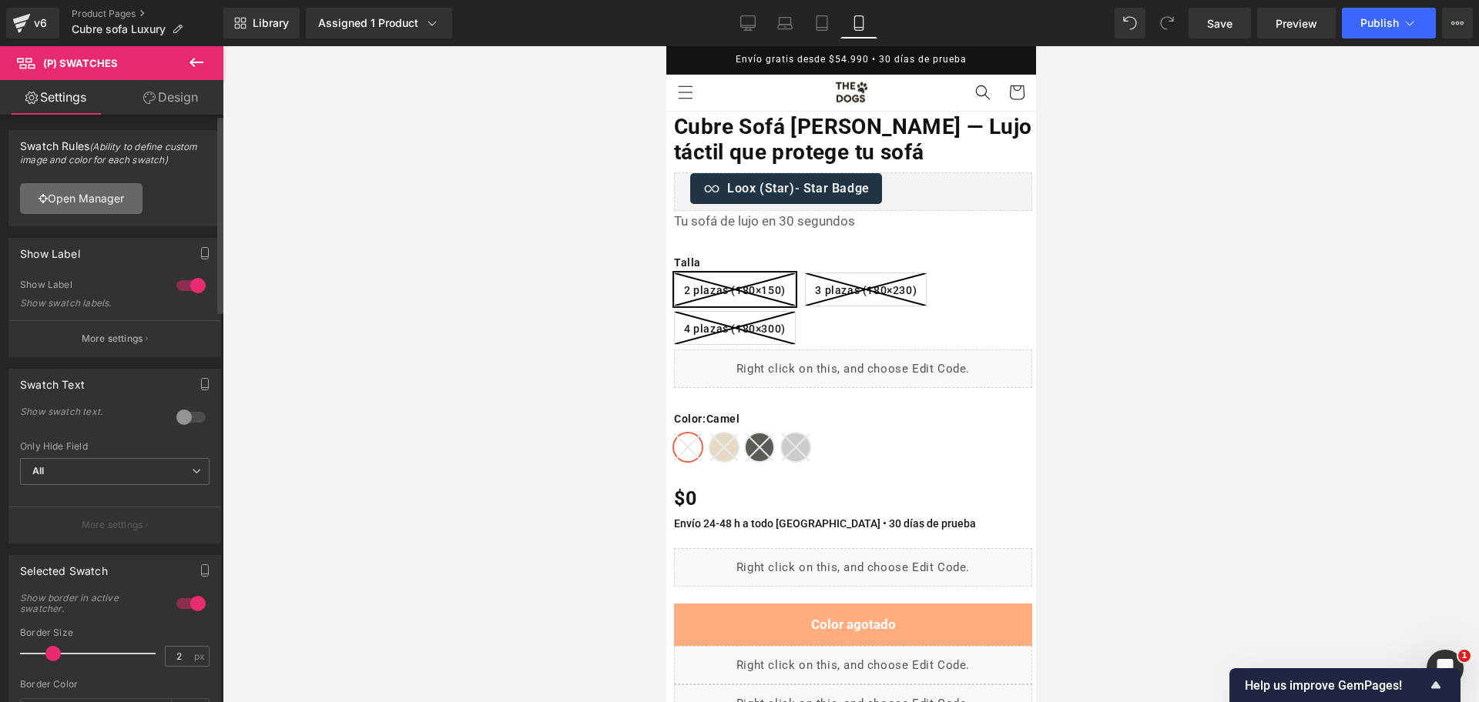
click at [109, 212] on link "Open Manager" at bounding box center [81, 198] width 122 height 31
click at [723, 447] on icon at bounding box center [723, 448] width 28 height 28
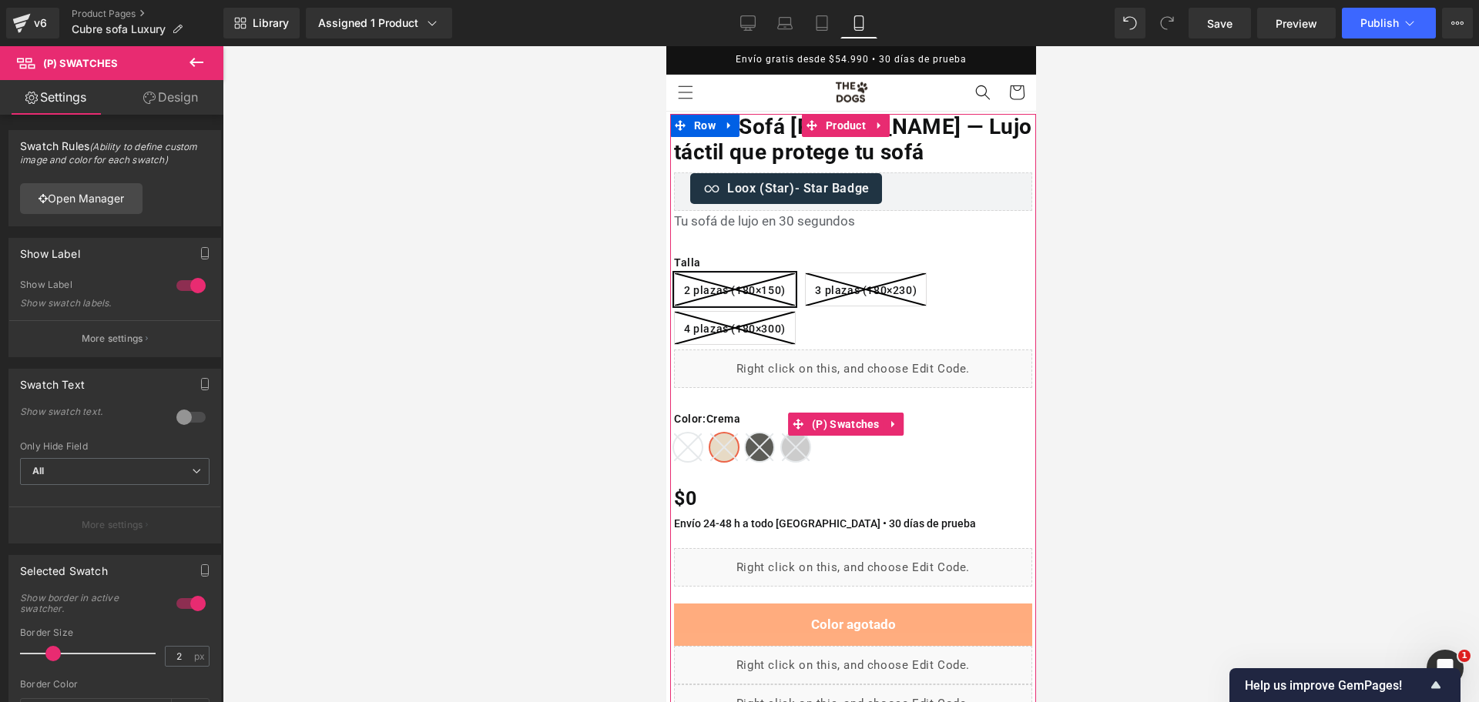
click at [781, 442] on icon at bounding box center [795, 448] width 28 height 28
click at [776, 447] on div "Color : Gris claro Camel Crema Gris oscuro Gris claro" at bounding box center [852, 436] width 358 height 50
click at [769, 447] on icon at bounding box center [759, 448] width 28 height 28
drag, startPoint x: 777, startPoint y: 455, endPoint x: 785, endPoint y: 456, distance: 7.7
click at [779, 456] on div "Color : Gris oscuro Camel Crema Gris oscuro Gris claro" at bounding box center [852, 436] width 358 height 50
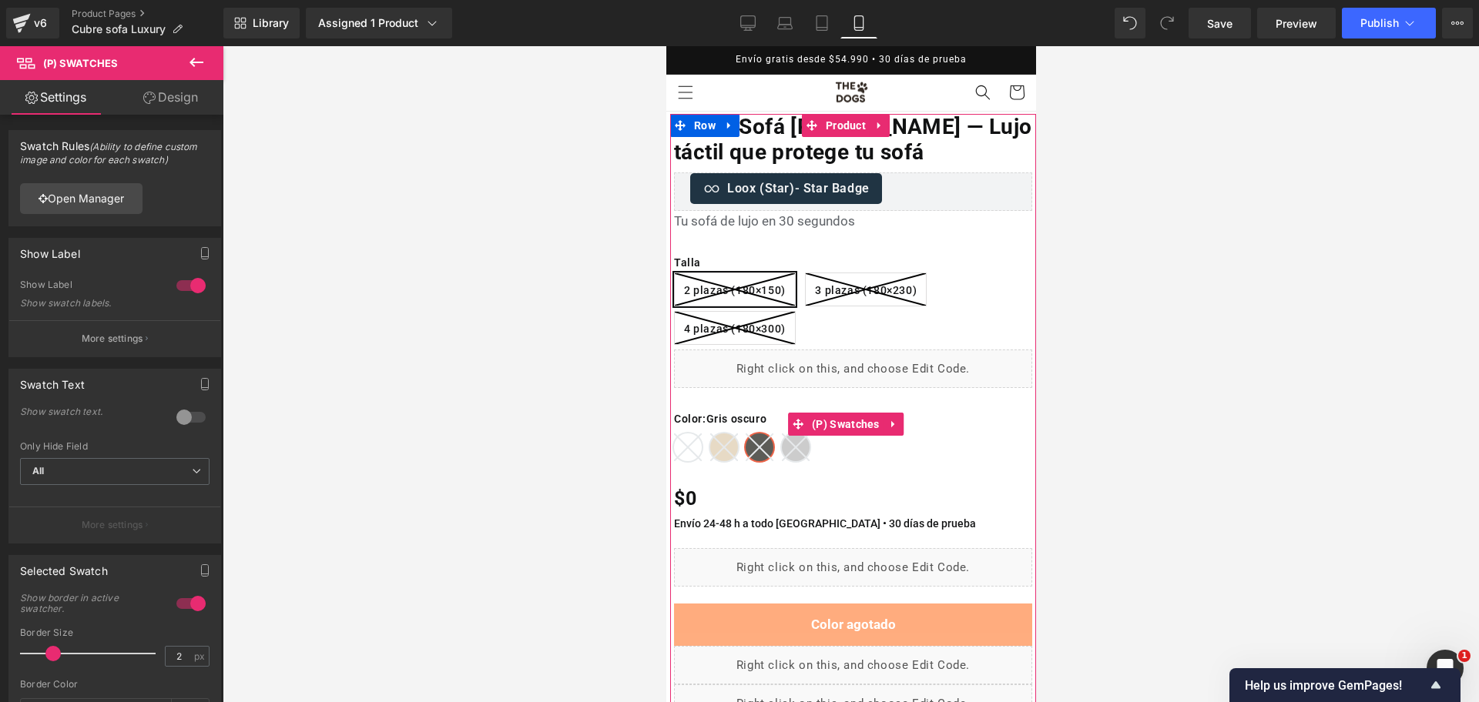
click at [786, 456] on icon at bounding box center [795, 448] width 28 height 28
click at [737, 451] on div "Color : Gris claro Camel Crema Gris oscuro Gris claro" at bounding box center [852, 436] width 358 height 50
click at [732, 450] on icon at bounding box center [723, 448] width 28 height 28
click at [689, 442] on line at bounding box center [687, 448] width 28 height 28
click at [715, 441] on icon at bounding box center [723, 448] width 28 height 28
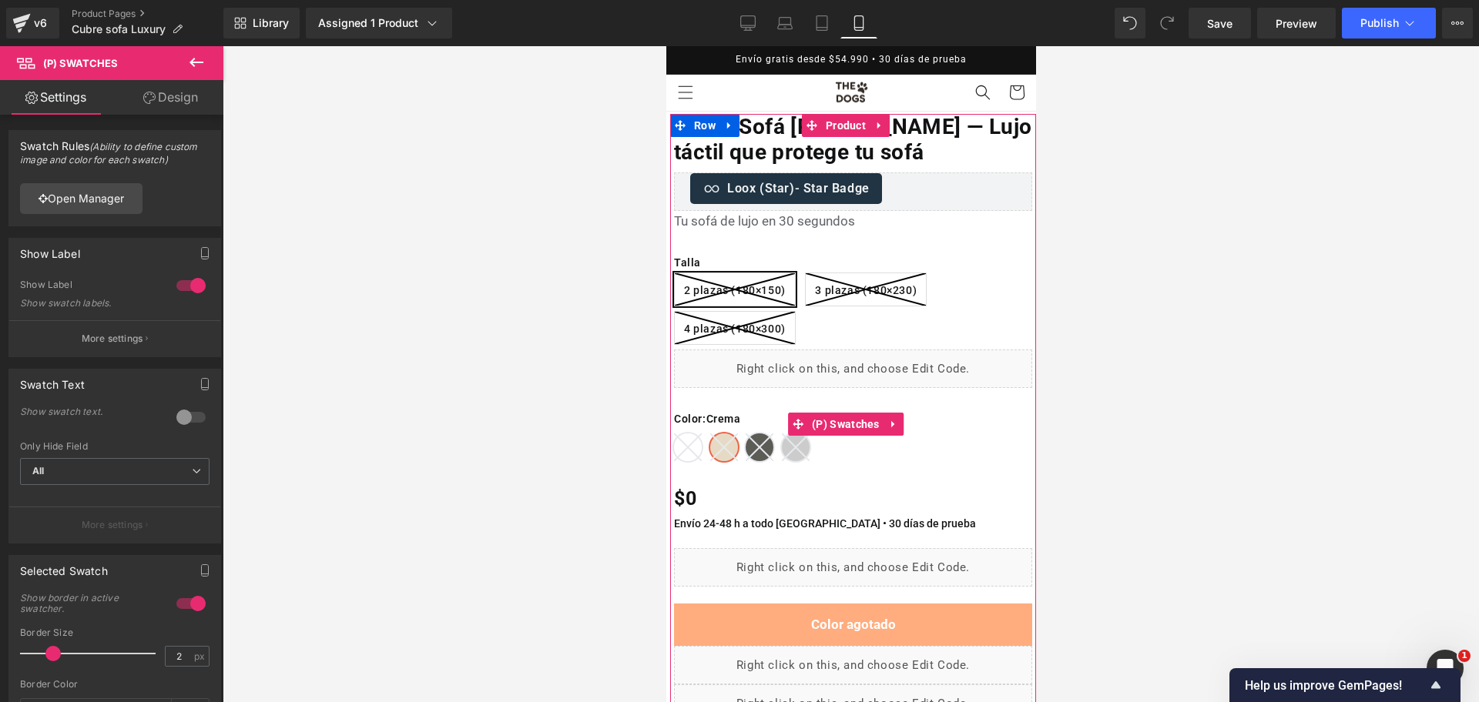
click at [692, 442] on icon at bounding box center [687, 448] width 28 height 28
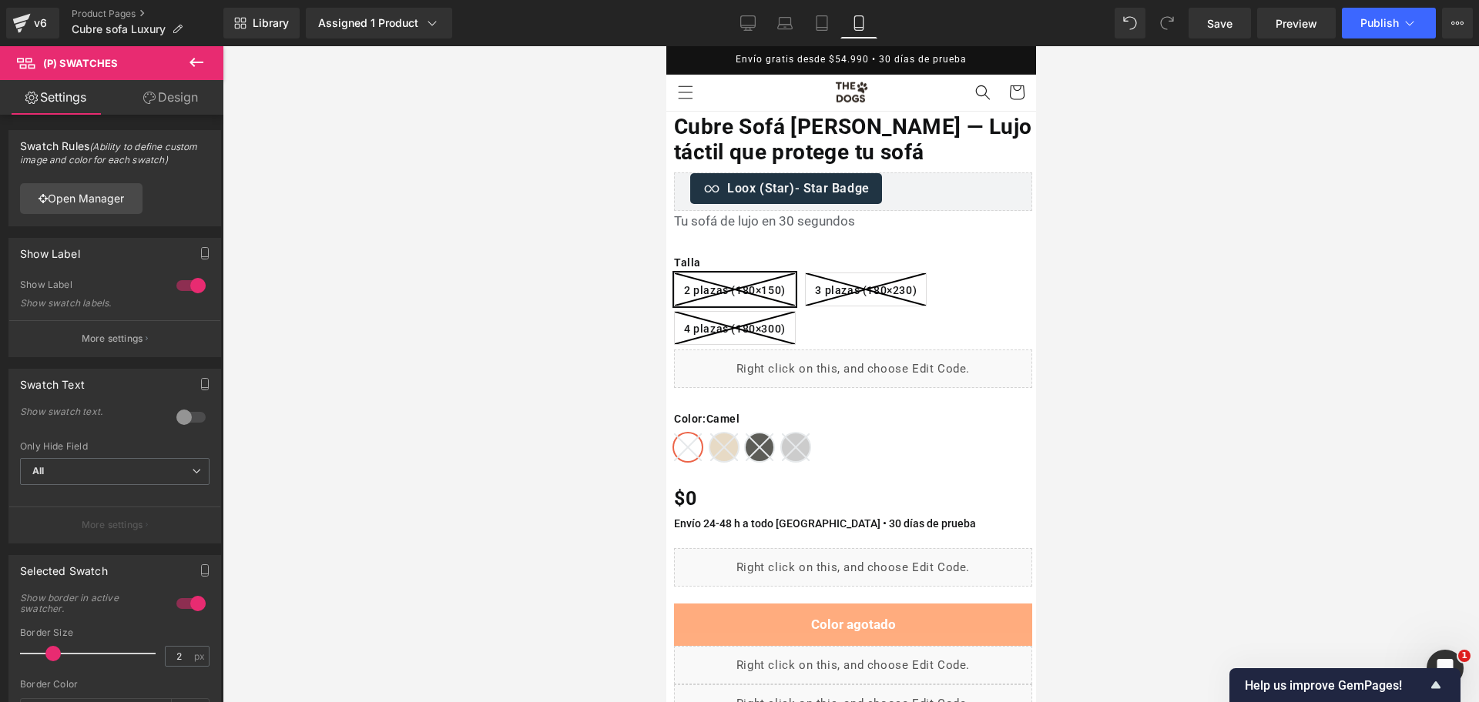
click at [724, 453] on icon at bounding box center [723, 448] width 28 height 28
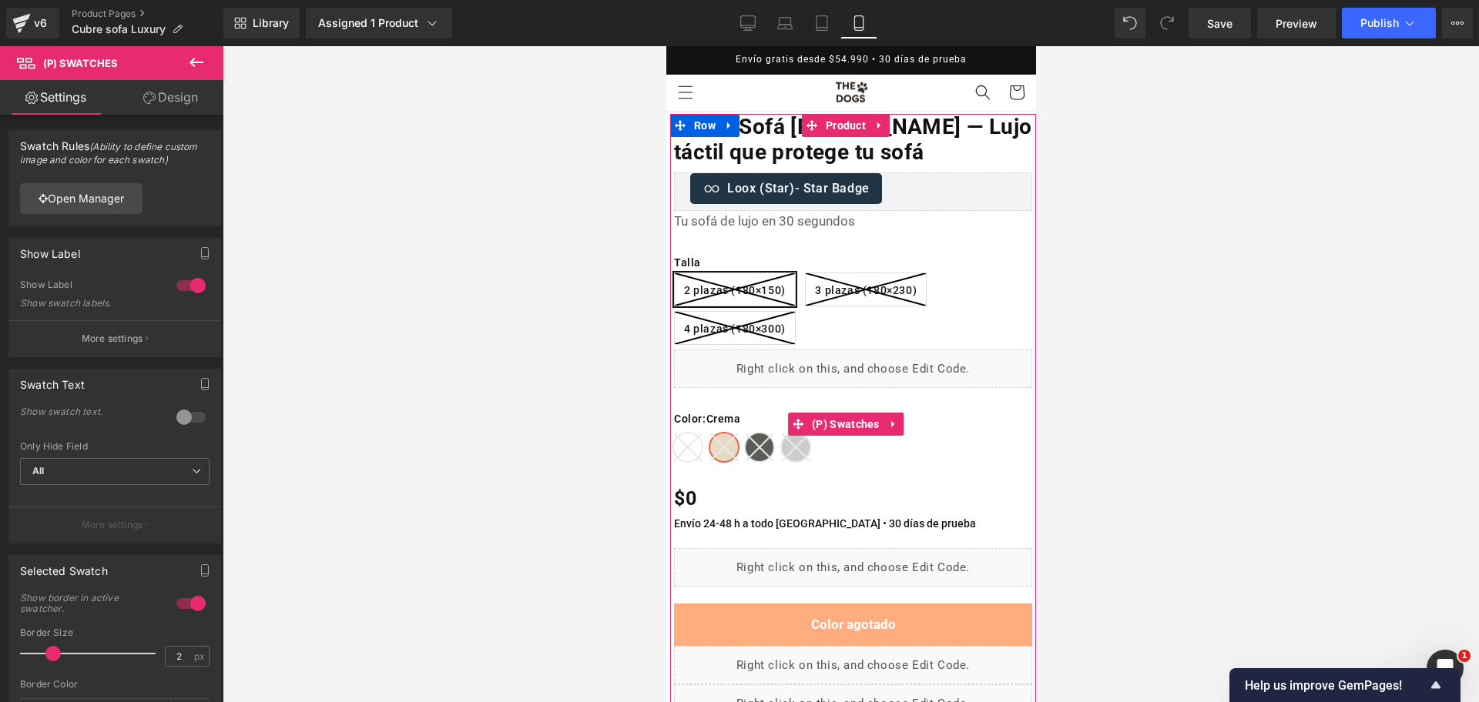
click at [752, 451] on line at bounding box center [759, 448] width 28 height 28
click at [710, 446] on icon at bounding box center [723, 448] width 28 height 28
click at [692, 444] on icon at bounding box center [687, 448] width 28 height 28
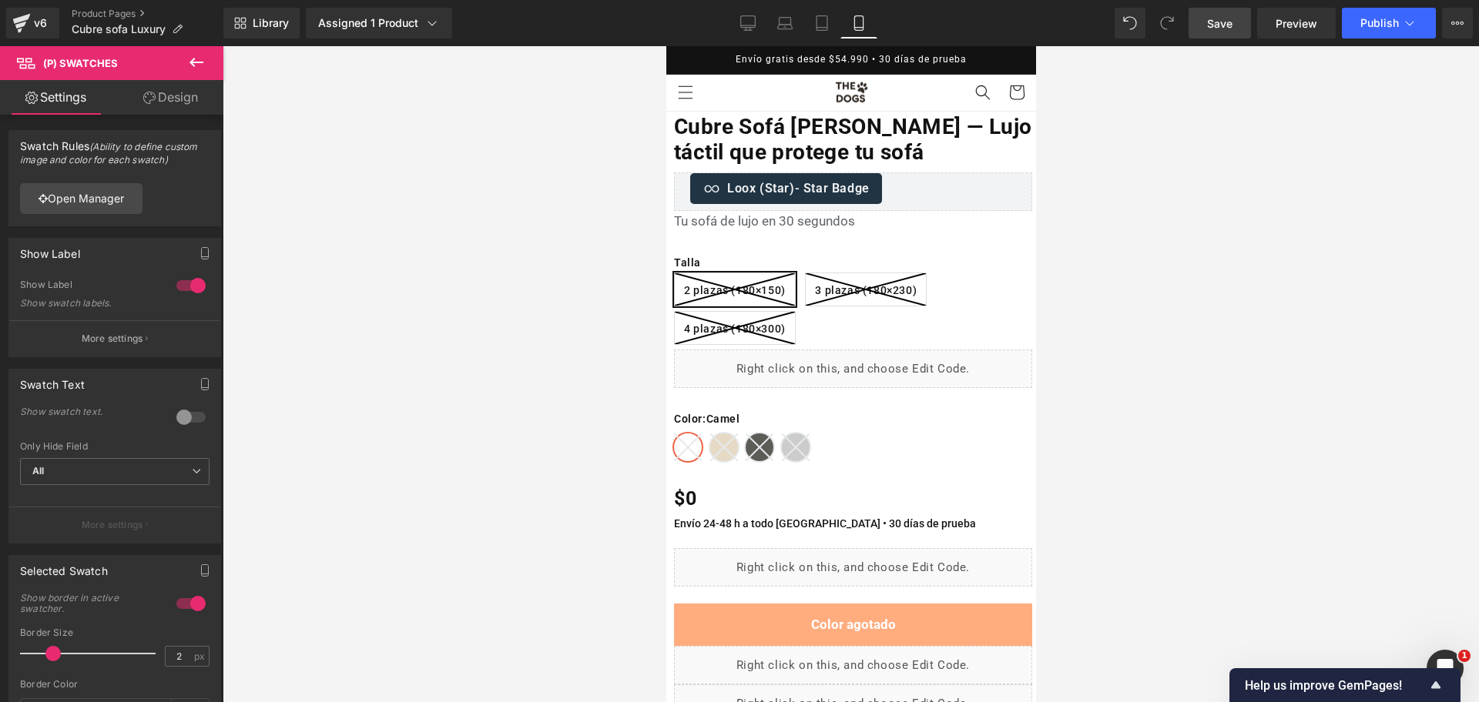
click at [1237, 22] on link "Save" at bounding box center [1219, 23] width 62 height 31
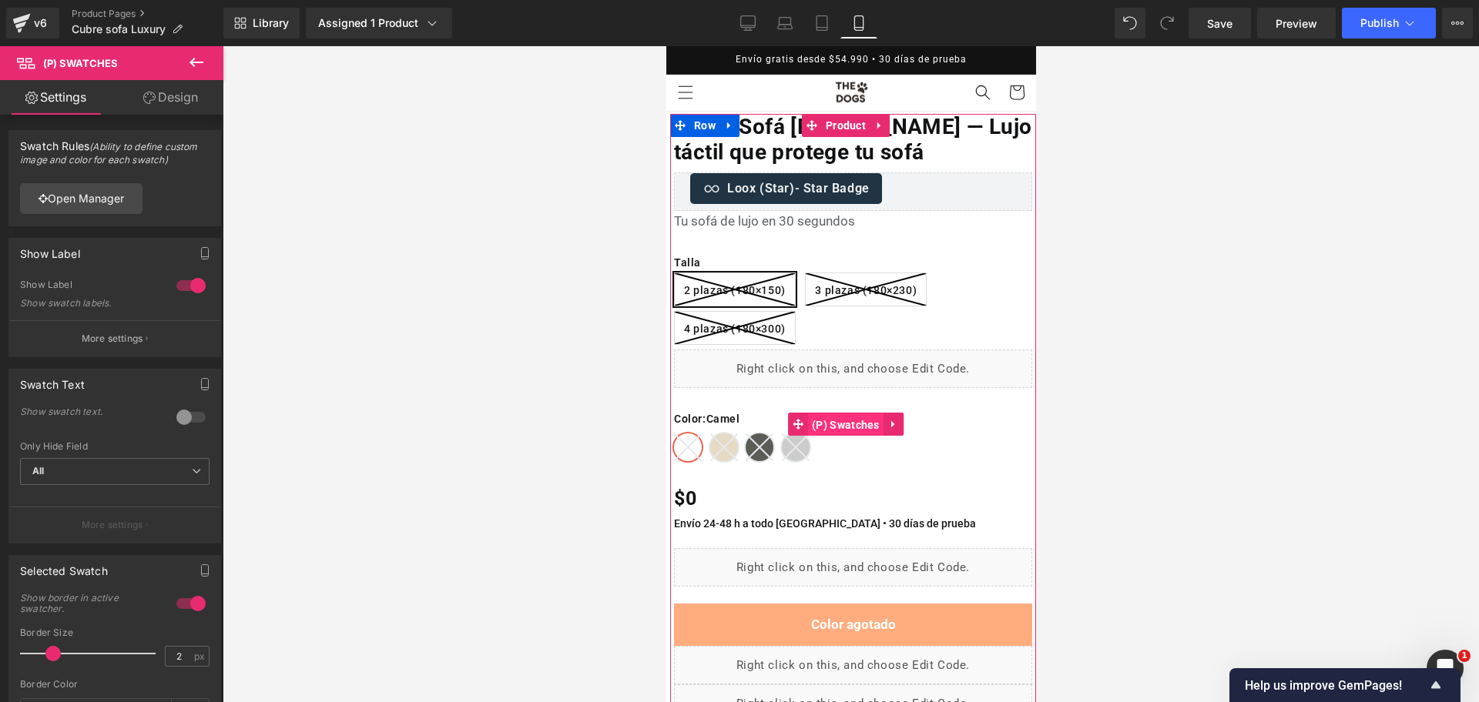
click at [826, 425] on span "(P) Swatches" at bounding box center [844, 425] width 75 height 23
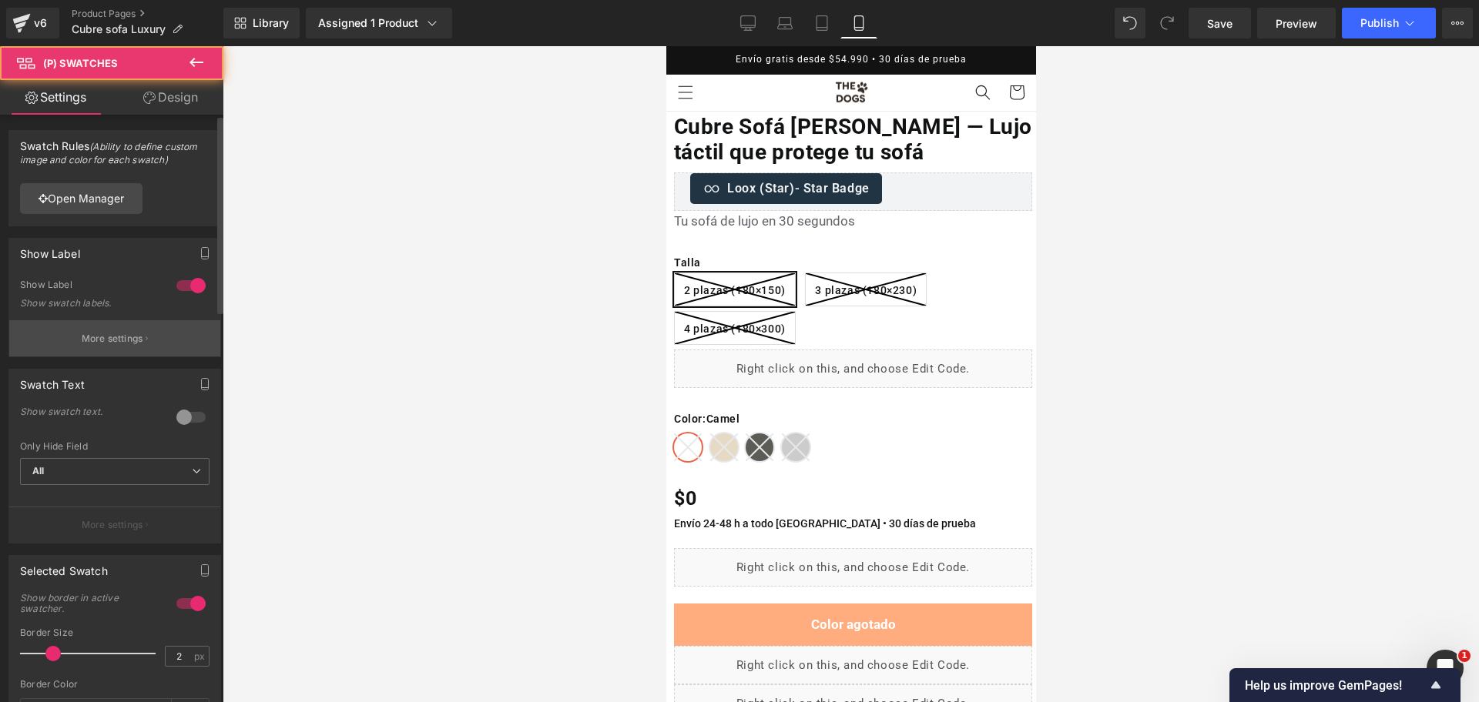
click at [122, 329] on button "More settings" at bounding box center [114, 338] width 211 height 36
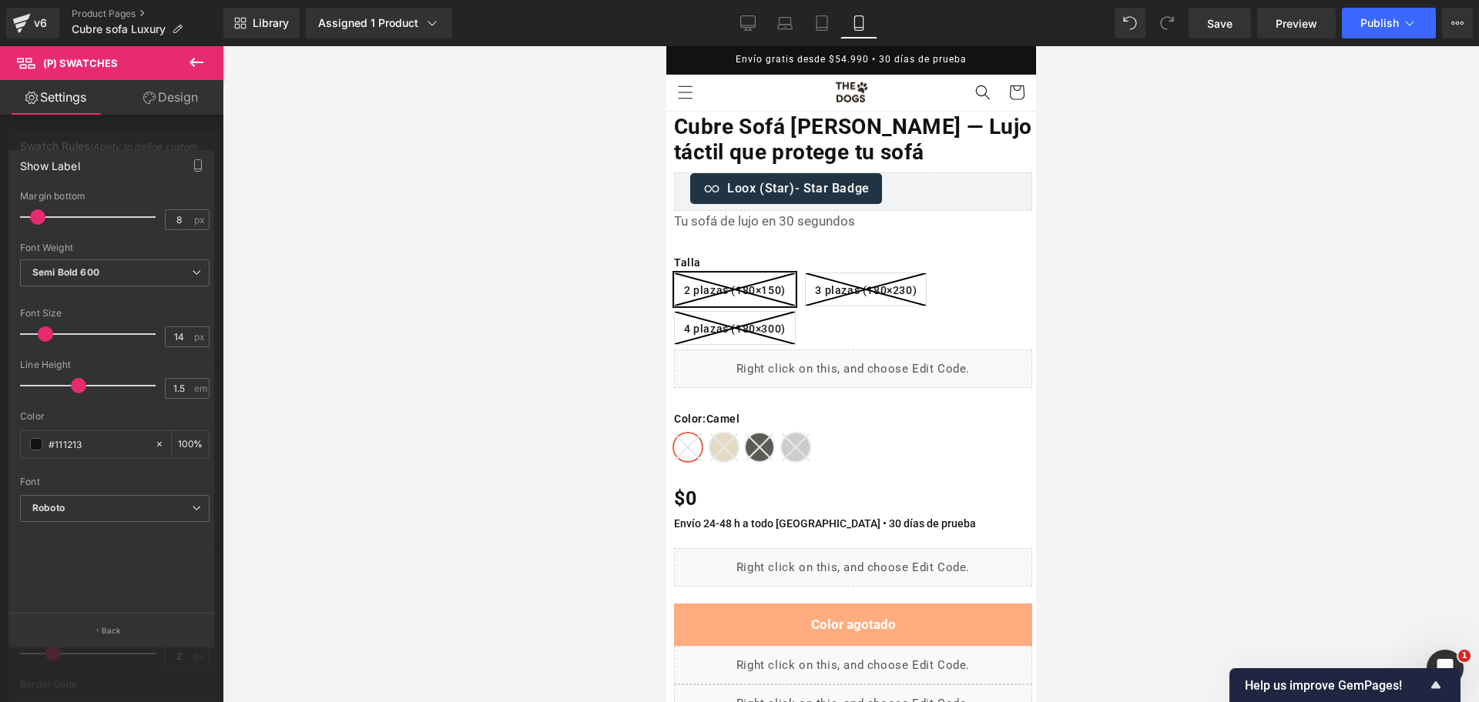
click at [136, 643] on button "Back" at bounding box center [111, 630] width 206 height 35
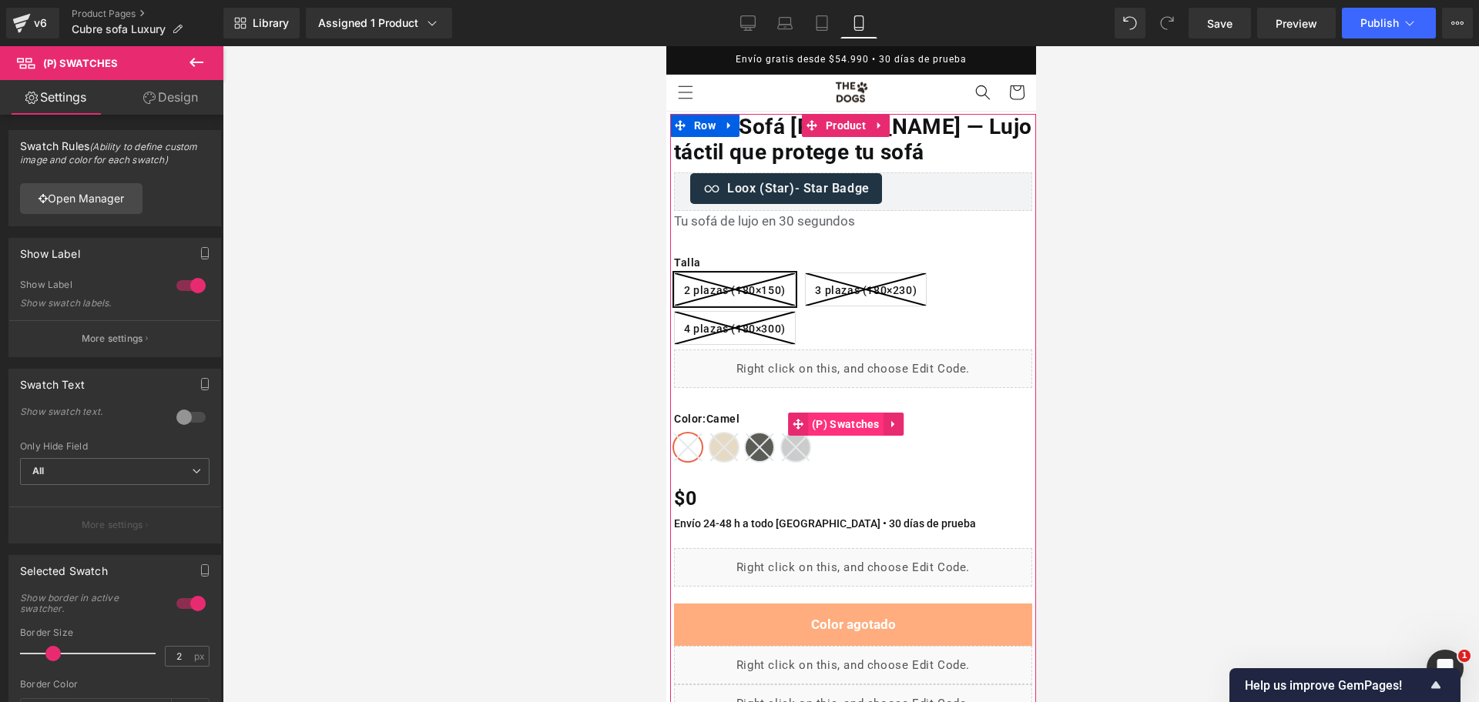
drag, startPoint x: 708, startPoint y: 431, endPoint x: 831, endPoint y: 427, distance: 123.3
click at [709, 434] on icon at bounding box center [723, 448] width 28 height 28
click at [850, 424] on span "(P) Swatches" at bounding box center [844, 424] width 75 height 23
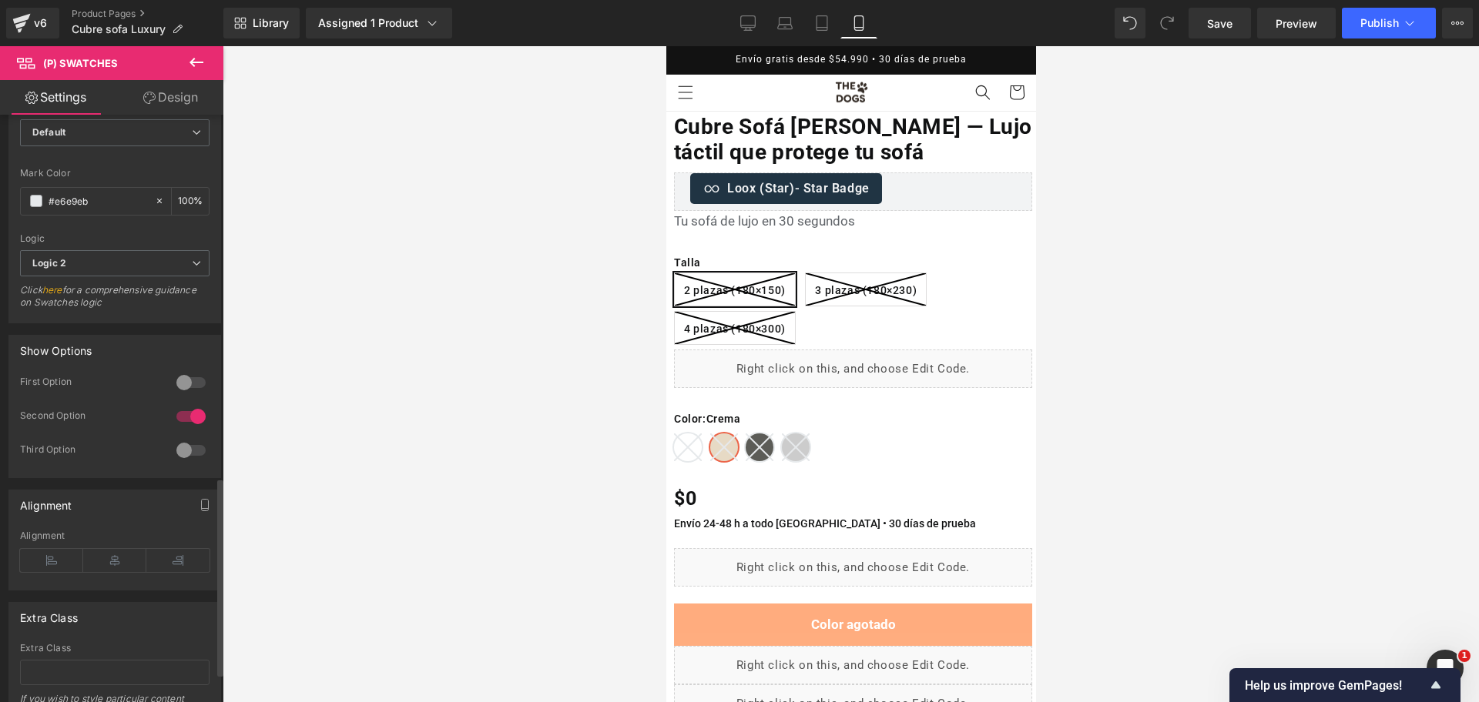
scroll to position [1156, 0]
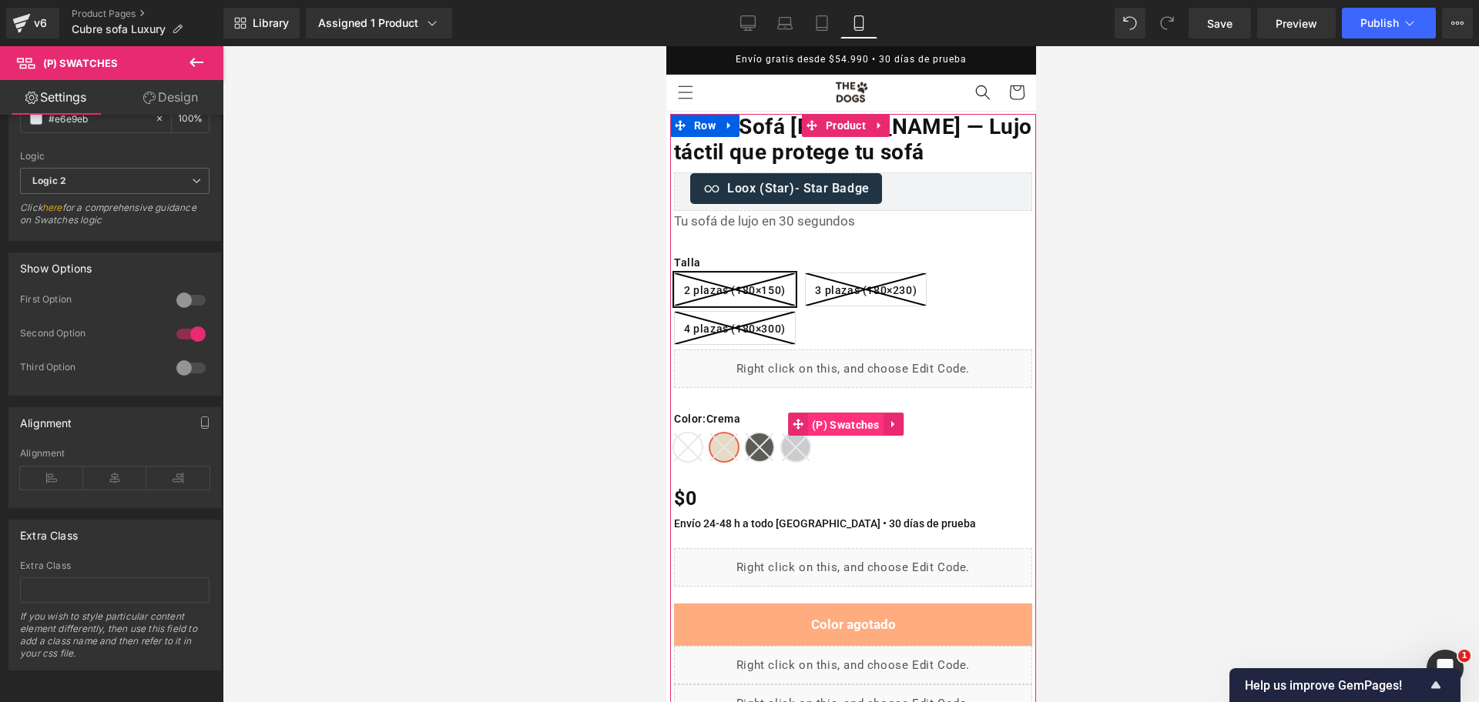
click at [818, 424] on span "(P) Swatches" at bounding box center [844, 425] width 75 height 23
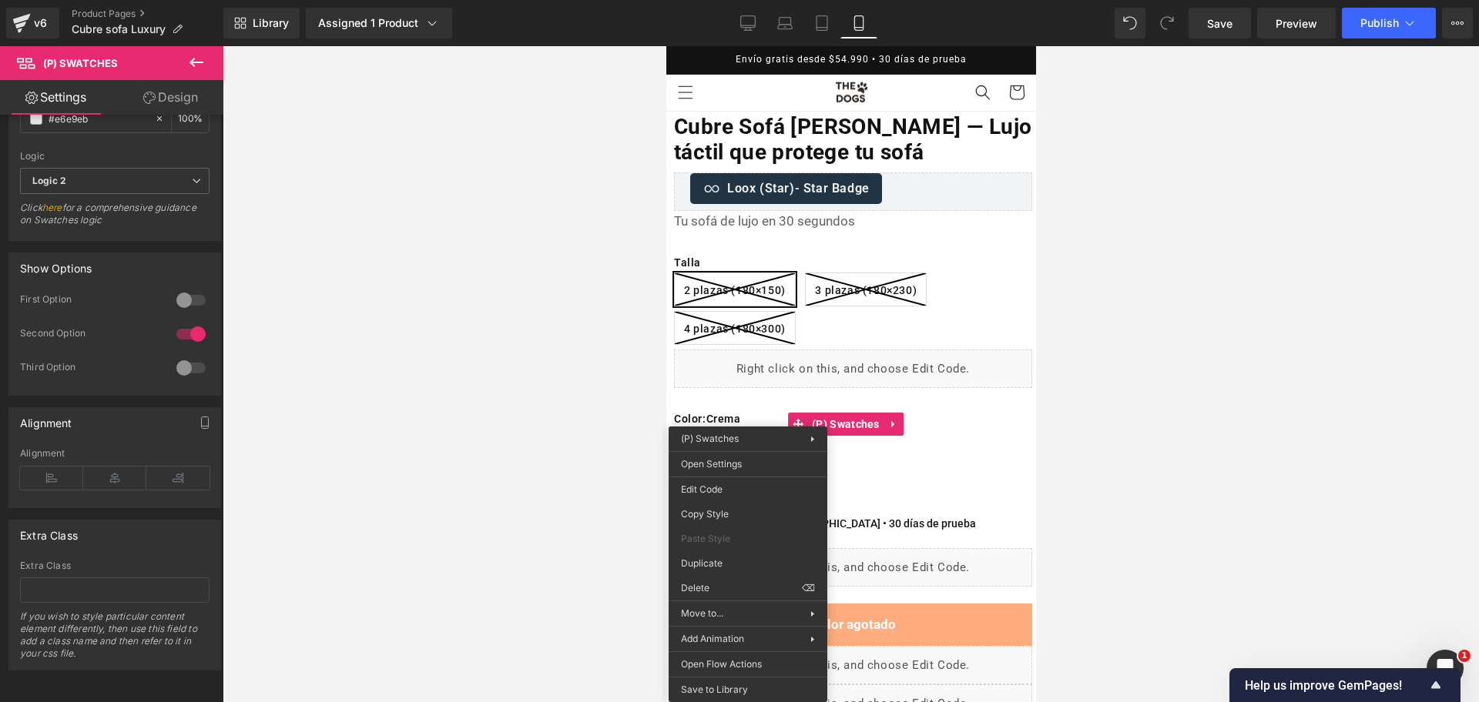
click at [812, 413] on div "Talla : 2 plazas (180×150) 2 plazas (180×150) 3 plazas (180×230) 4 plazas (180×…" at bounding box center [852, 424] width 358 height 73
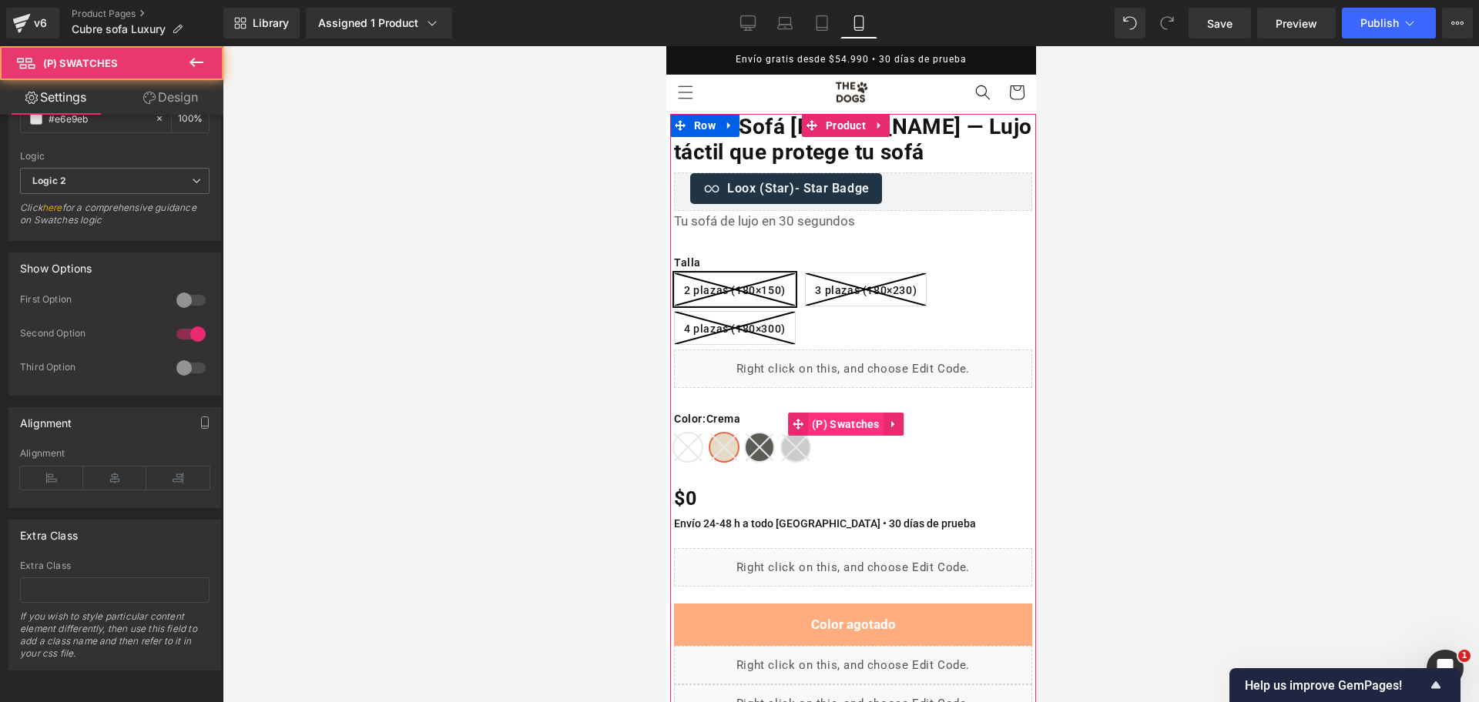
click at [807, 416] on span "(P) Swatches" at bounding box center [844, 424] width 75 height 23
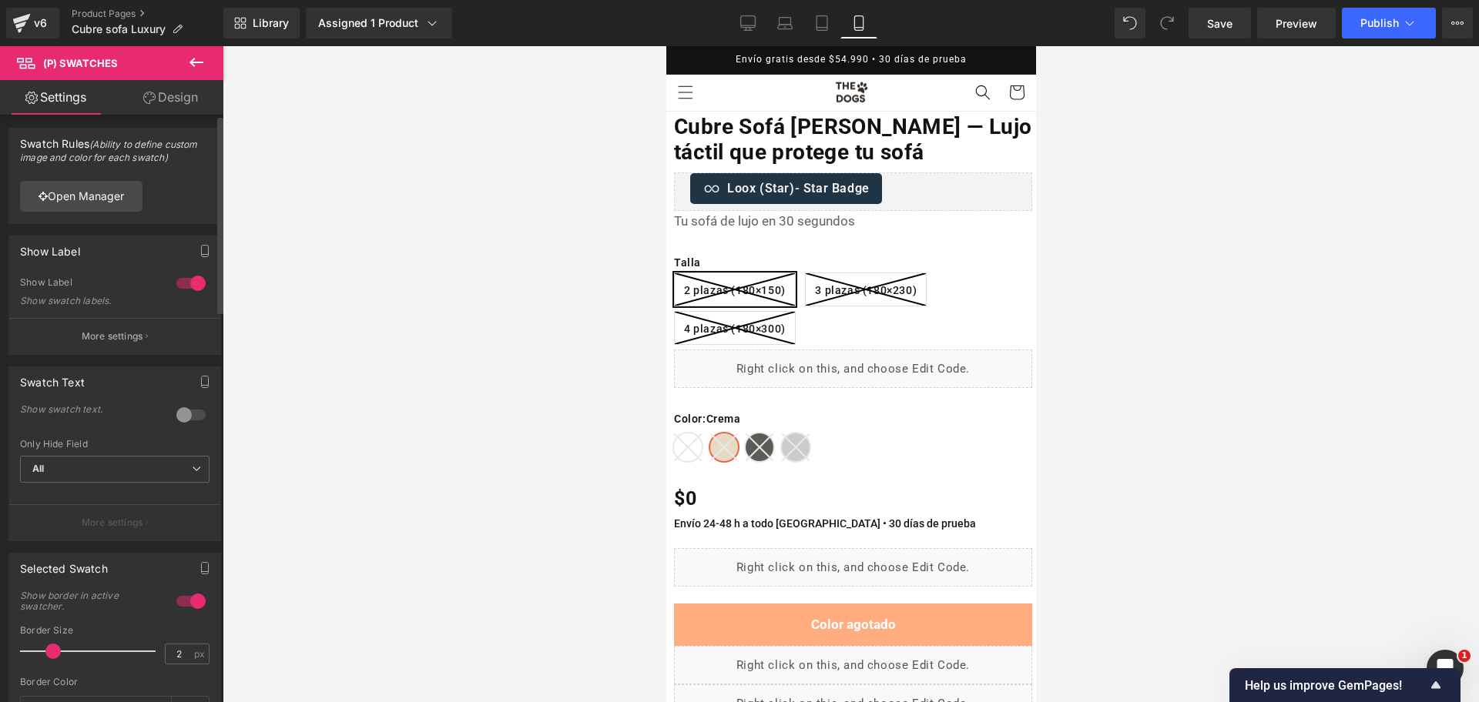
scroll to position [0, 0]
click at [115, 162] on small "(Ability to define custom image and color for each swatch)" at bounding box center [108, 153] width 177 height 25
click at [88, 190] on link "Open Manager" at bounding box center [81, 198] width 122 height 31
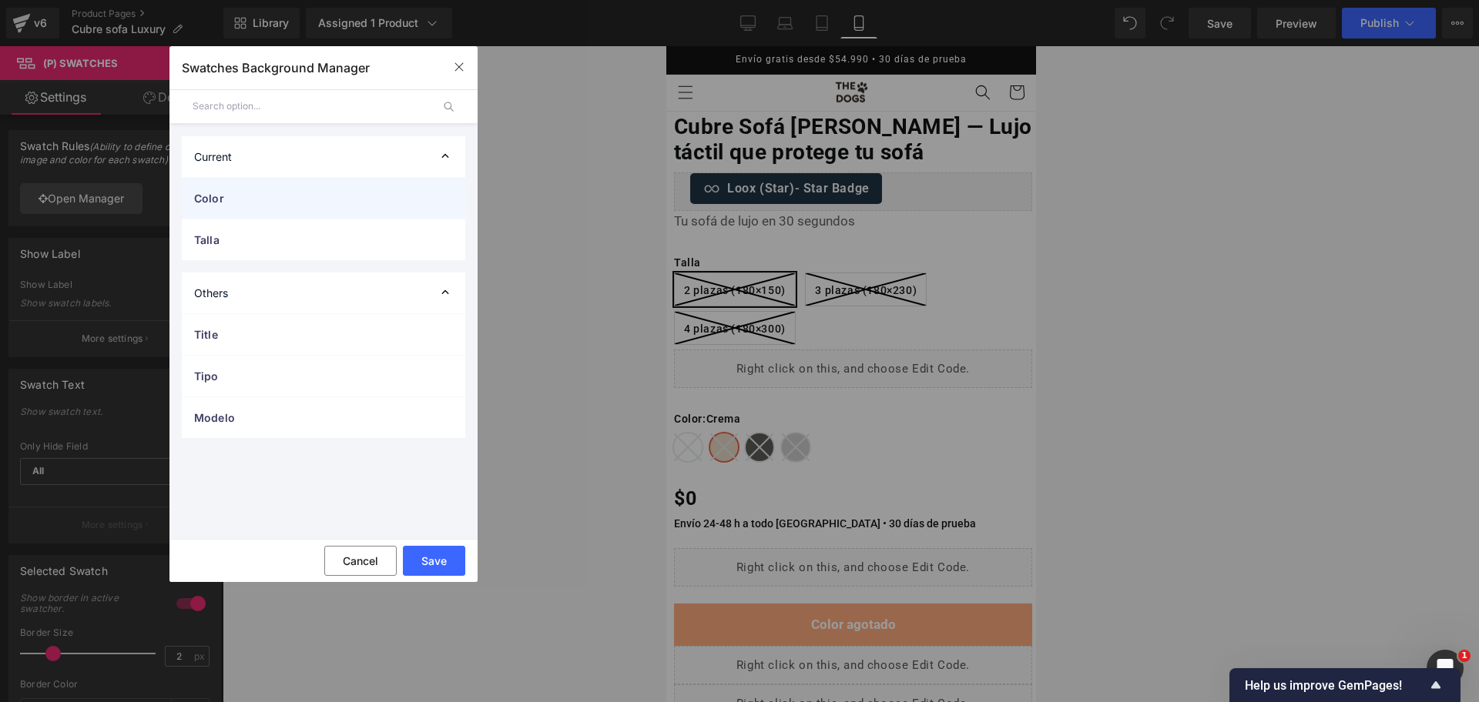
click at [348, 194] on span "Color" at bounding box center [308, 198] width 228 height 16
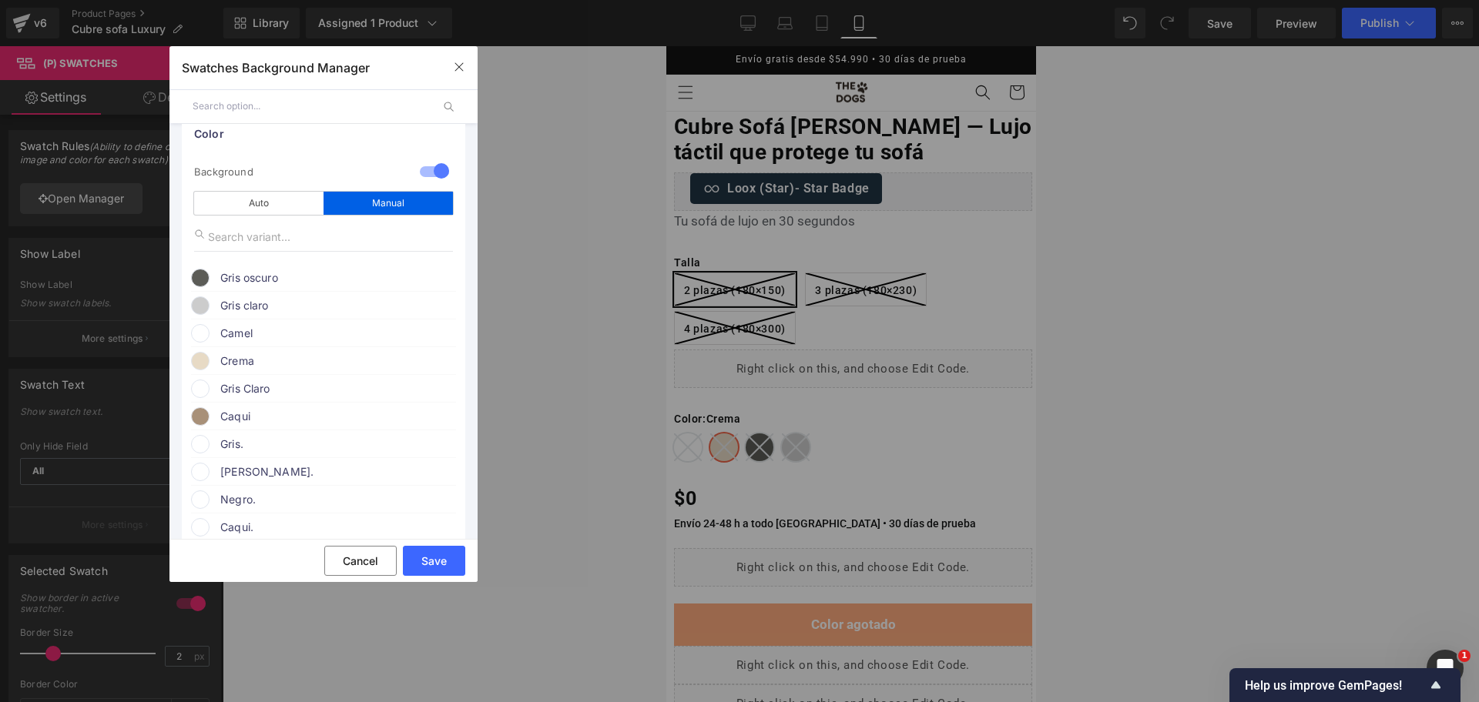
scroll to position [96, 0]
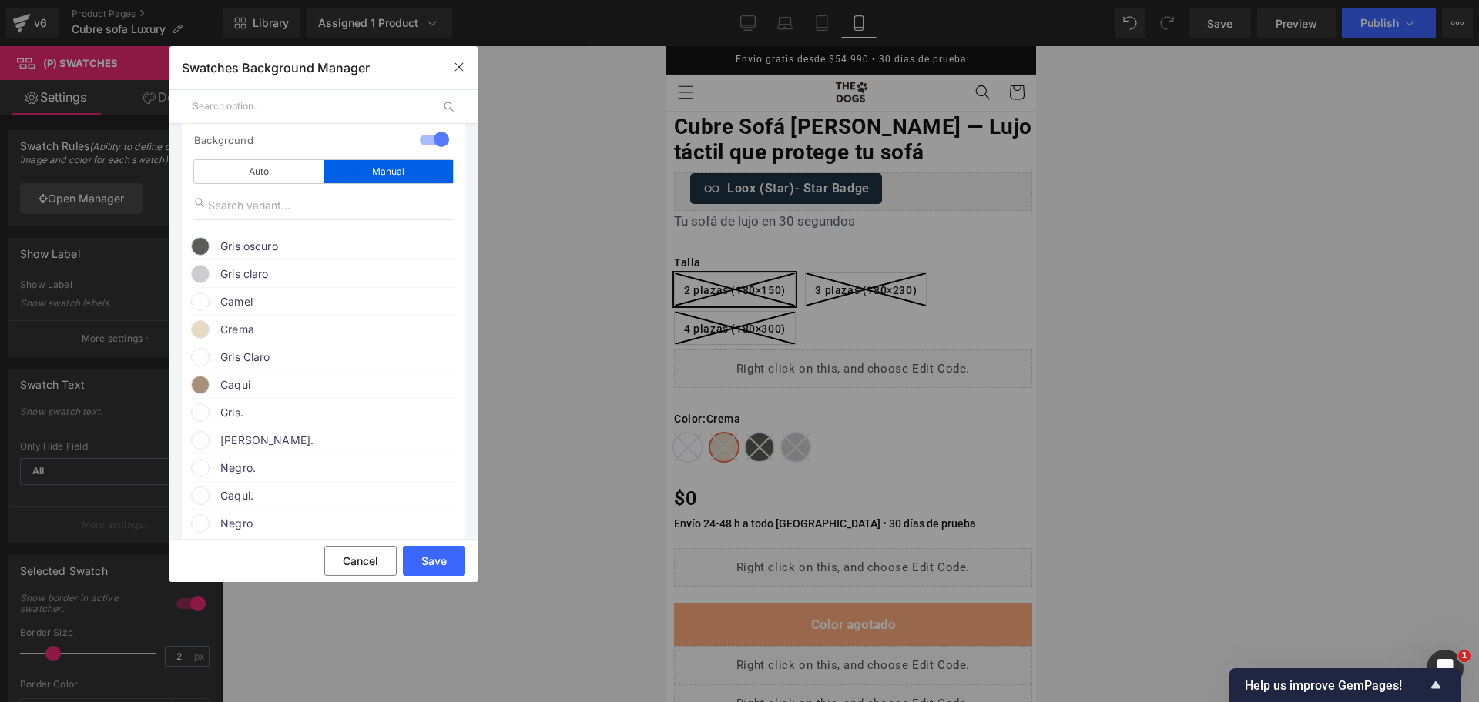
click at [302, 300] on span "Camel" at bounding box center [337, 302] width 234 height 18
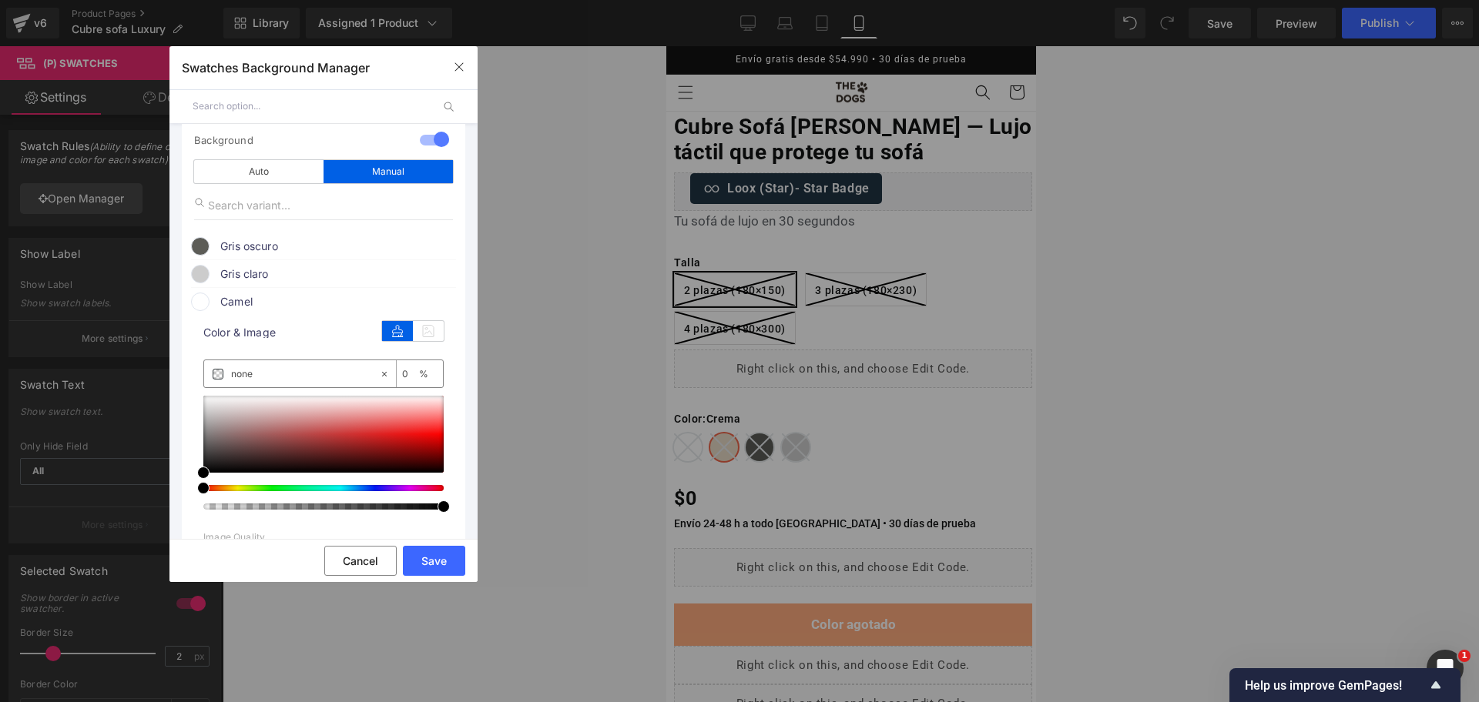
click at [298, 370] on input "none" at bounding box center [305, 374] width 148 height 17
click at [297, 369] on input "none" at bounding box center [305, 374] width 148 height 17
paste input "#D9C2A8"
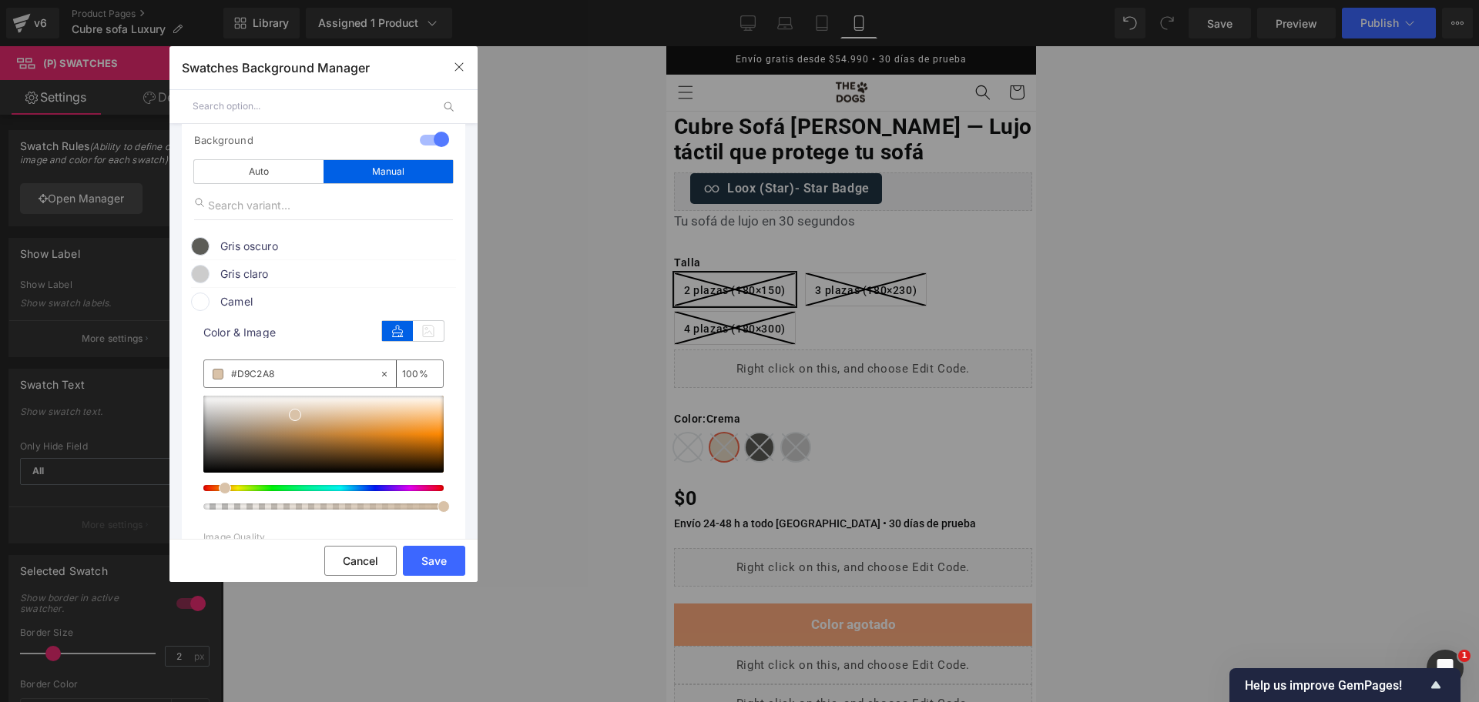
type input "#D9C2A8"
click at [294, 414] on span at bounding box center [295, 415] width 12 height 12
click at [294, 415] on span at bounding box center [295, 414] width 12 height 12
click at [437, 557] on button "Save" at bounding box center [434, 561] width 62 height 30
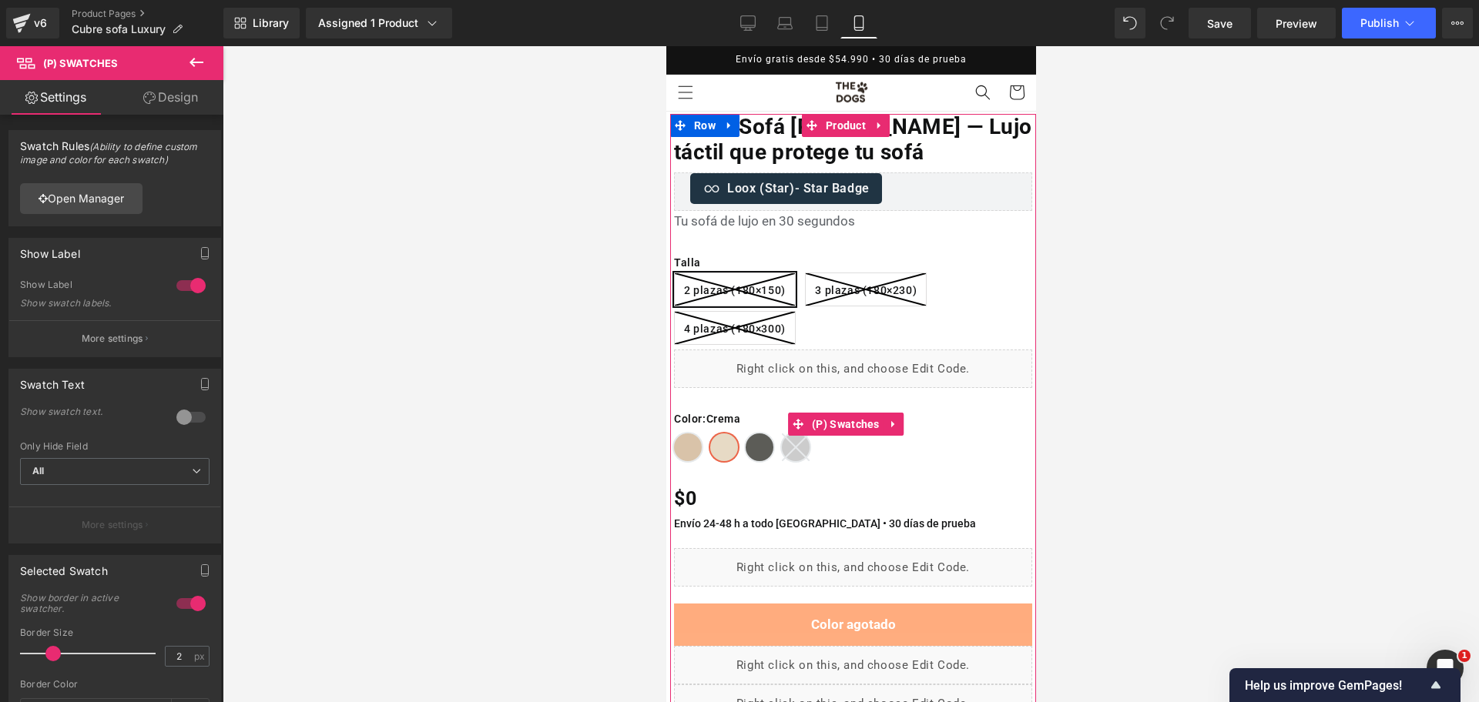
click at [701, 443] on div "Color : Crema Camel Crema Gris oscuro Gris claro" at bounding box center [852, 436] width 358 height 50
click at [696, 447] on span "Camel" at bounding box center [687, 448] width 28 height 28
click at [717, 447] on span "Crema" at bounding box center [723, 448] width 28 height 28
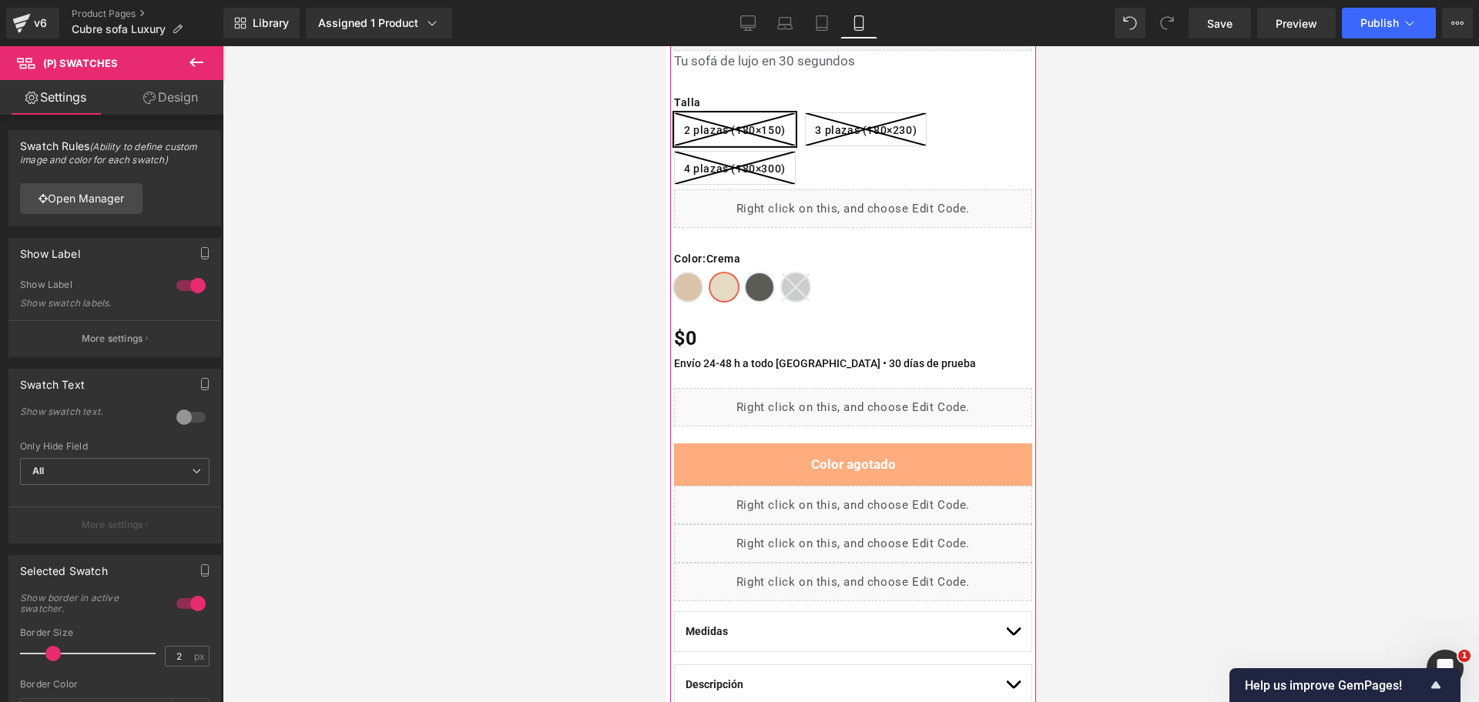
scroll to position [385, 0]
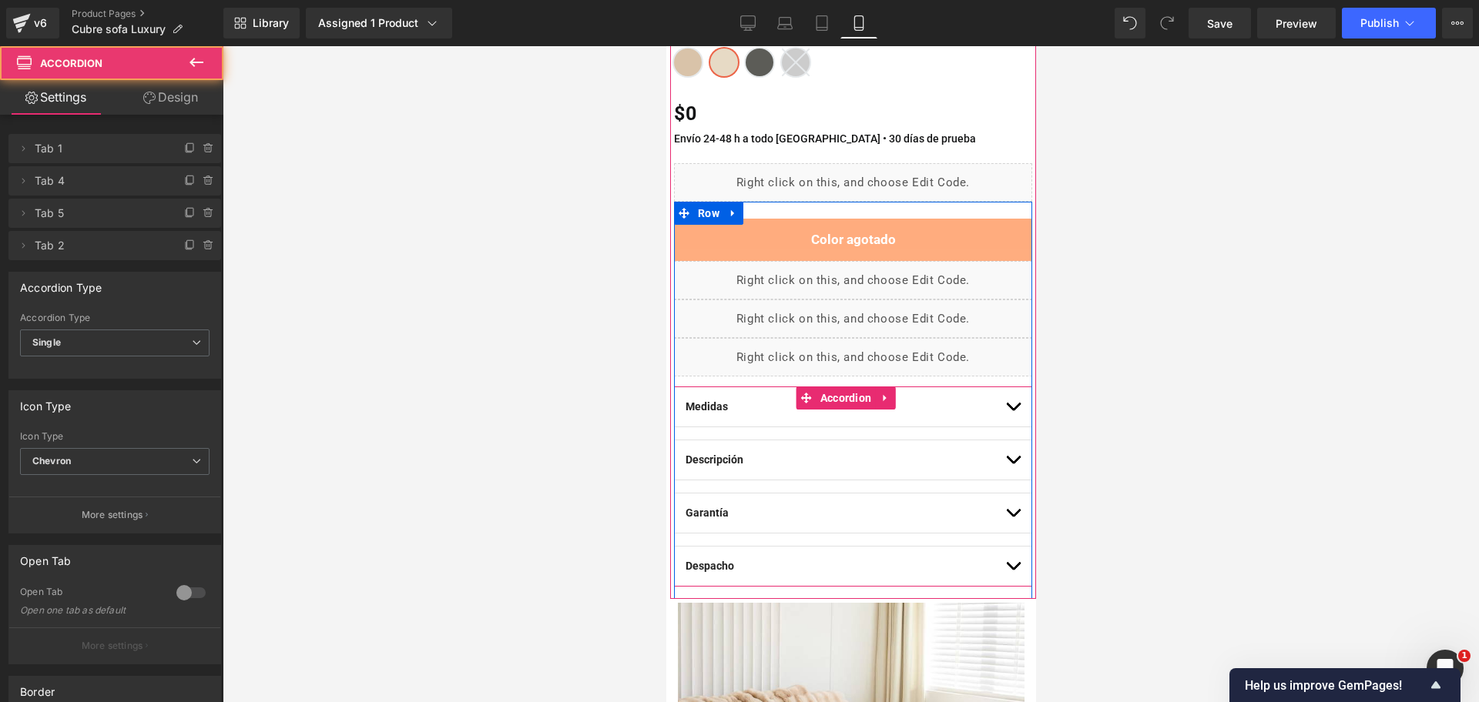
click at [1004, 398] on button "button" at bounding box center [1011, 406] width 15 height 39
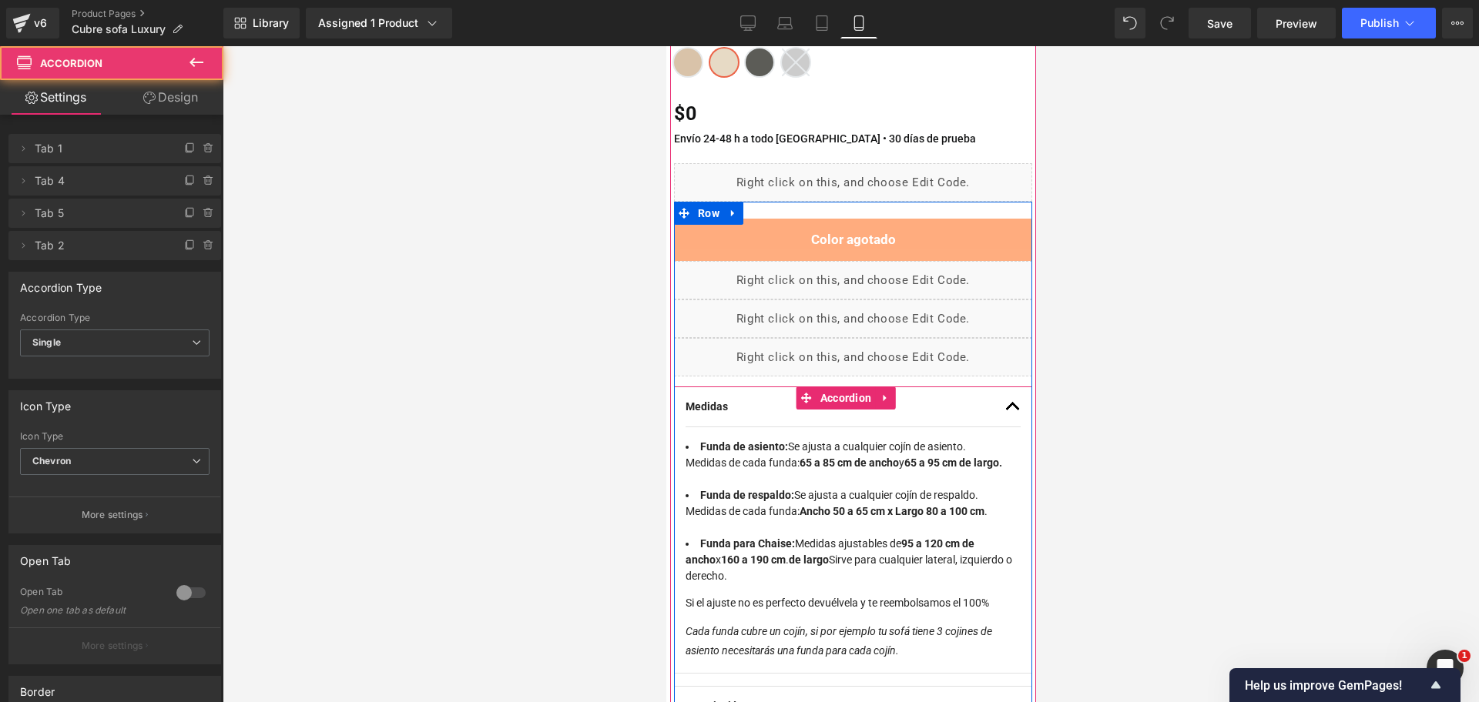
click at [1004, 398] on button "button" at bounding box center [1011, 406] width 15 height 39
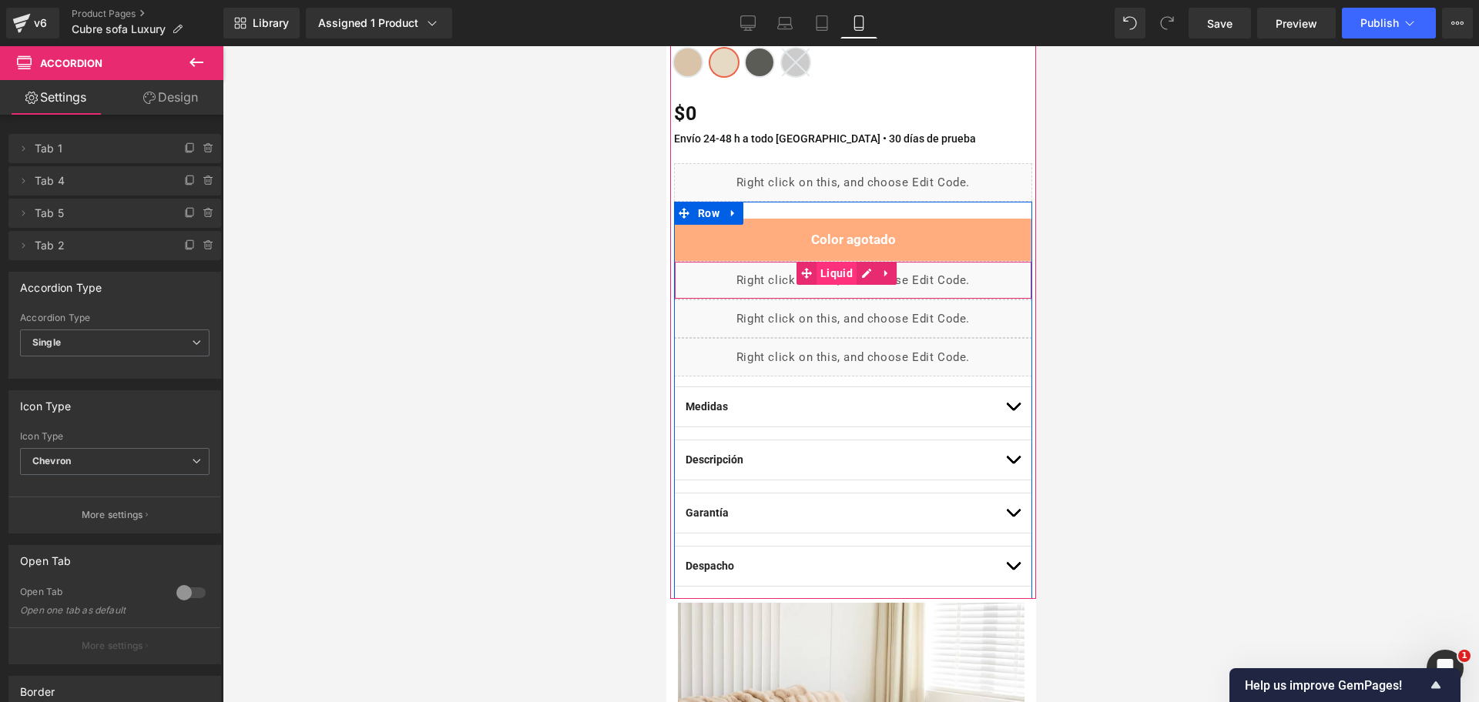
click at [839, 275] on span "Liquid" at bounding box center [836, 273] width 40 height 23
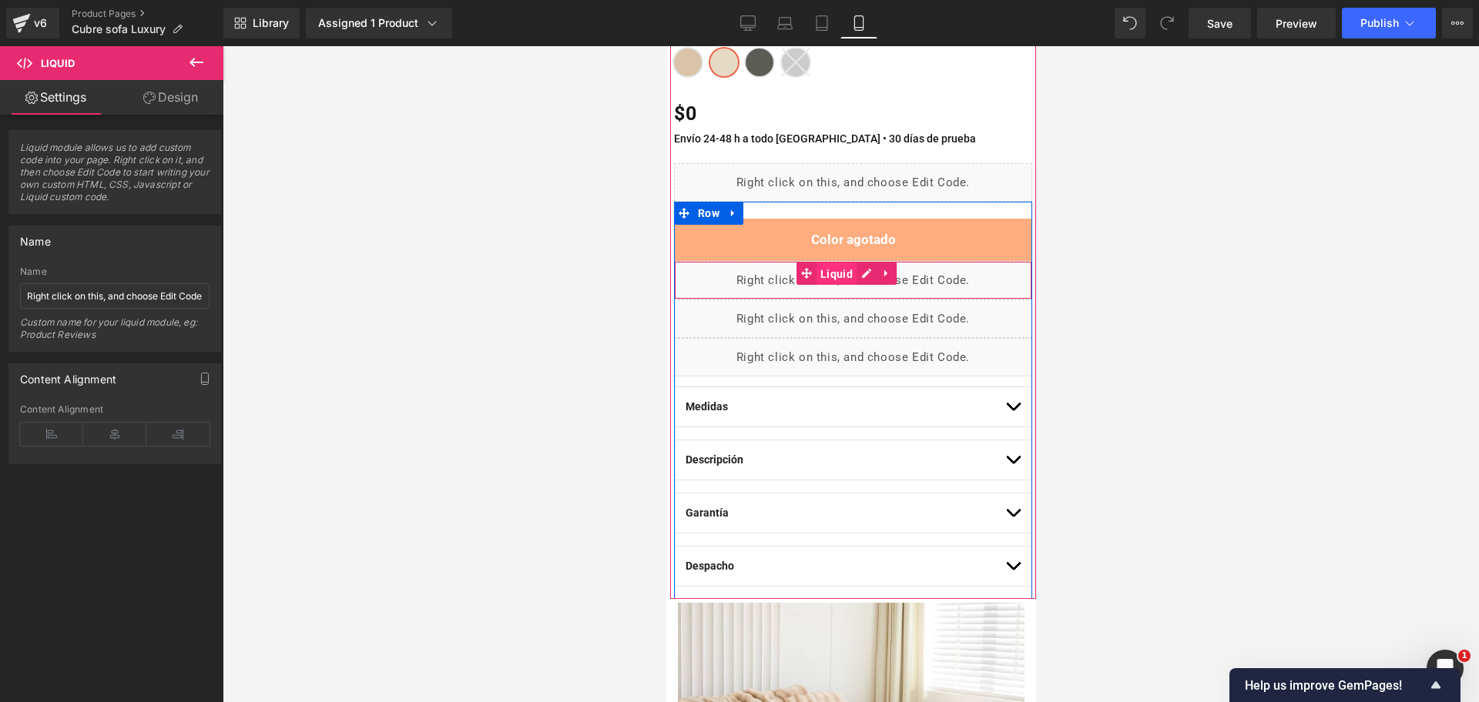
click at [841, 273] on span "Liquid" at bounding box center [836, 274] width 40 height 23
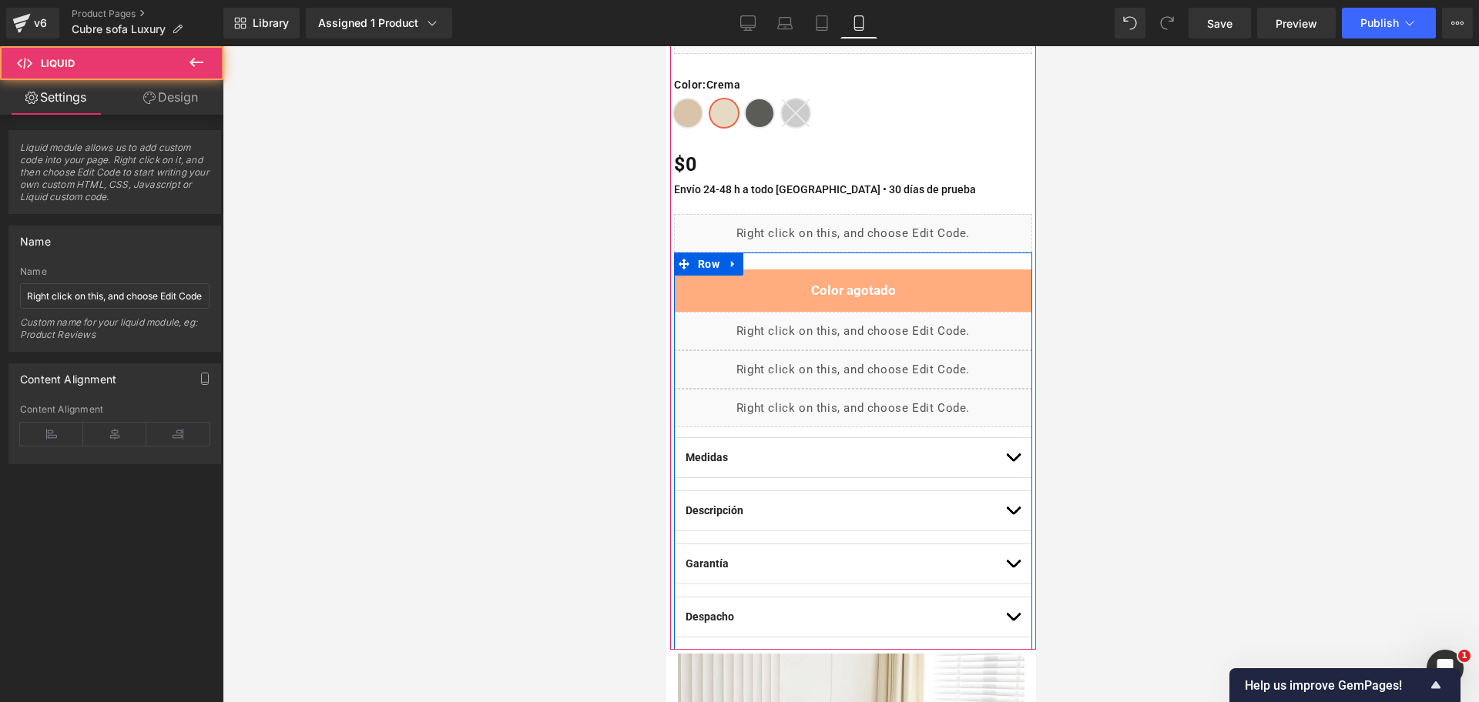
scroll to position [289, 0]
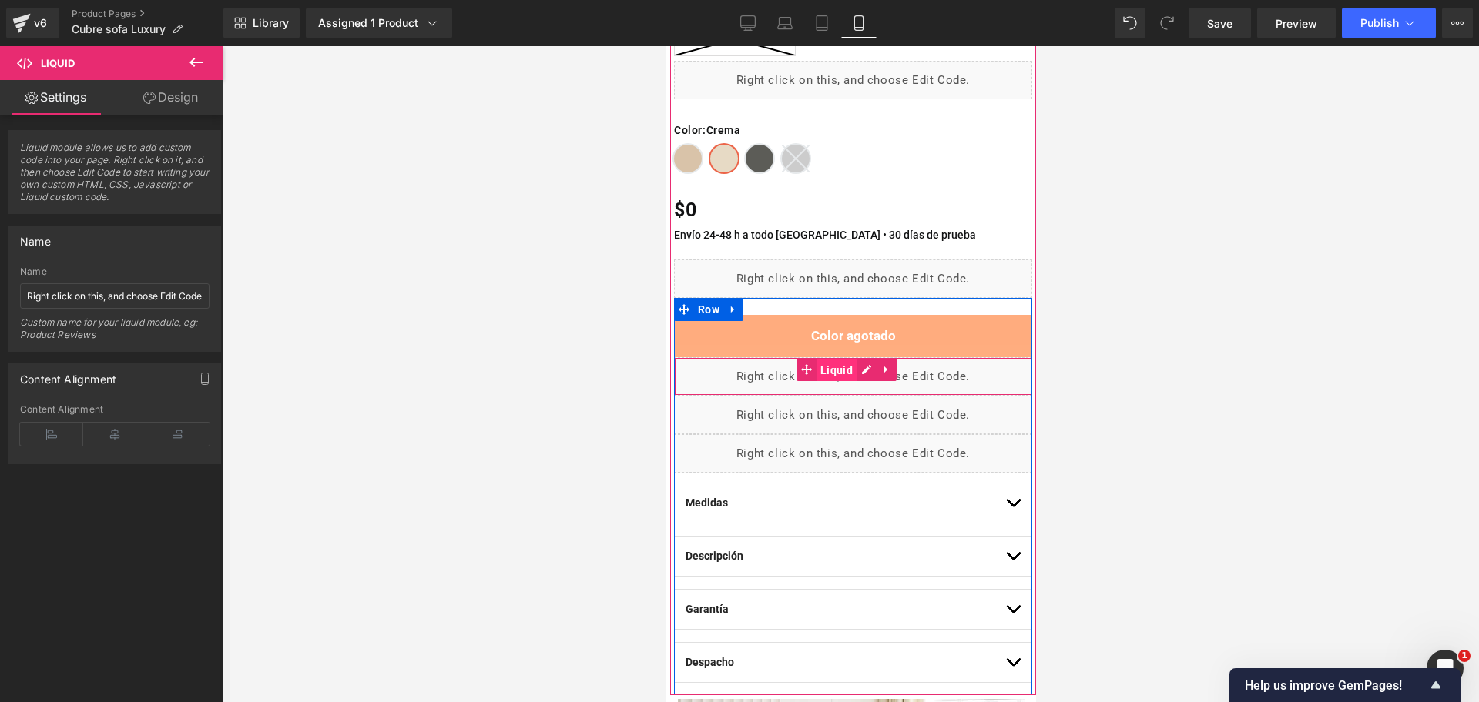
click at [838, 373] on span "Liquid" at bounding box center [836, 370] width 40 height 23
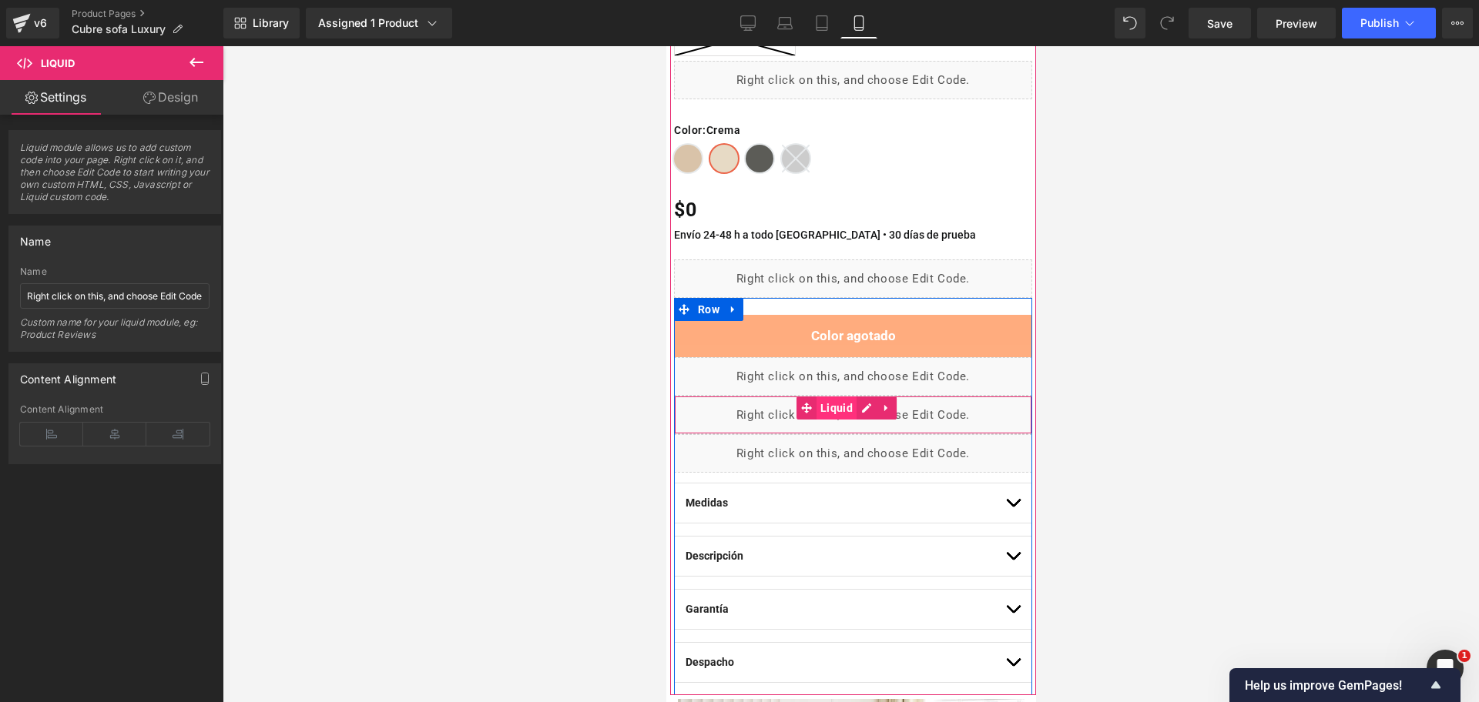
click at [826, 411] on span "Liquid" at bounding box center [836, 408] width 40 height 23
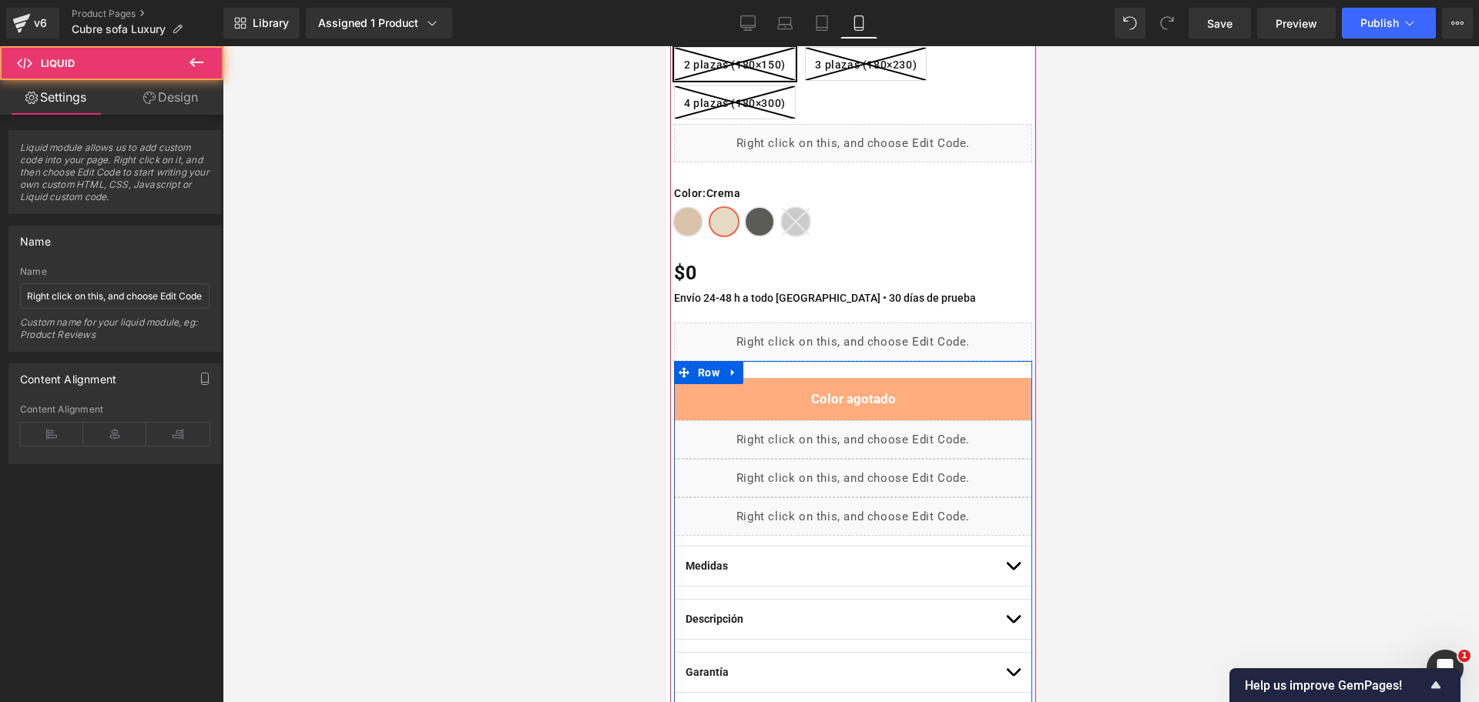
scroll to position [193, 0]
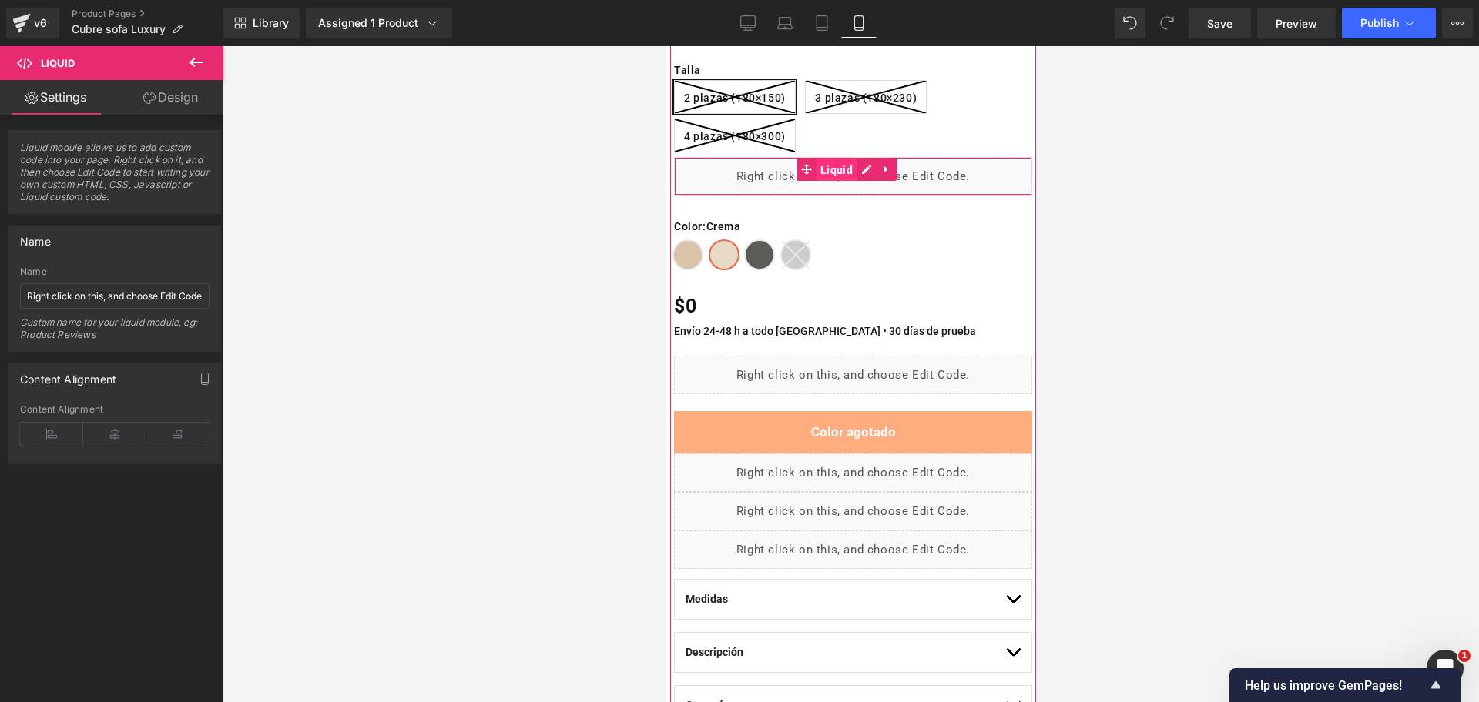
click at [844, 166] on span "Liquid" at bounding box center [836, 170] width 40 height 23
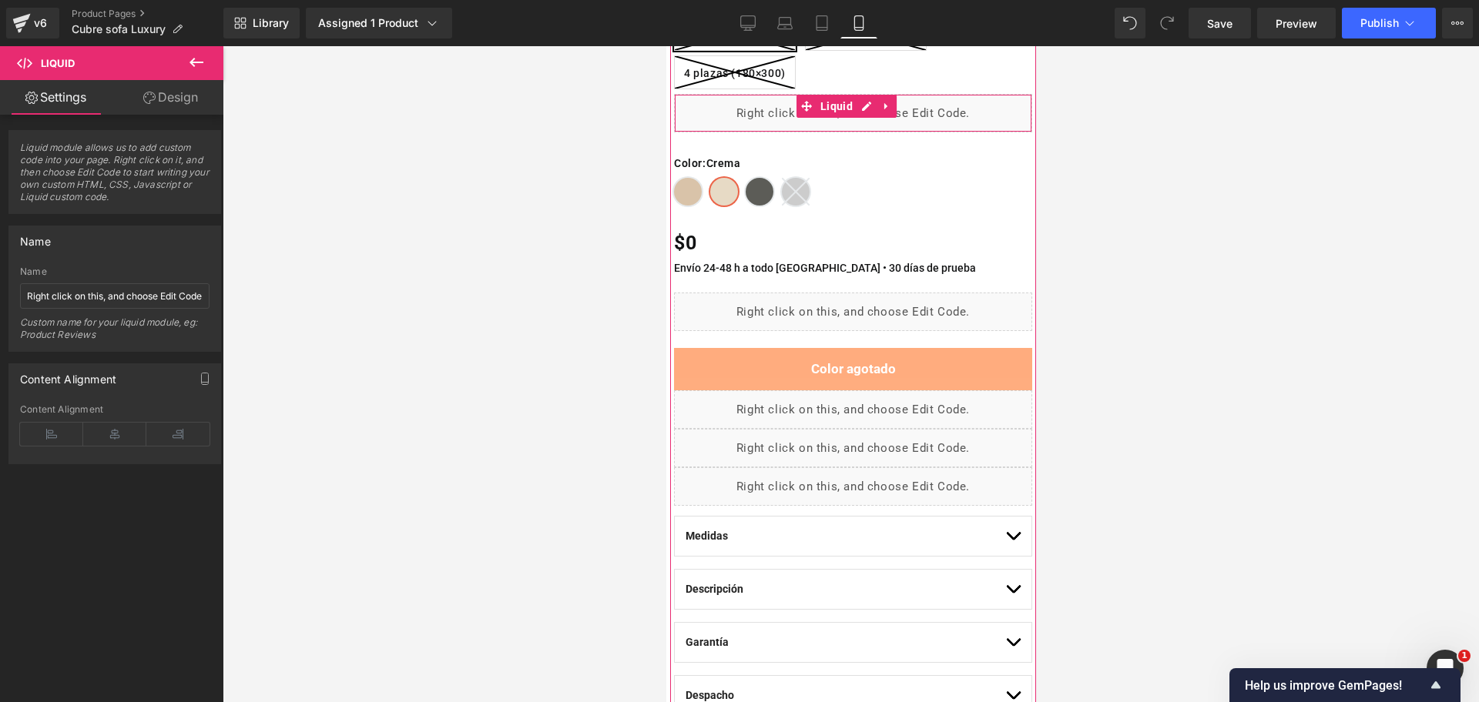
scroll to position [289, 0]
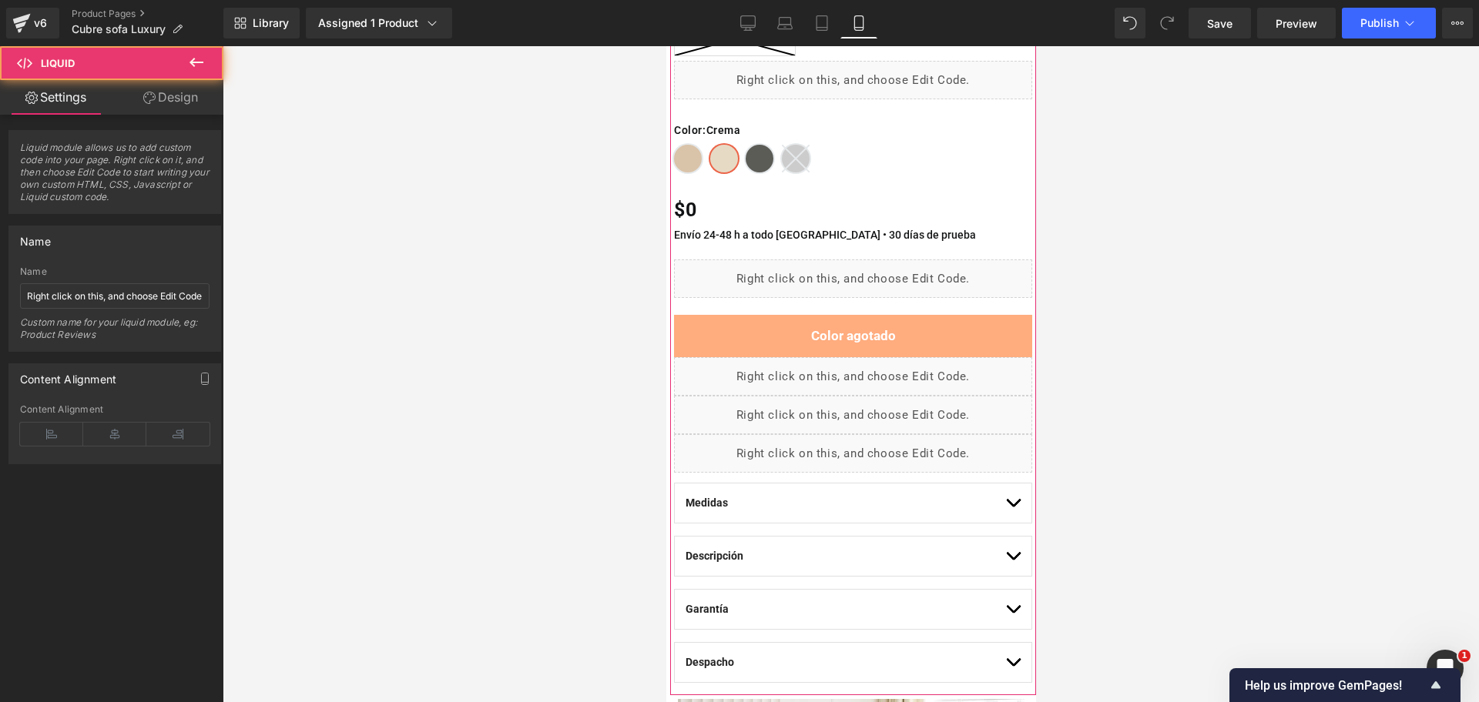
click at [845, 266] on div "Liquid" at bounding box center [852, 279] width 358 height 39
click at [845, 269] on span "Liquid" at bounding box center [836, 272] width 40 height 23
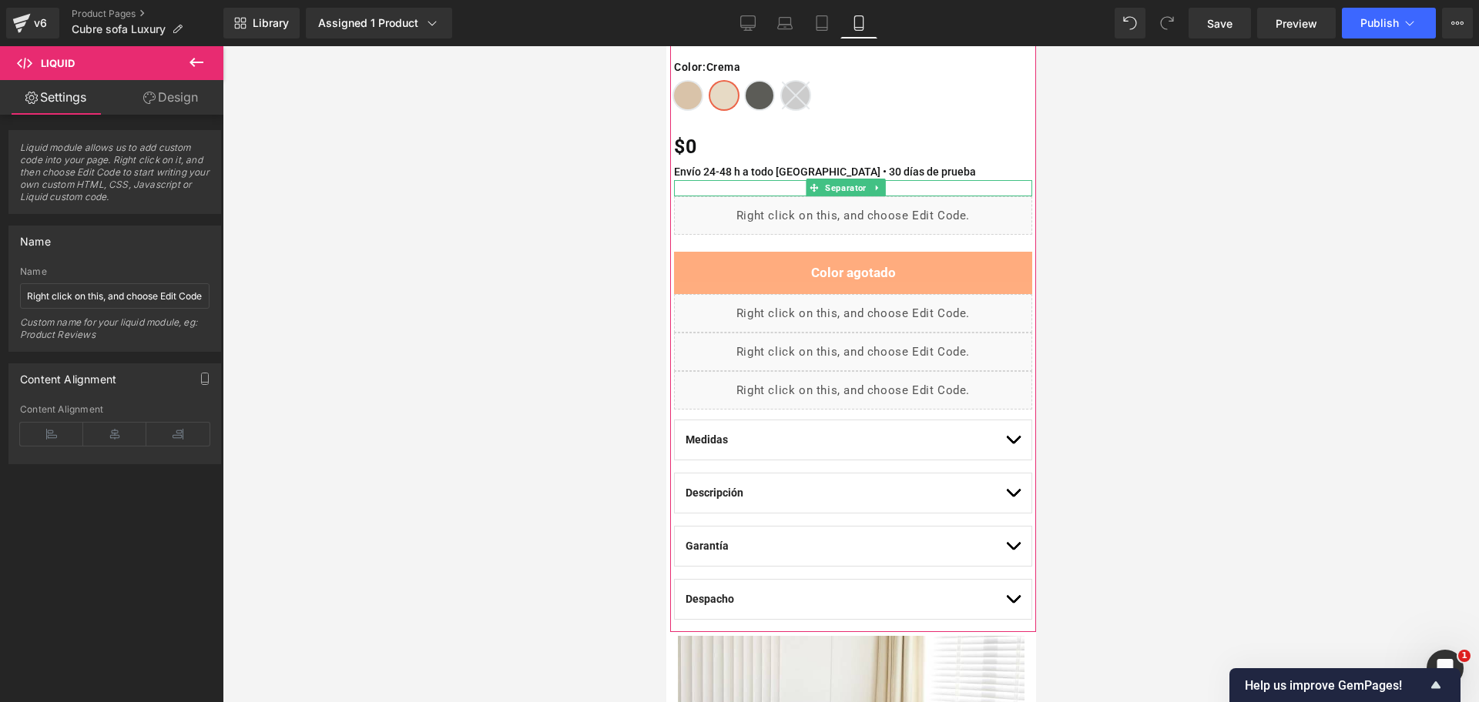
scroll to position [385, 0]
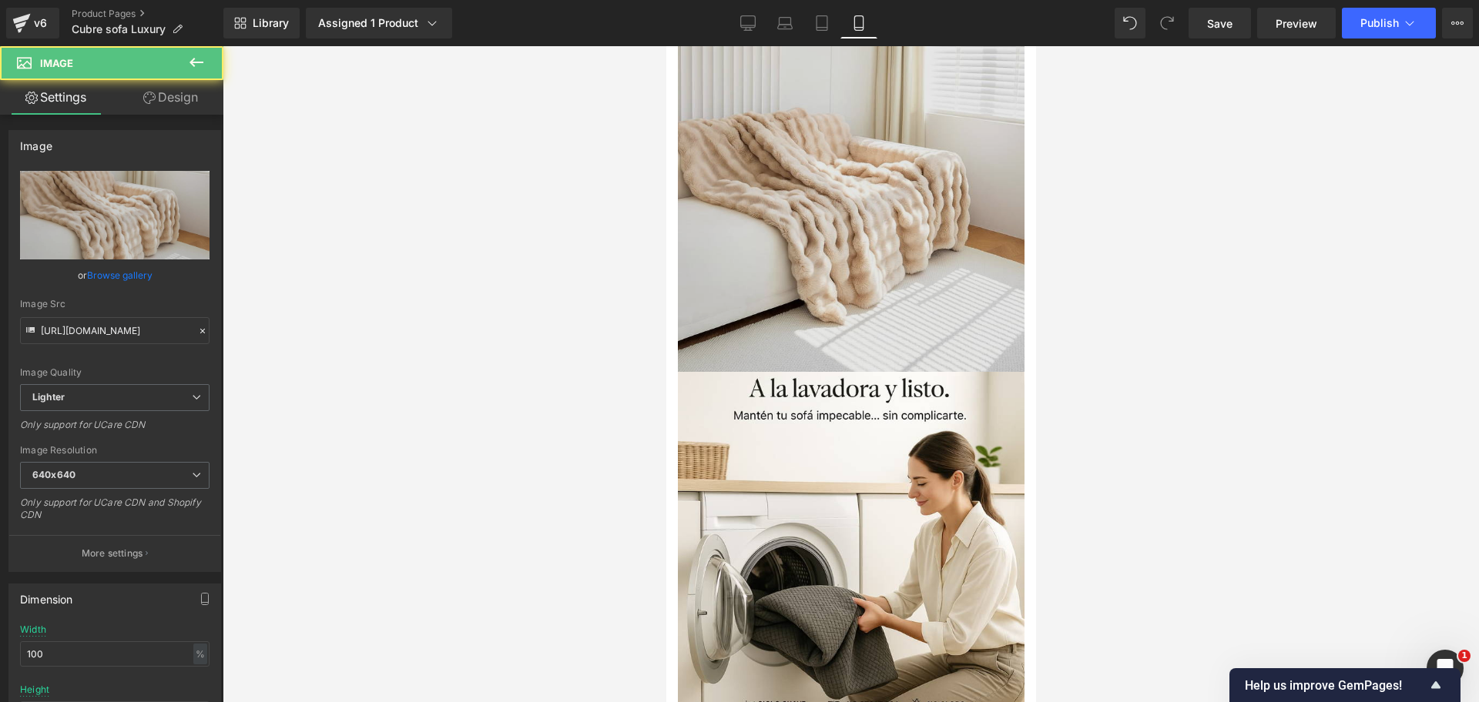
click at [883, 169] on img at bounding box center [850, 198] width 347 height 347
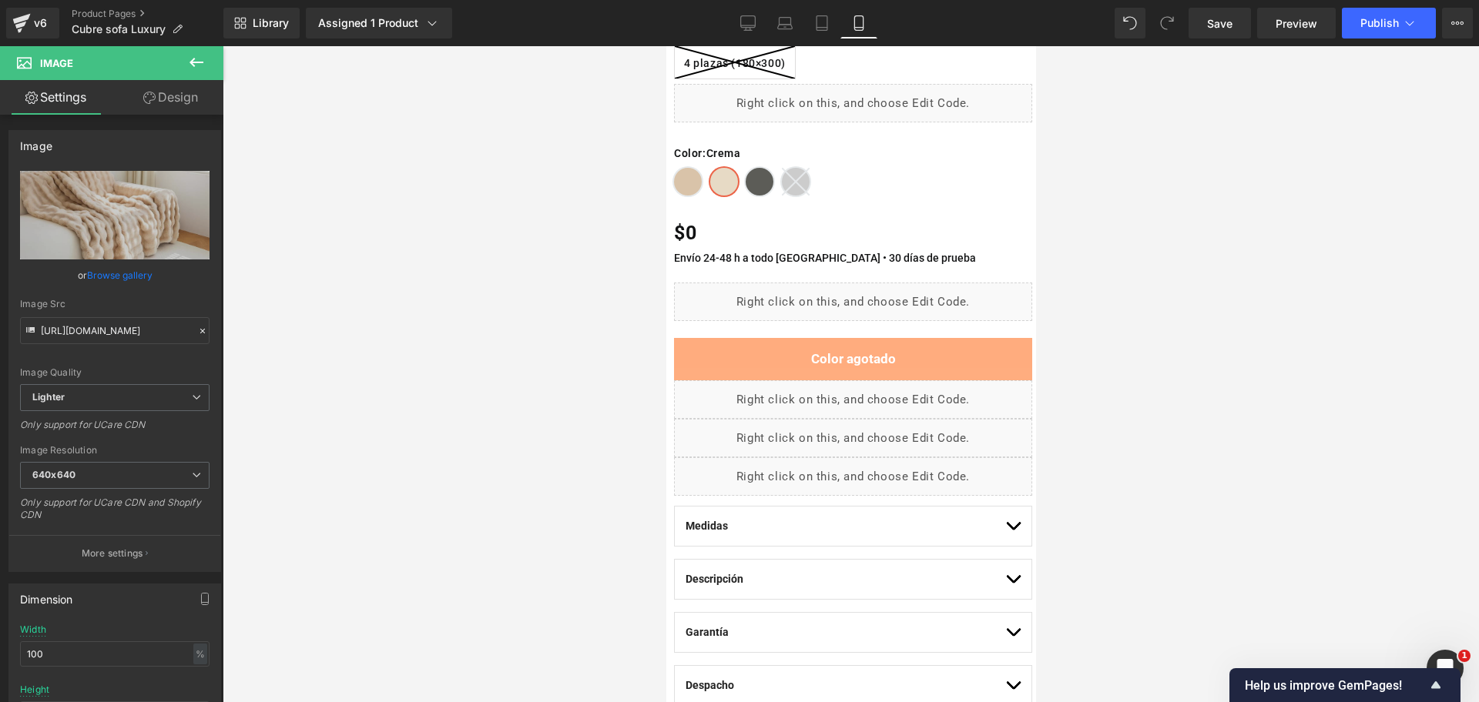
scroll to position [0, 0]
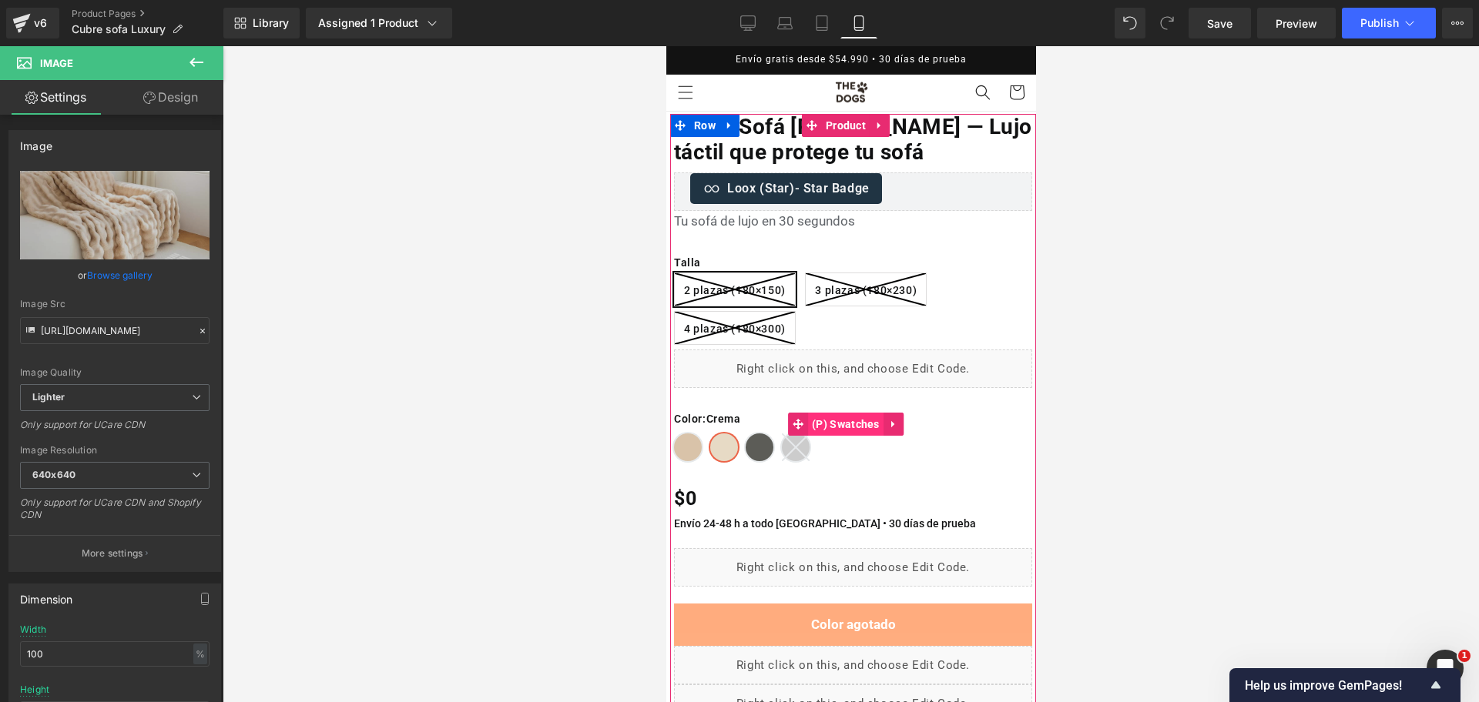
click at [813, 420] on div "Talla : 2 plazas (180×150) 2 plazas (180×150) 3 plazas (180×230) 4 plazas (180×…" at bounding box center [852, 424] width 358 height 73
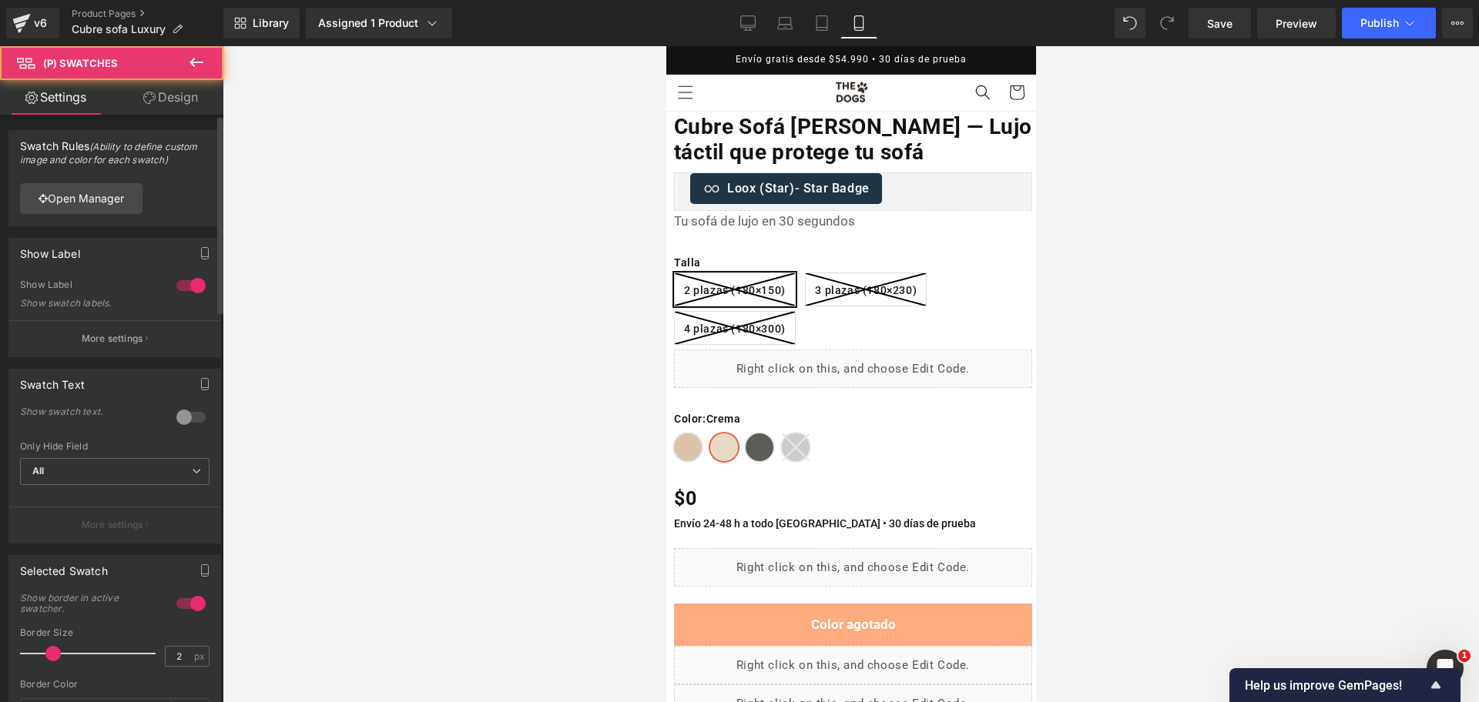
click at [124, 214] on div "eyJDb2xvciI6eyJ0eXBlIjoibWFudWFsIiwidmFyaWFudHMiOnsiR3JlZW4iOnsidHlwZSI6ImNvbG9…" at bounding box center [114, 198] width 211 height 55
click at [137, 209] on link "Open Manager" at bounding box center [81, 198] width 122 height 31
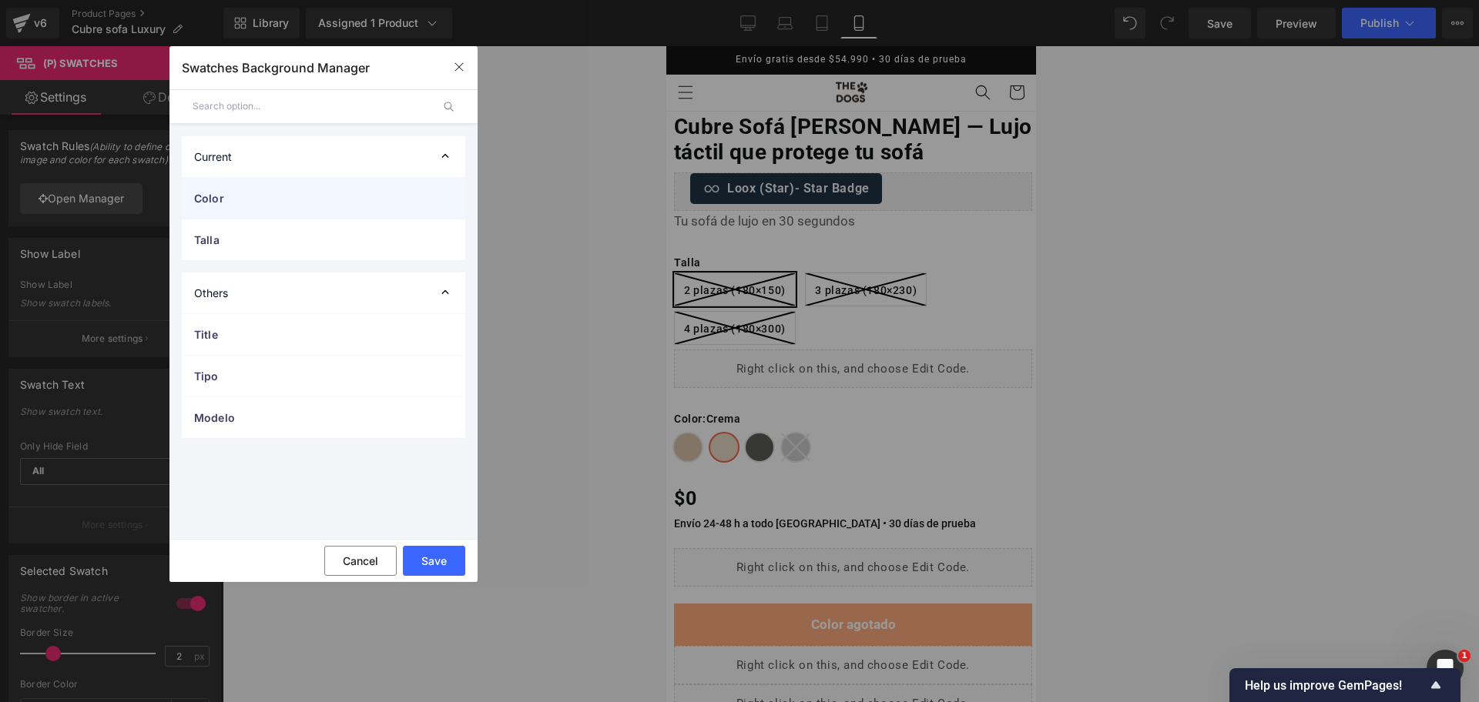
click at [330, 204] on span "Color" at bounding box center [308, 198] width 228 height 16
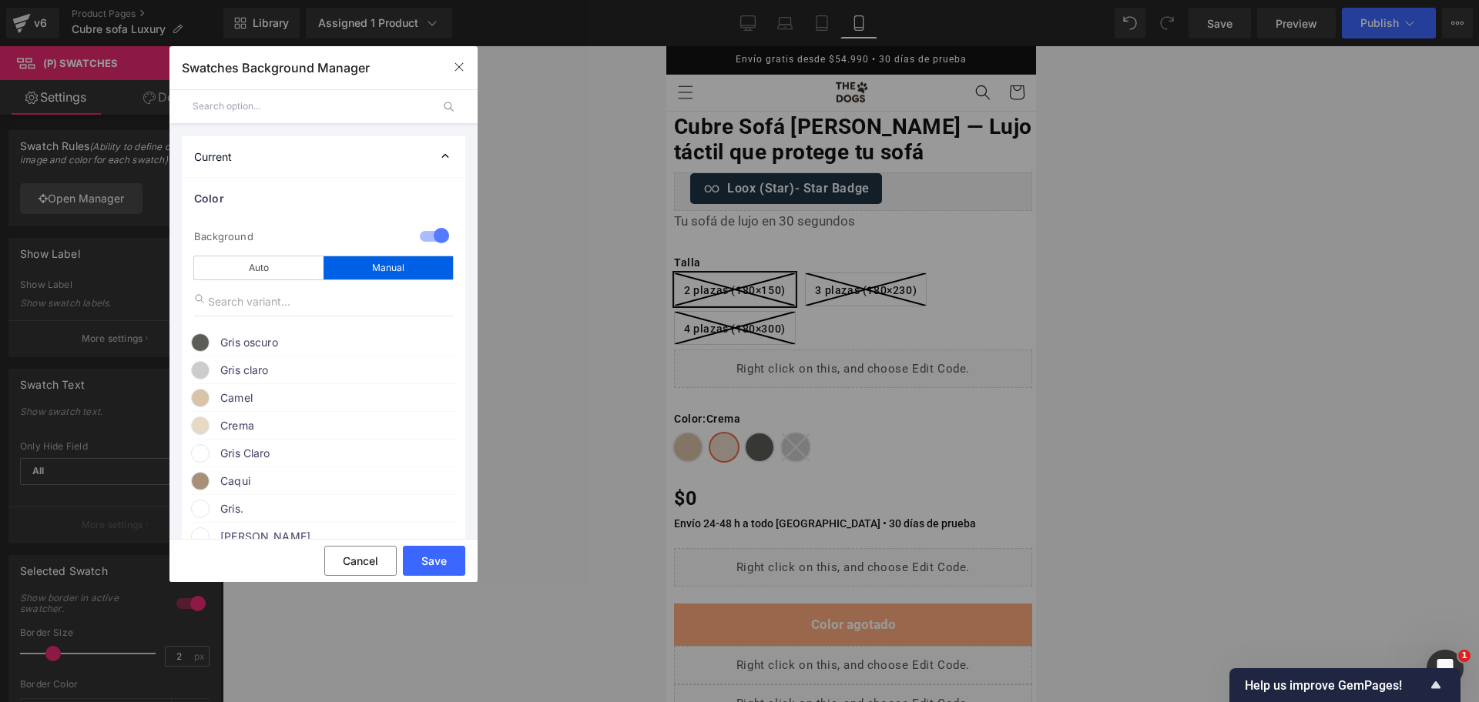
click at [275, 427] on span "Crema" at bounding box center [337, 426] width 234 height 18
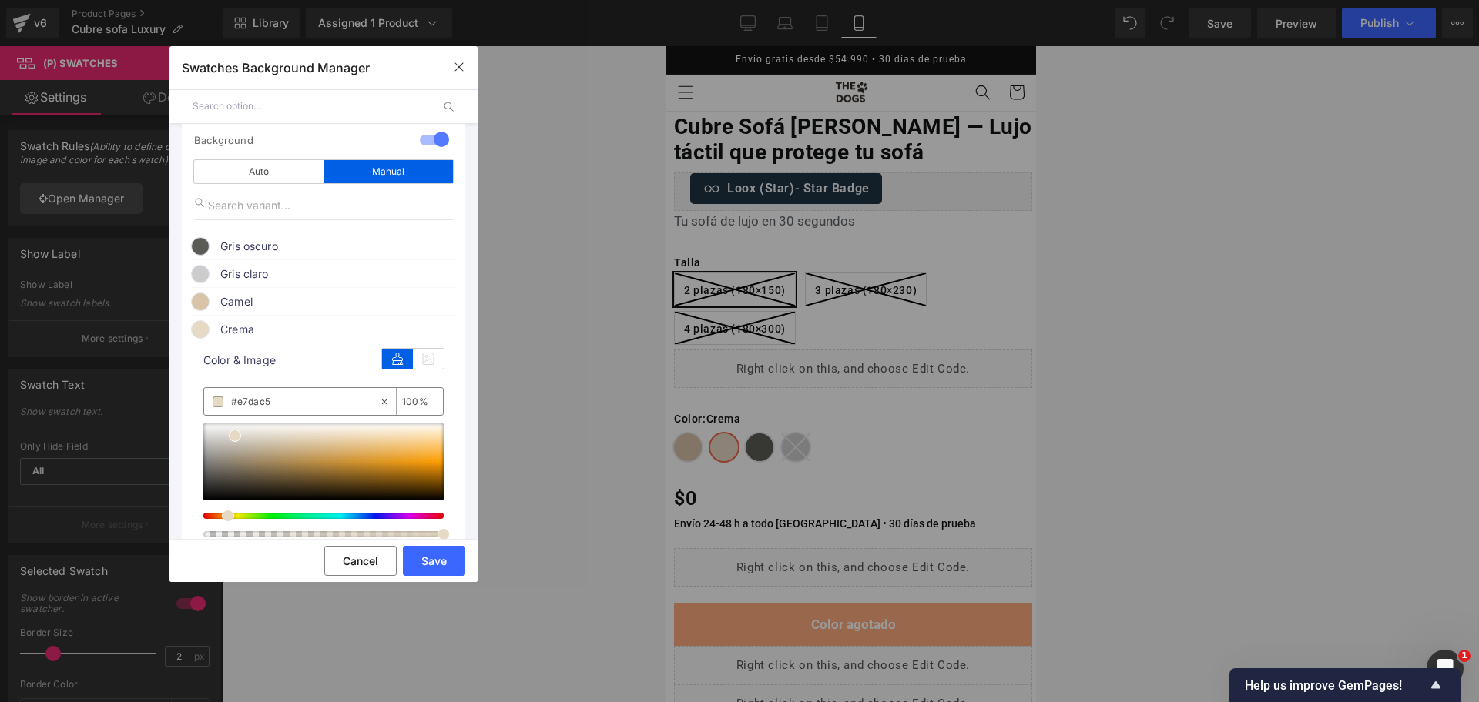
click at [269, 405] on input "#e7dac5" at bounding box center [305, 402] width 148 height 17
paste input "D0BFAA"
type input "#D0BFAA"
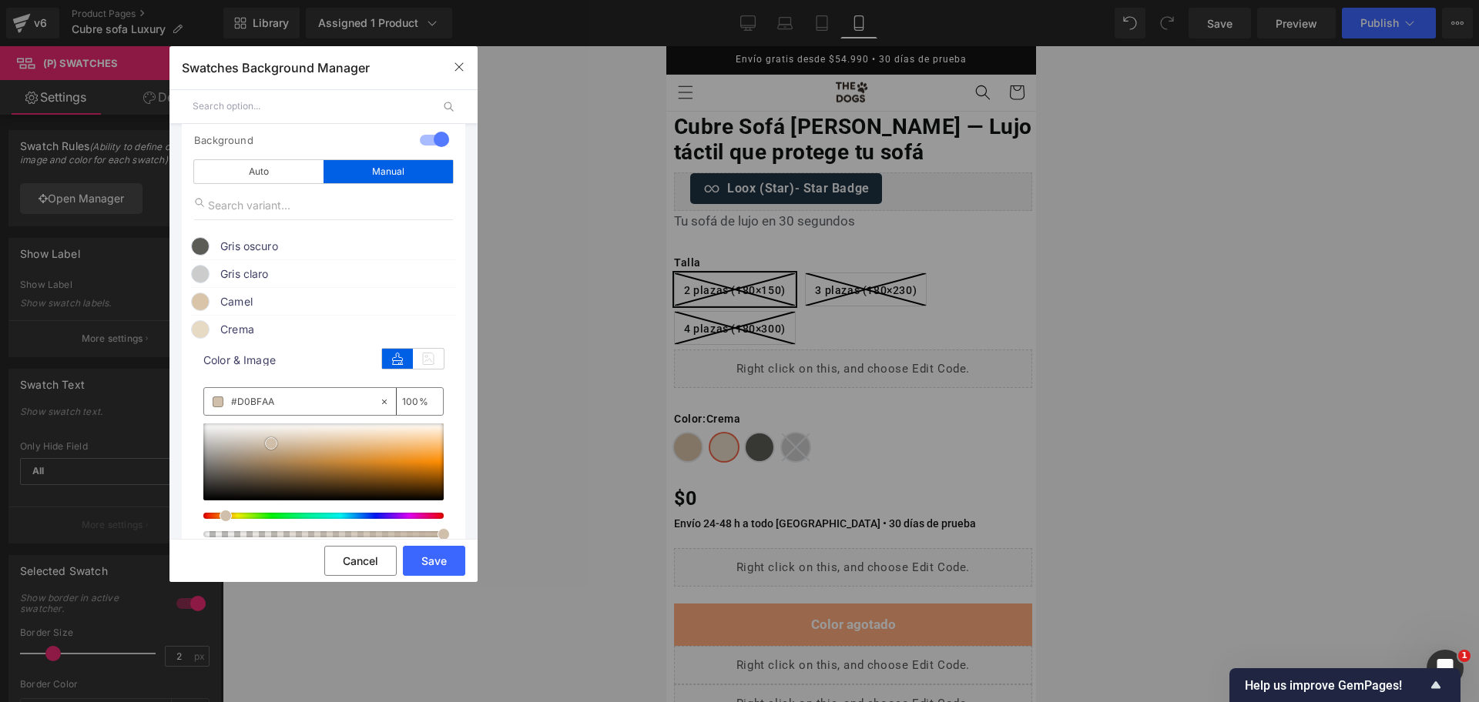
click at [273, 444] on span at bounding box center [271, 443] width 12 height 12
click at [443, 559] on button "Save" at bounding box center [434, 561] width 62 height 30
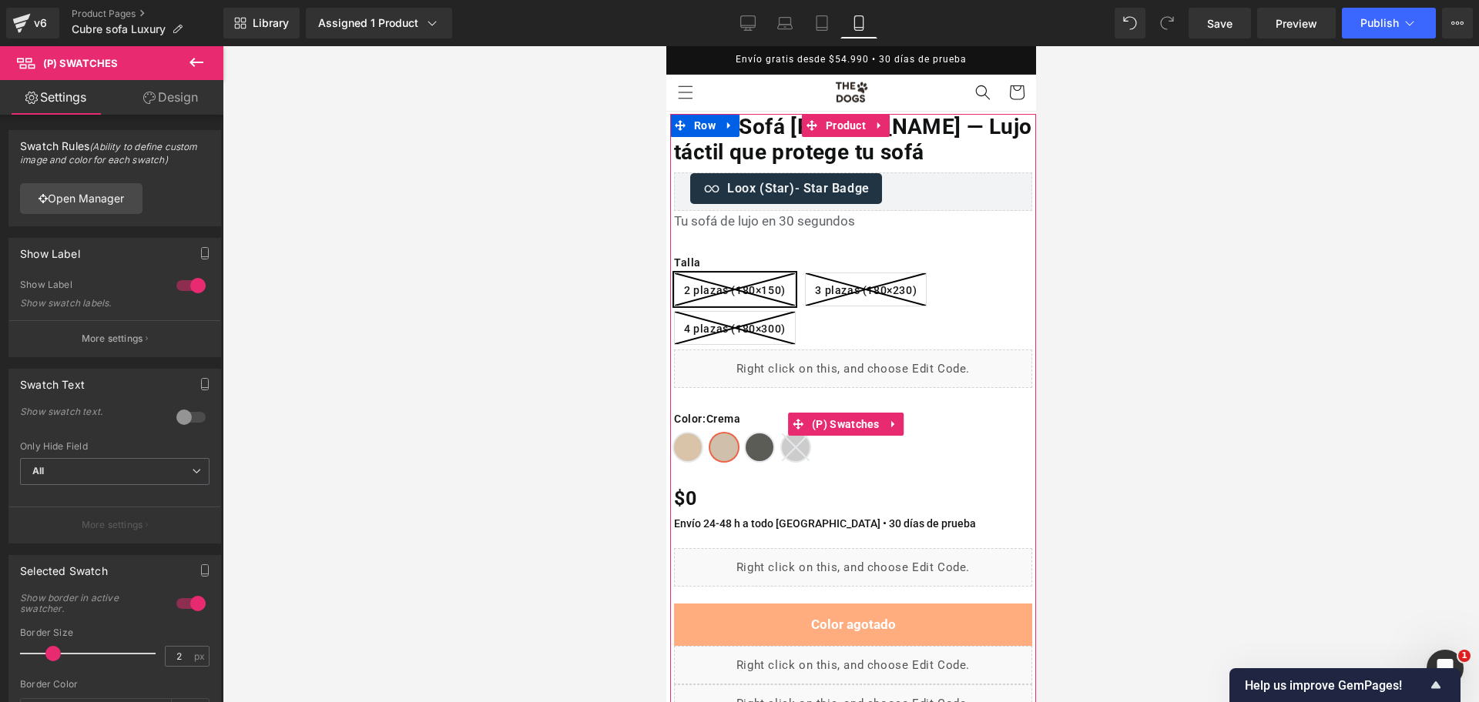
click at [694, 441] on span "Camel" at bounding box center [687, 448] width 28 height 28
click at [796, 429] on link "(P) Swatches" at bounding box center [834, 424] width 95 height 23
click at [819, 429] on span "(P) Swatches" at bounding box center [844, 424] width 75 height 23
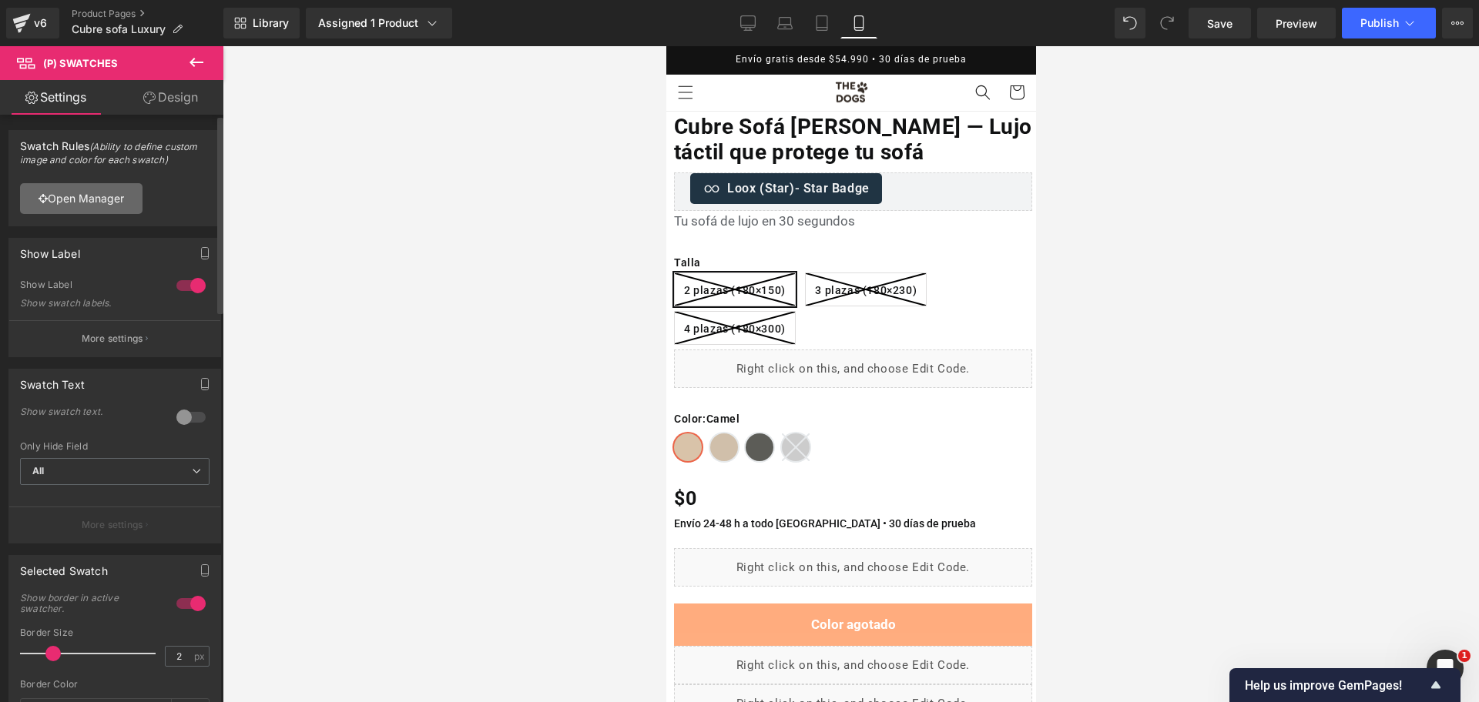
click at [149, 218] on div "eyJDb2xvciI6eyJ0eXBlIjoibWFudWFsIiwidmFyaWFudHMiOnsiR3JlZW4iOnsidHlwZSI6ImNvbG9…" at bounding box center [114, 198] width 211 height 55
click at [132, 207] on link "Open Manager" at bounding box center [81, 198] width 122 height 31
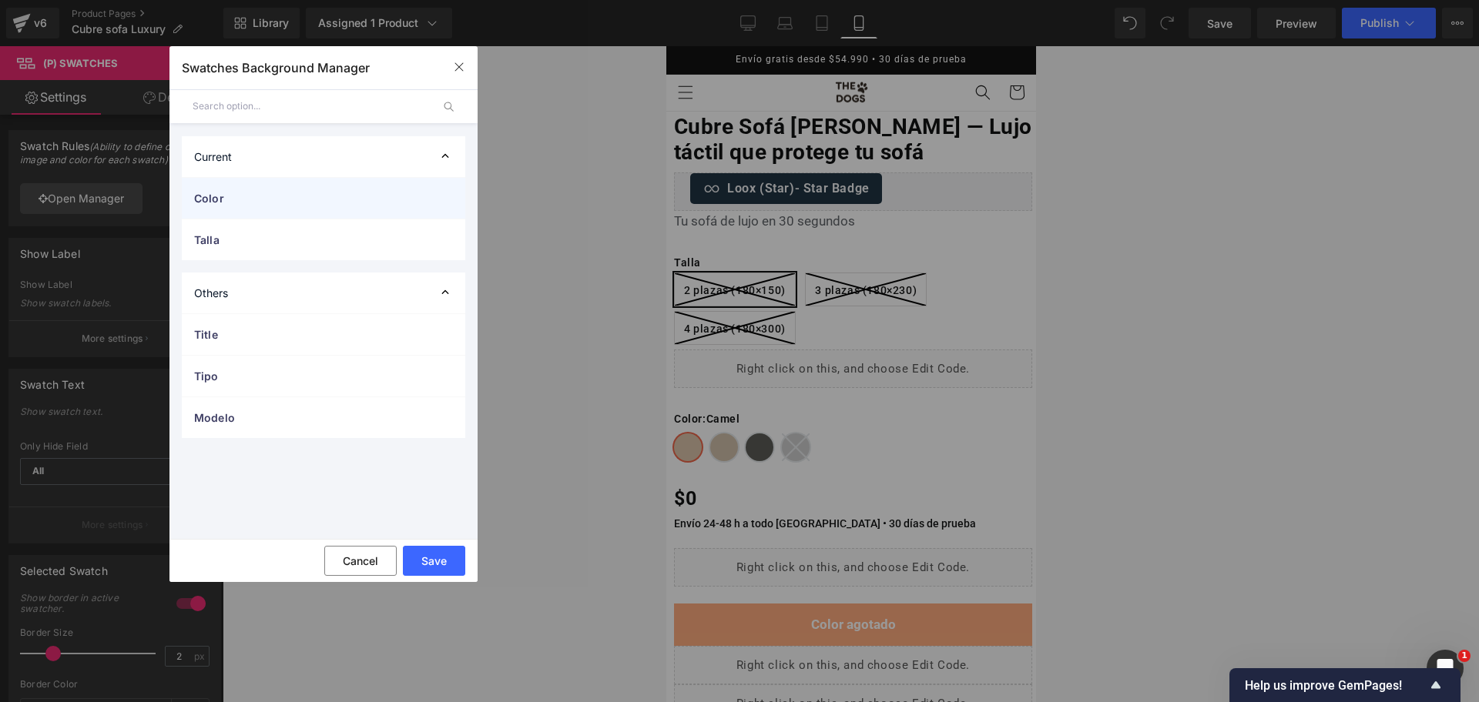
click at [333, 196] on span "Color" at bounding box center [308, 198] width 228 height 16
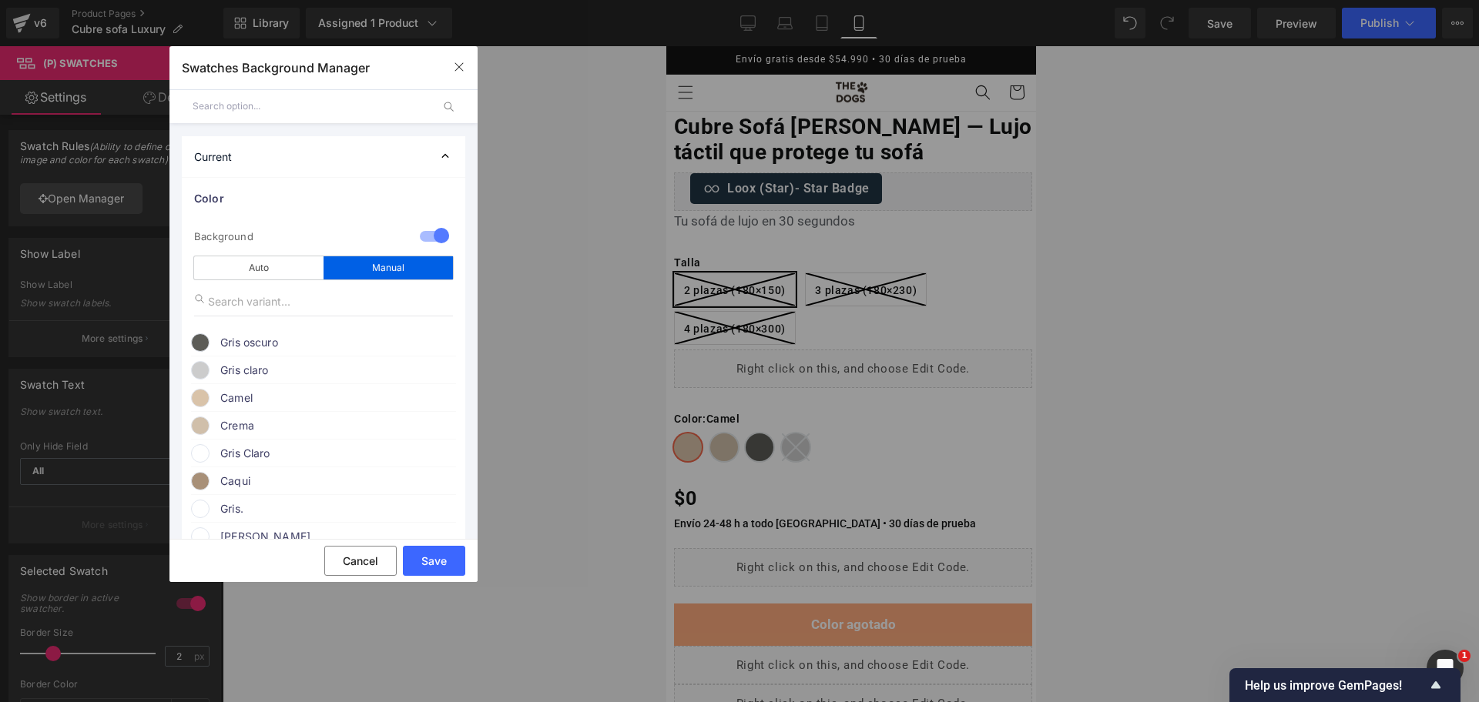
click at [280, 424] on span "Crema" at bounding box center [337, 426] width 234 height 18
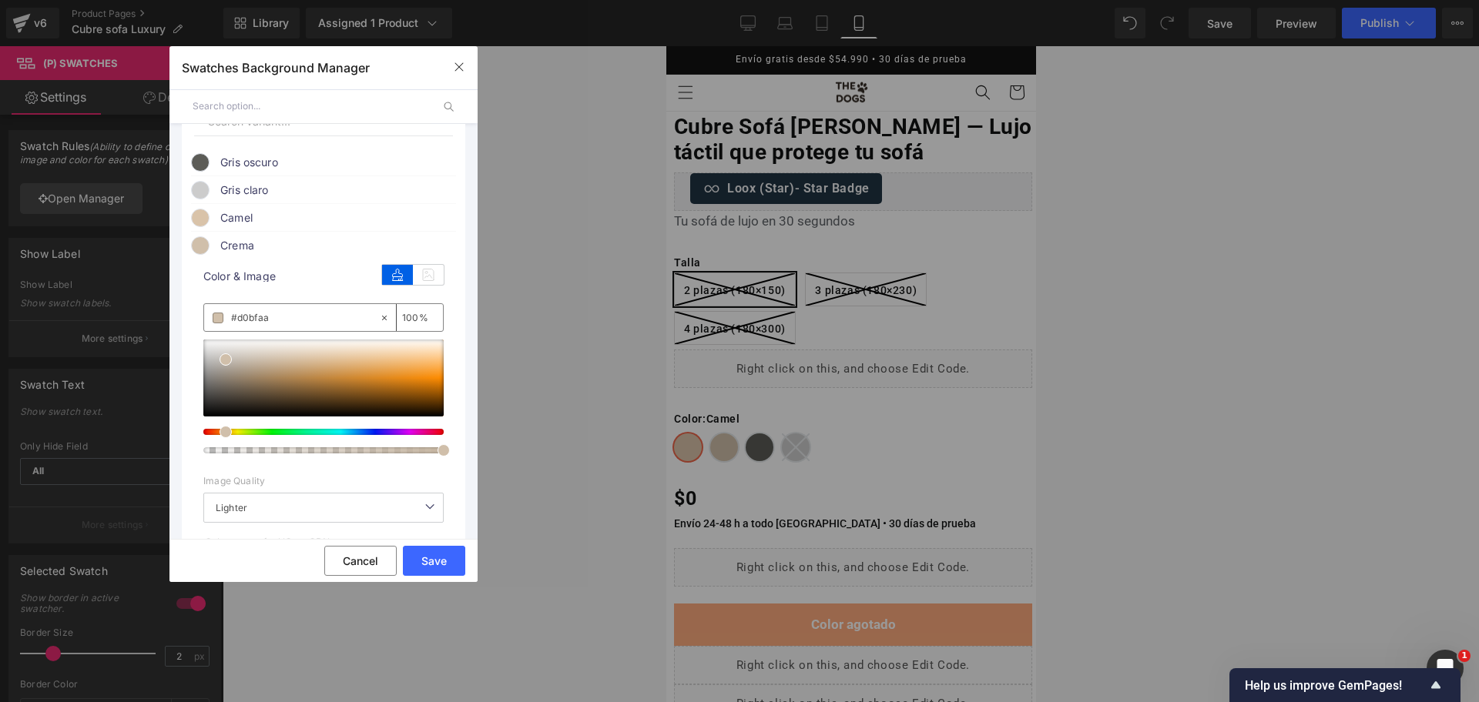
scroll to position [193, 0]
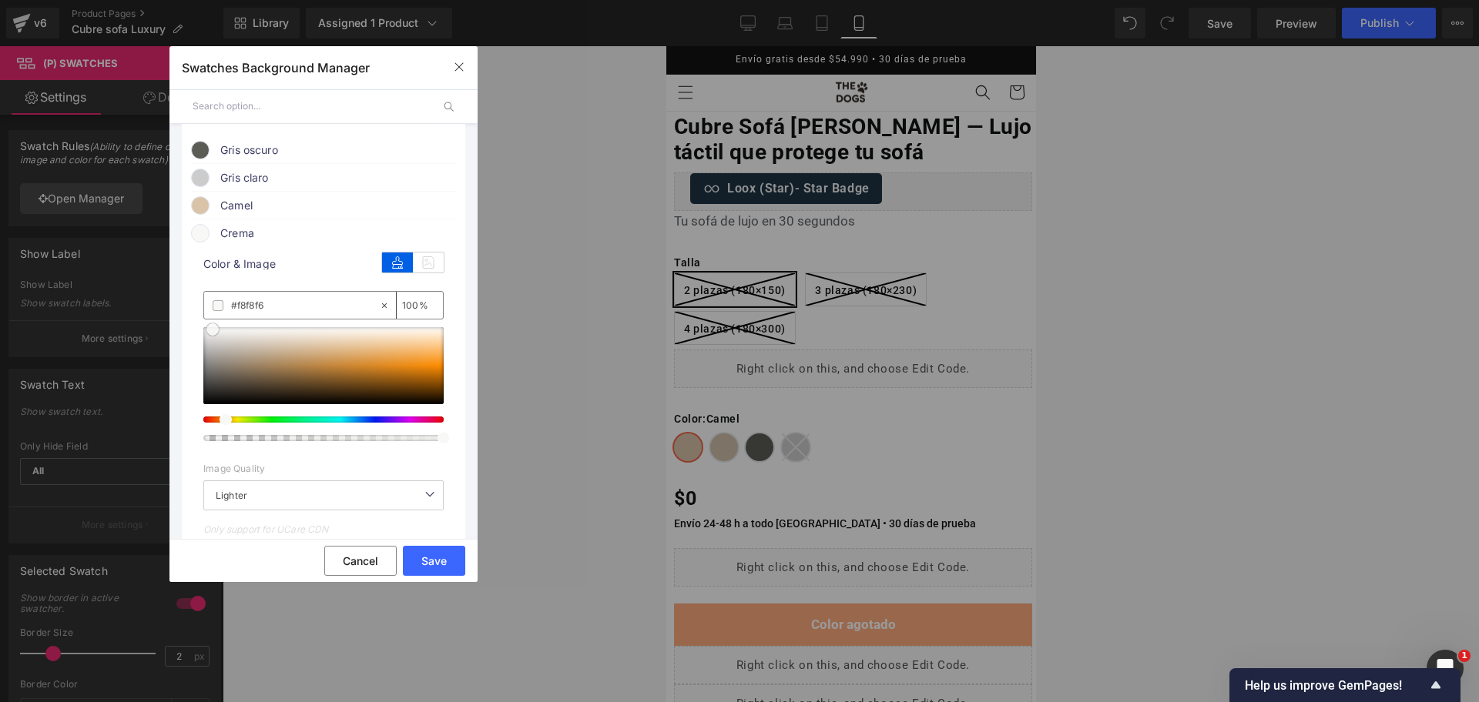
drag, startPoint x: 233, startPoint y: 347, endPoint x: 214, endPoint y: 328, distance: 27.2
click at [214, 328] on span at bounding box center [212, 329] width 12 height 12
click at [434, 549] on button "Save" at bounding box center [434, 561] width 62 height 30
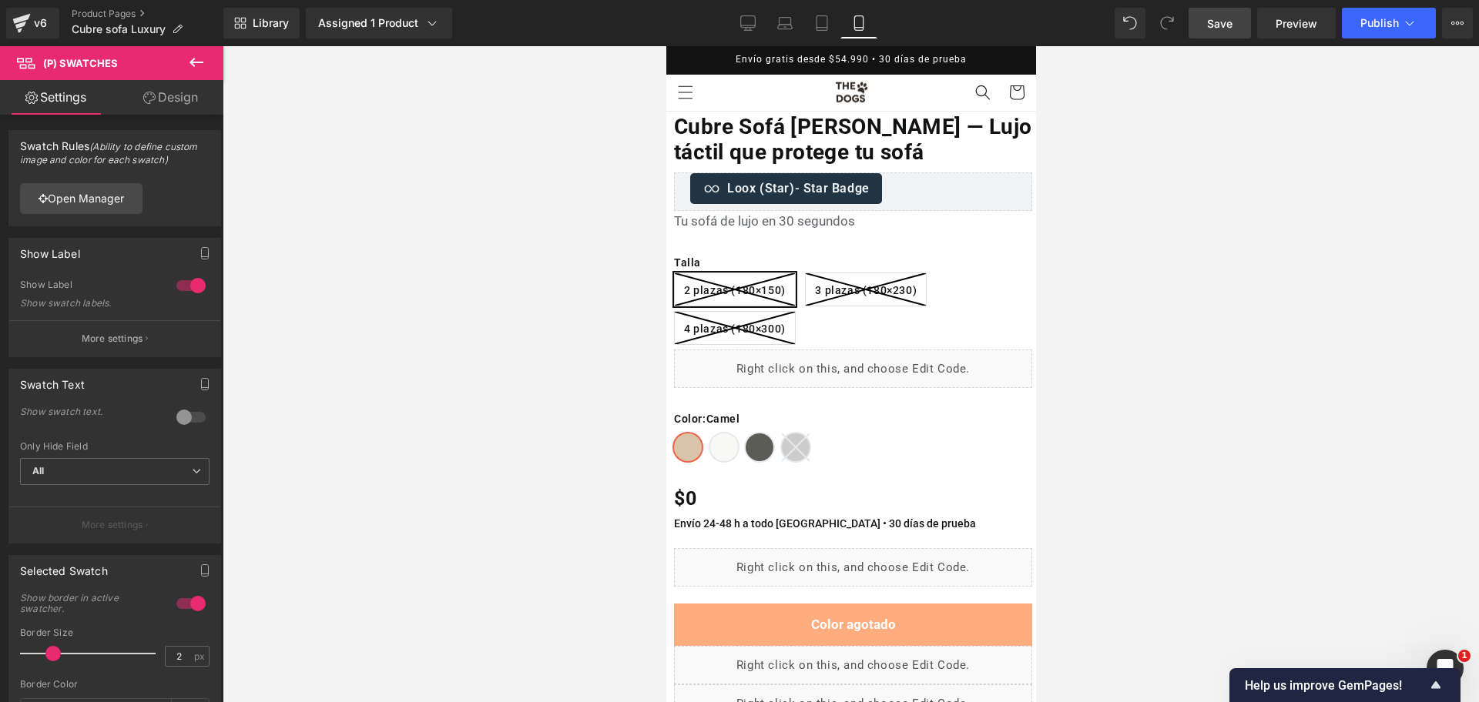
drag, startPoint x: 1234, startPoint y: 24, endPoint x: 251, endPoint y: 141, distance: 989.6
click at [1234, 24] on link "Save" at bounding box center [1219, 23] width 62 height 31
click at [1240, 25] on link "Save" at bounding box center [1219, 23] width 62 height 31
click at [129, 5] on div "v6 Product Pages Cubre sofa Luxury" at bounding box center [111, 23] width 223 height 46
click at [129, 18] on link "Product Pages" at bounding box center [148, 14] width 152 height 12
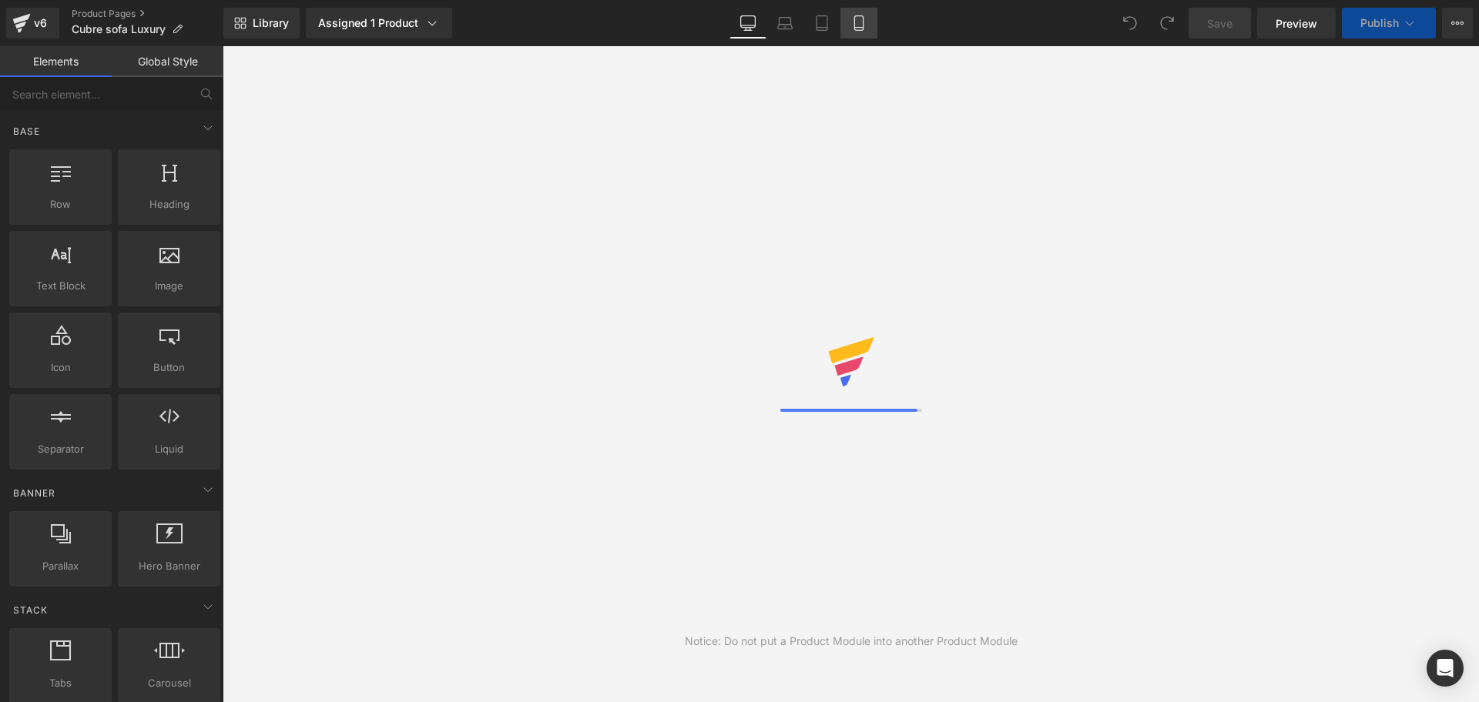
click at [863, 24] on icon at bounding box center [858, 22] width 15 height 15
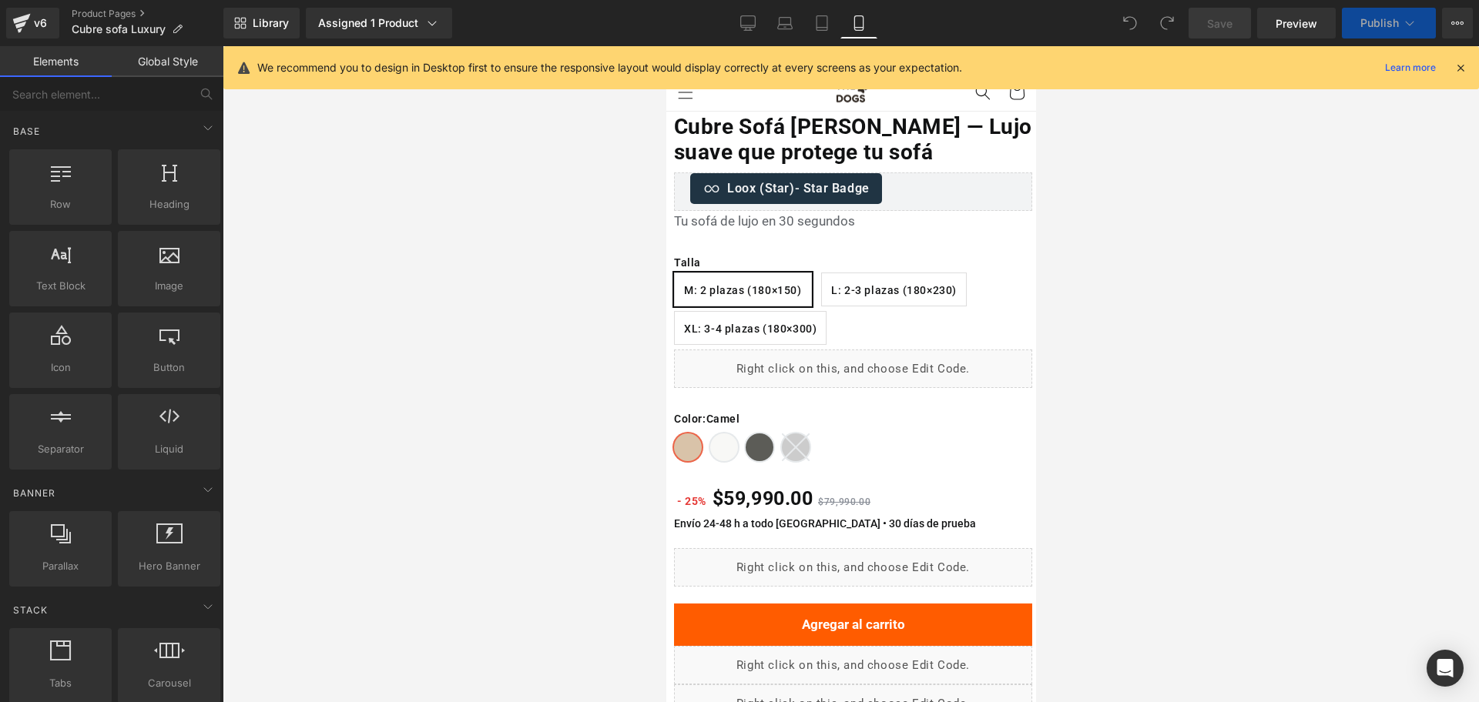
click at [1459, 69] on icon at bounding box center [1460, 68] width 14 height 14
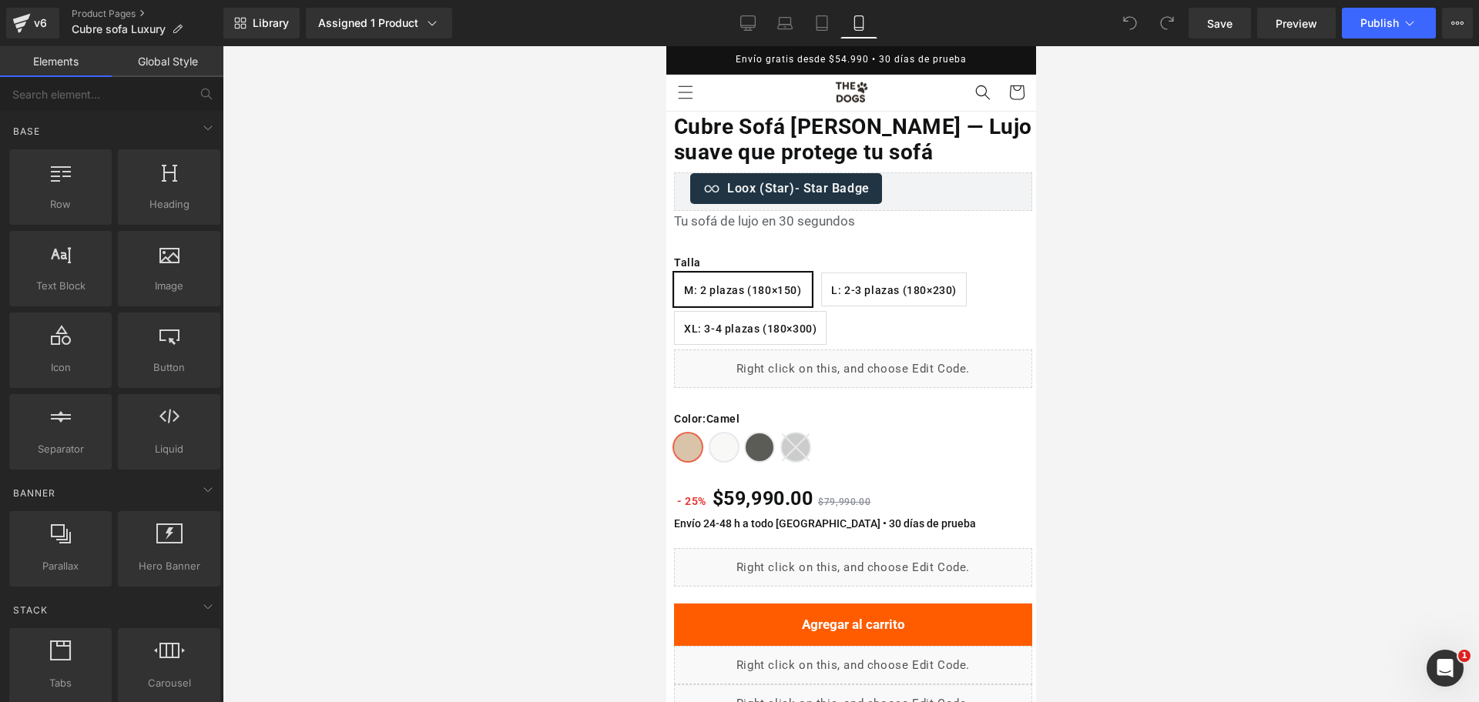
click at [816, 139] on div "Cubre Sofá Piel de Conejo — Lujo suave que protege tu sofá (P) Title" at bounding box center [852, 143] width 358 height 59
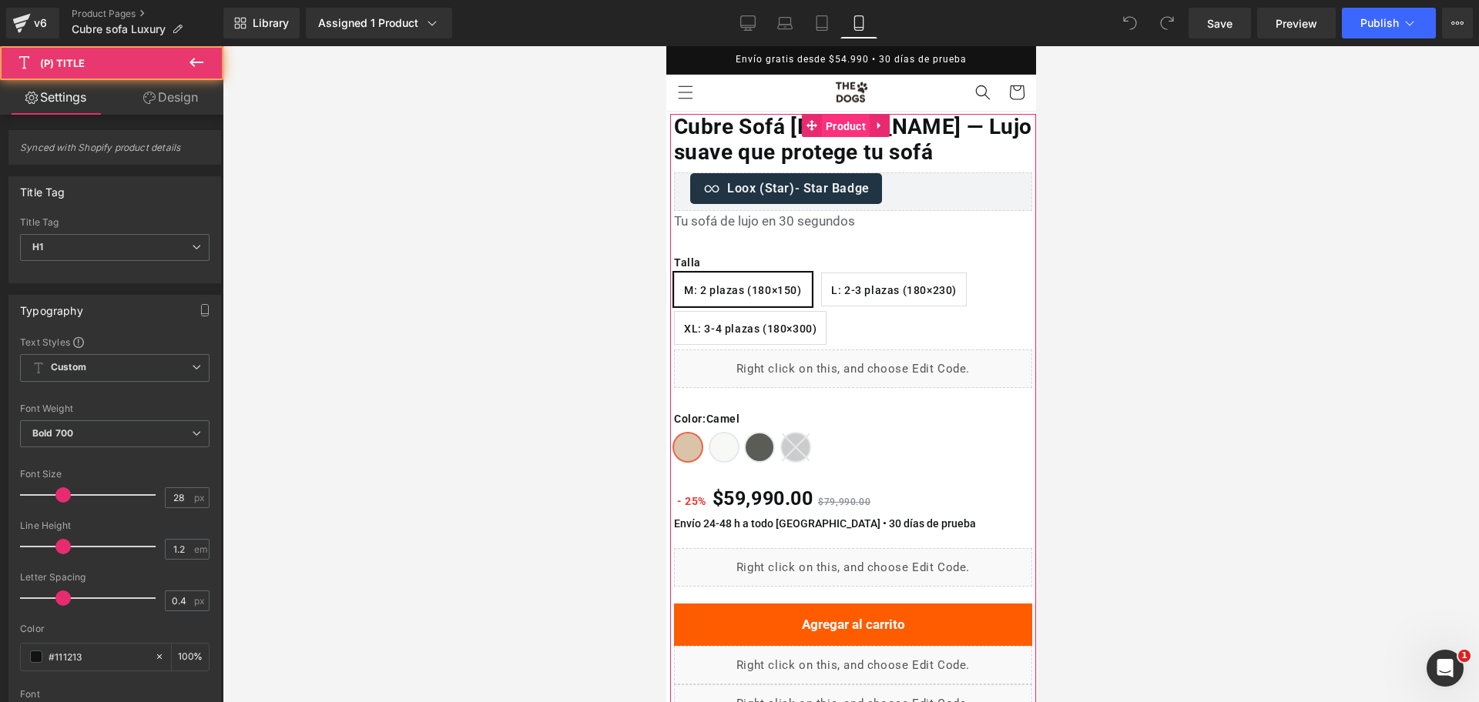
click at [827, 129] on span "Product" at bounding box center [845, 126] width 48 height 23
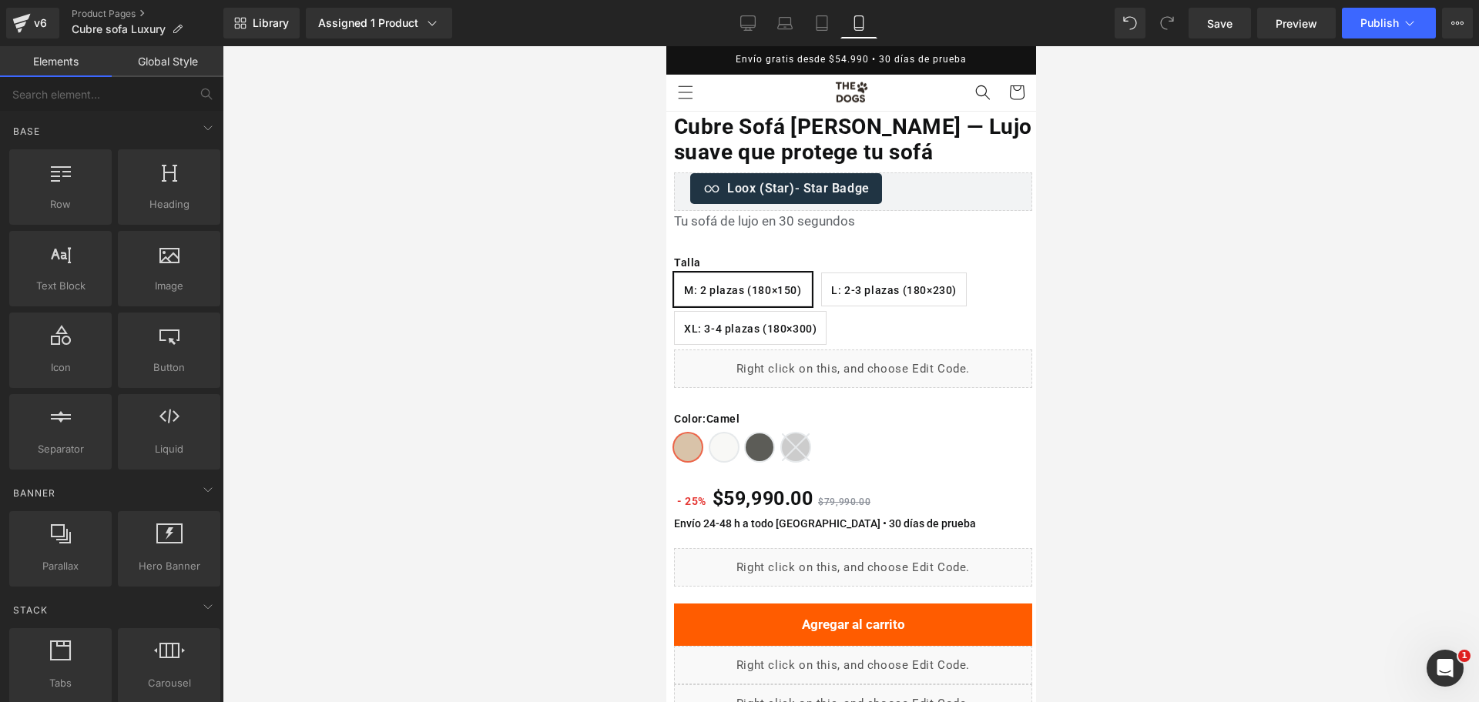
click at [1220, 88] on div at bounding box center [851, 374] width 1256 height 656
click at [851, 137] on span "(P) Title" at bounding box center [845, 143] width 40 height 18
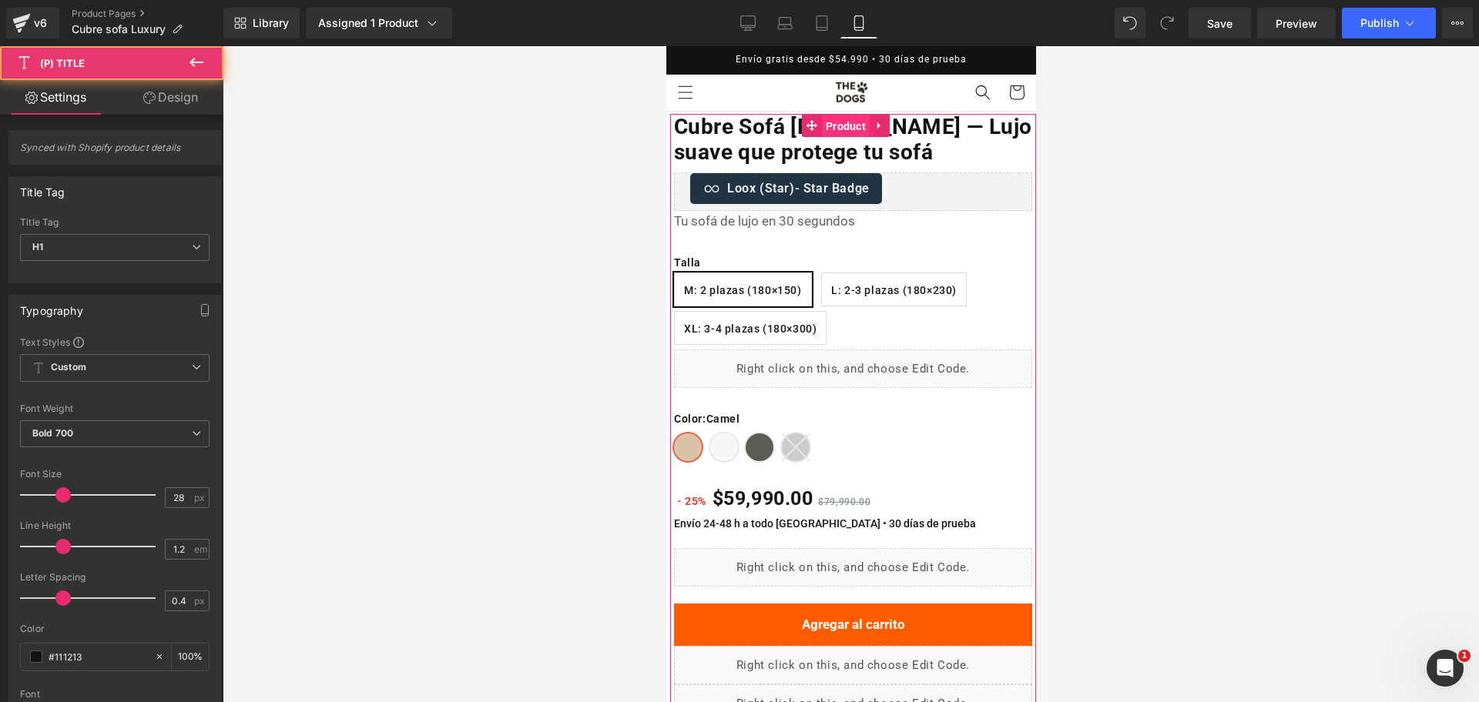
click at [851, 127] on span "Product" at bounding box center [845, 126] width 48 height 23
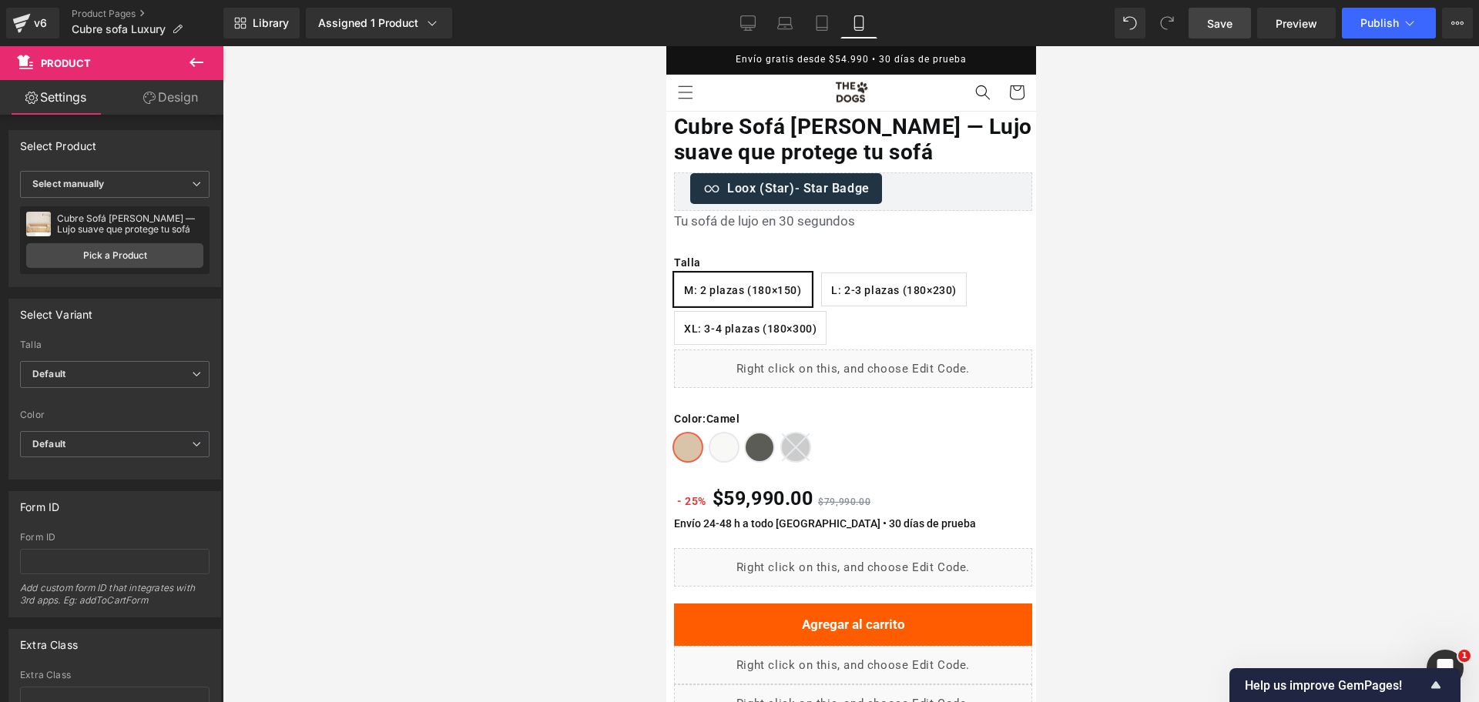
click at [1218, 30] on span "Save" at bounding box center [1219, 23] width 25 height 16
